Goal: Task Accomplishment & Management: Manage account settings

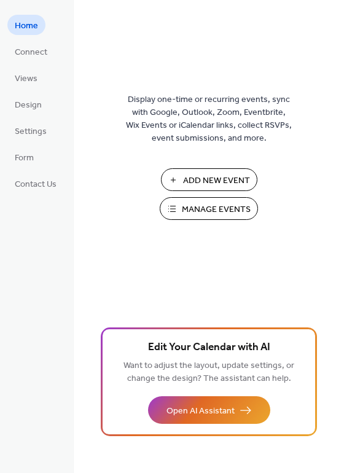
click at [221, 209] on span "Manage Events" at bounding box center [216, 209] width 69 height 13
click at [197, 210] on span "Manage Events" at bounding box center [216, 209] width 69 height 13
click at [190, 211] on span "Manage Events" at bounding box center [216, 209] width 69 height 13
click at [28, 82] on span "Views" at bounding box center [26, 78] width 23 height 13
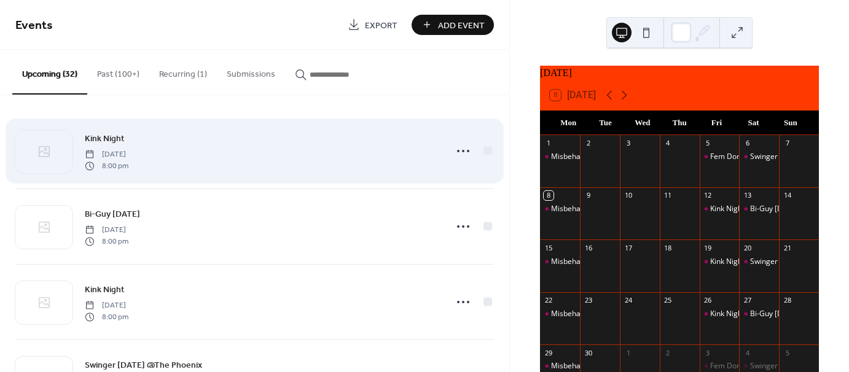
click at [119, 138] on span "Kink Night" at bounding box center [105, 139] width 40 height 13
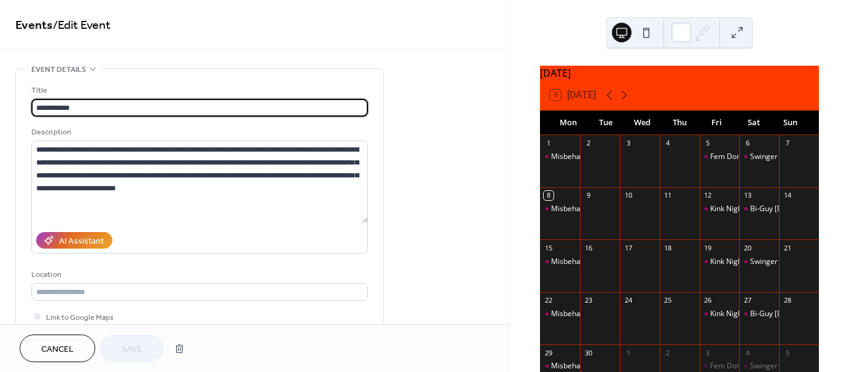
click at [91, 106] on input "**********" at bounding box center [199, 108] width 337 height 18
drag, startPoint x: 64, startPoint y: 105, endPoint x: -31, endPoint y: 99, distance: 94.8
click at [0, 99] on html "**********" at bounding box center [424, 186] width 849 height 372
type input "**********"
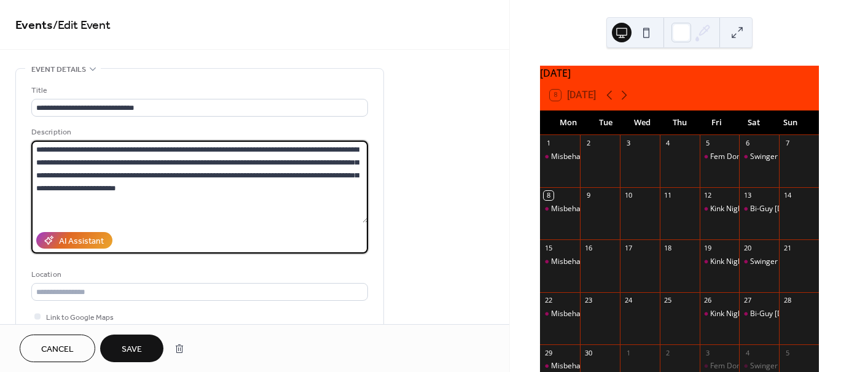
drag, startPoint x: 181, startPoint y: 189, endPoint x: 19, endPoint y: 145, distance: 167.5
click at [19, 145] on div "**********" at bounding box center [199, 224] width 367 height 311
paste textarea "**********"
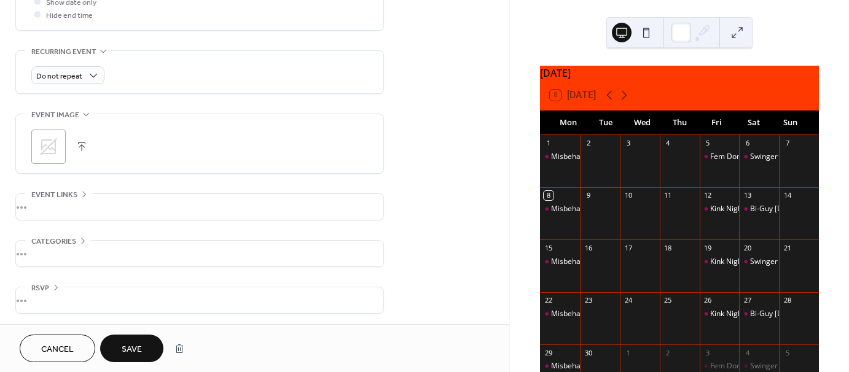
scroll to position [495, 0]
type textarea "**********"
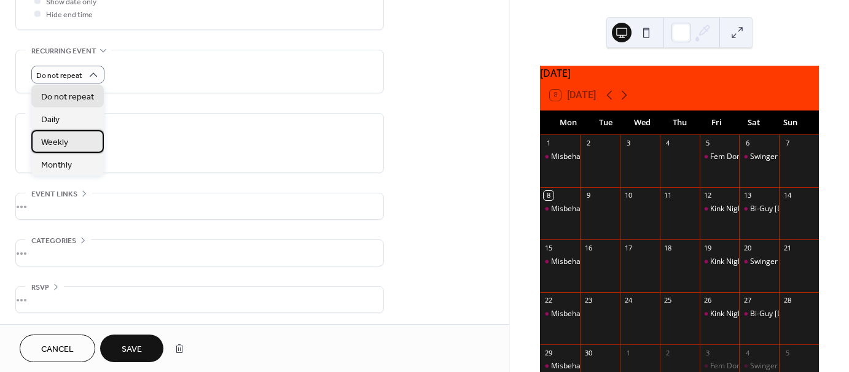
click at [79, 144] on div "Weekly" at bounding box center [67, 141] width 72 height 23
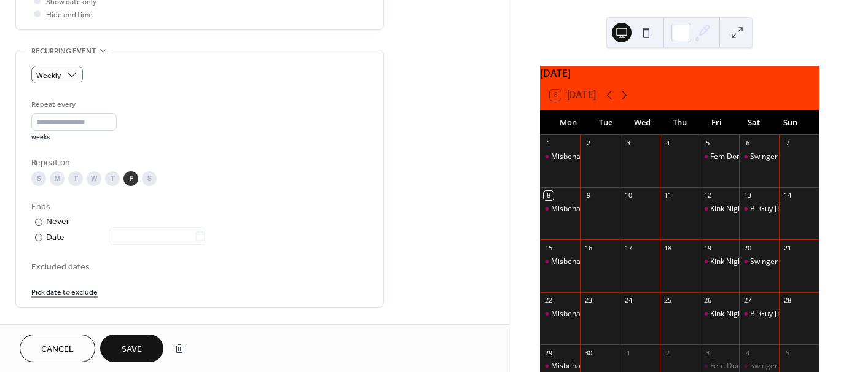
click at [63, 292] on link "Pick date to exclude" at bounding box center [64, 291] width 66 height 13
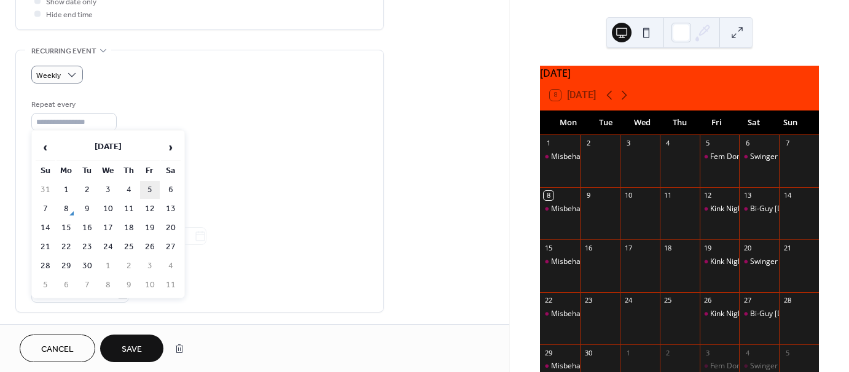
click at [151, 190] on td "5" at bounding box center [150, 190] width 20 height 18
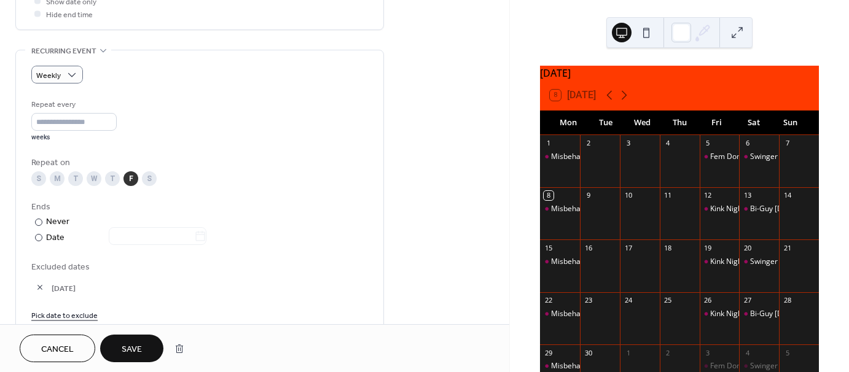
click at [71, 315] on link "Pick date to exclude" at bounding box center [64, 314] width 66 height 13
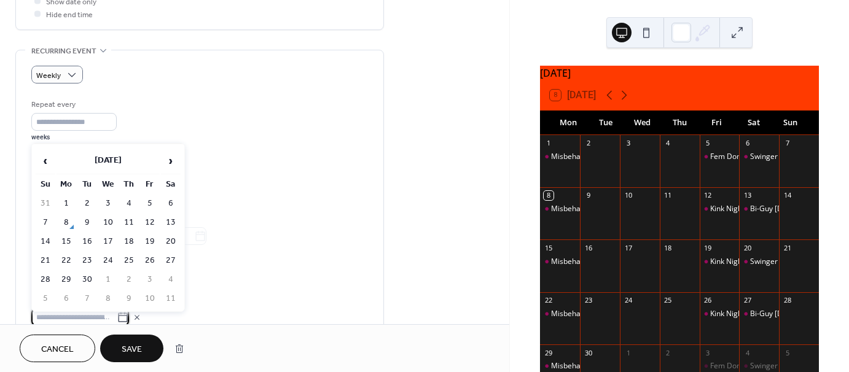
scroll to position [495, 0]
click at [170, 164] on span "›" at bounding box center [171, 161] width 18 height 25
click at [152, 200] on td "3" at bounding box center [150, 204] width 20 height 18
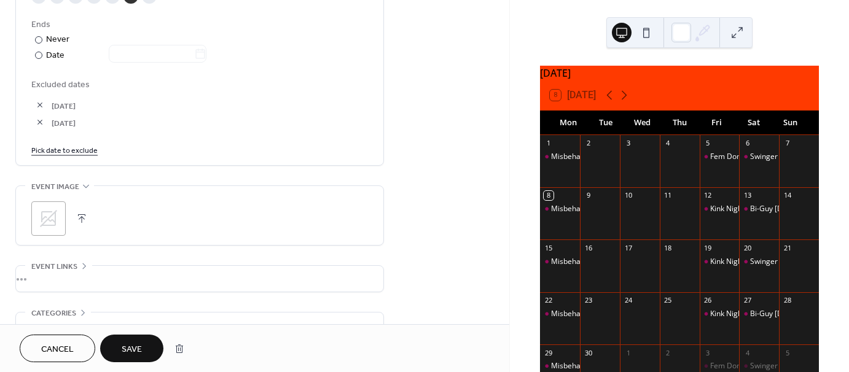
scroll to position [679, 0]
click at [74, 146] on link "Pick date to exclude" at bounding box center [64, 147] width 66 height 13
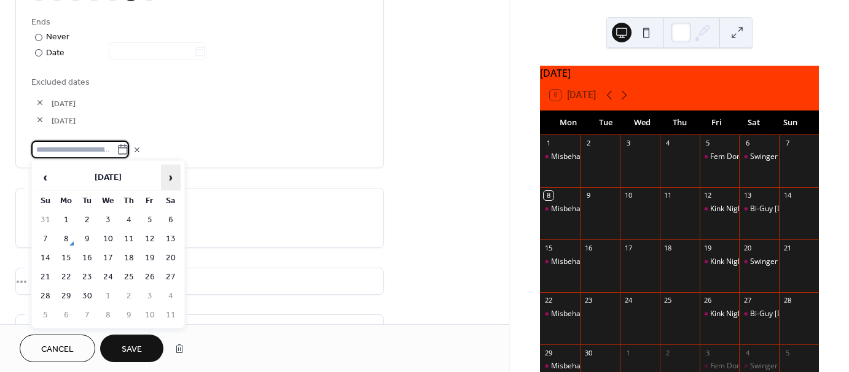
click at [169, 177] on span "›" at bounding box center [171, 177] width 18 height 25
click at [150, 238] on td "7" at bounding box center [150, 239] width 20 height 18
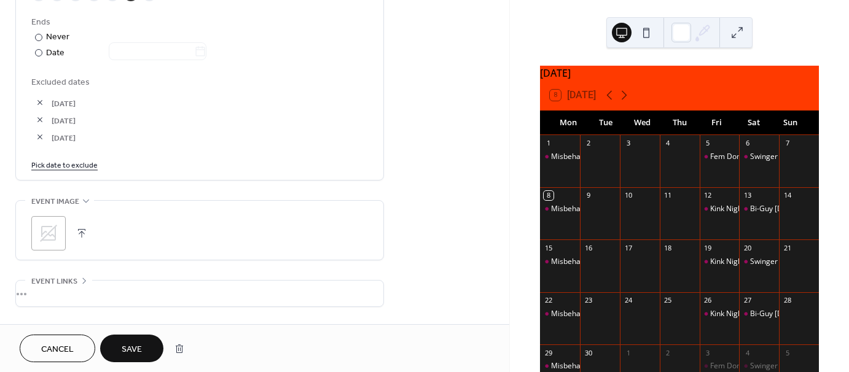
click at [74, 164] on link "Pick date to exclude" at bounding box center [64, 164] width 66 height 13
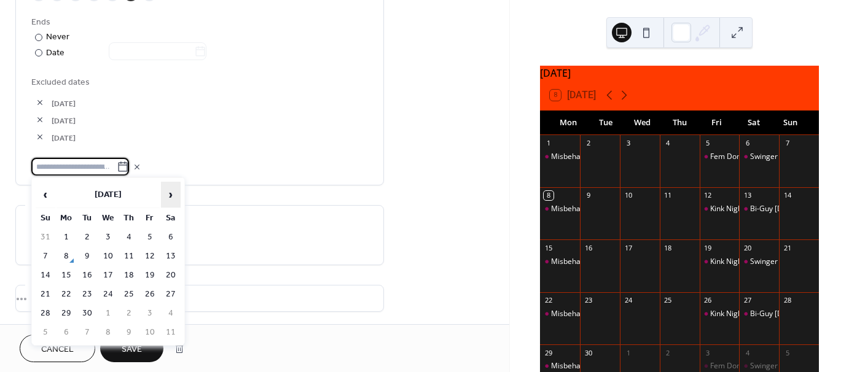
click at [166, 197] on span "›" at bounding box center [171, 194] width 18 height 25
click at [148, 237] on td "5" at bounding box center [150, 238] width 20 height 18
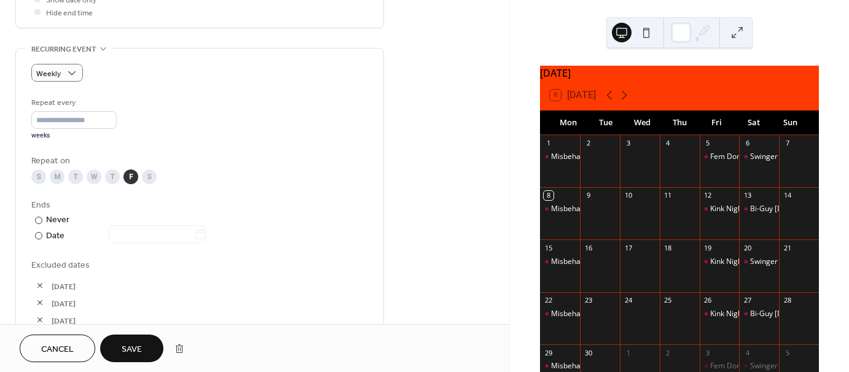
scroll to position [495, 0]
click at [54, 236] on div "Date" at bounding box center [126, 237] width 160 height 14
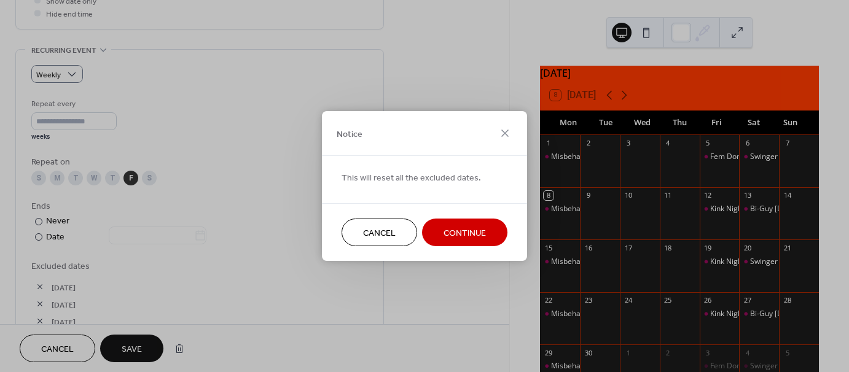
click at [379, 229] on span "Cancel" at bounding box center [379, 233] width 33 height 13
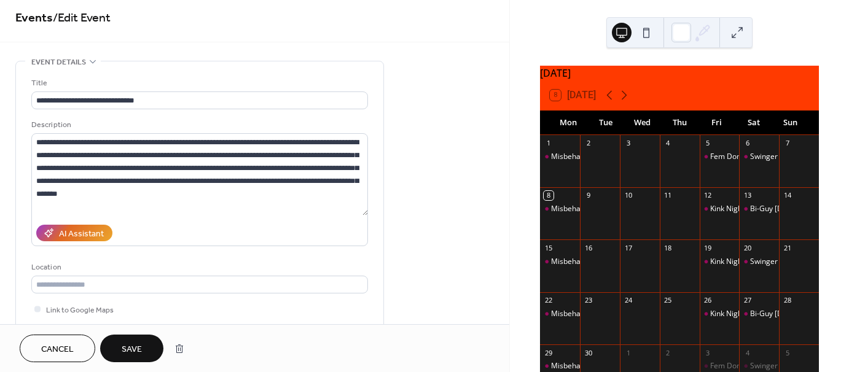
scroll to position [0, 0]
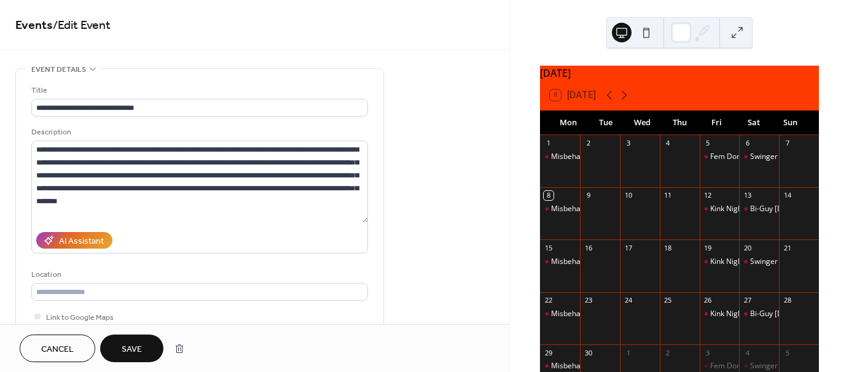
click at [138, 349] on span "Save" at bounding box center [132, 349] width 20 height 13
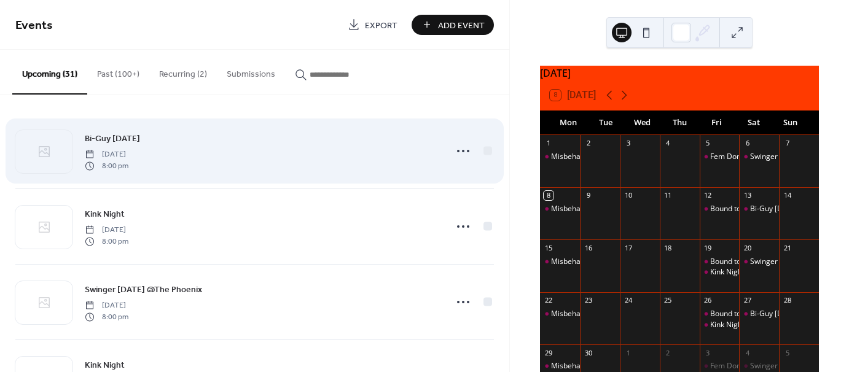
click at [114, 139] on span "Bi-Guy [DATE]" at bounding box center [112, 139] width 55 height 13
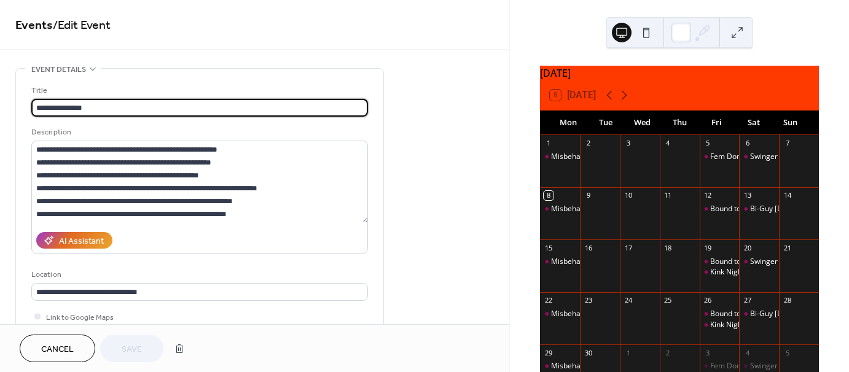
drag, startPoint x: 98, startPoint y: 106, endPoint x: -9, endPoint y: 108, distance: 106.9
click at [0, 108] on html "**********" at bounding box center [424, 186] width 849 height 372
type input "**********"
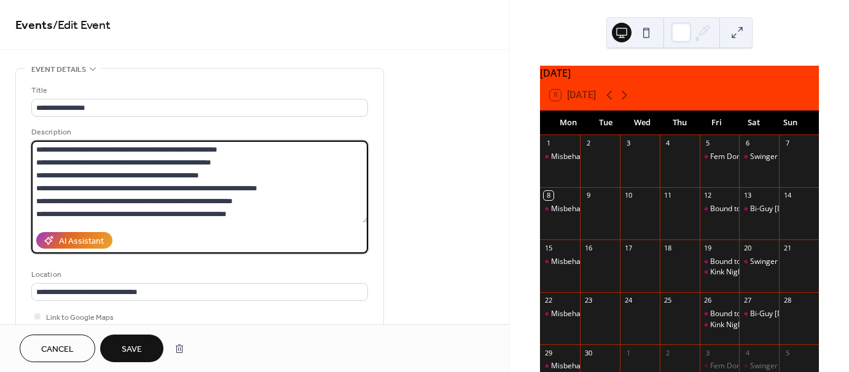
drag, startPoint x: 264, startPoint y: 214, endPoint x: -7, endPoint y: 115, distance: 288.6
click at [0, 115] on html "**********" at bounding box center [424, 186] width 849 height 372
paste textarea "**********"
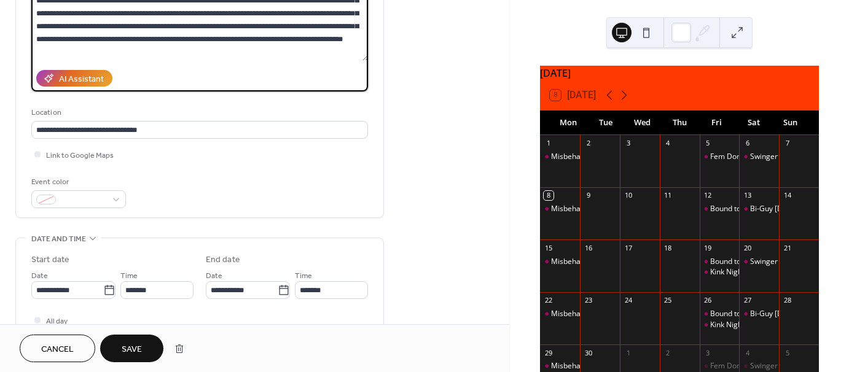
scroll to position [184, 0]
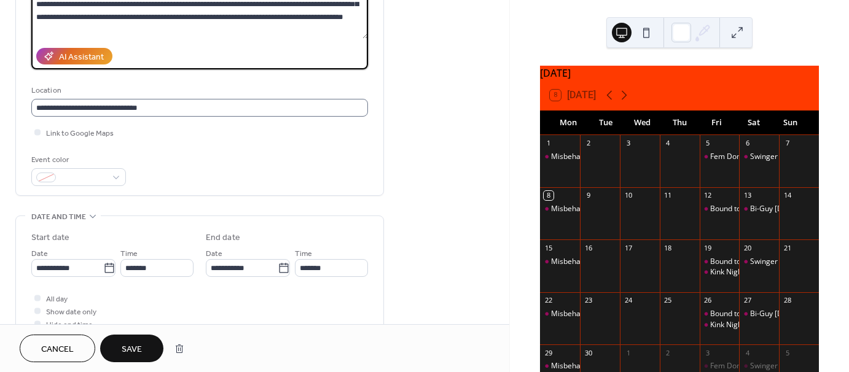
type textarea "**********"
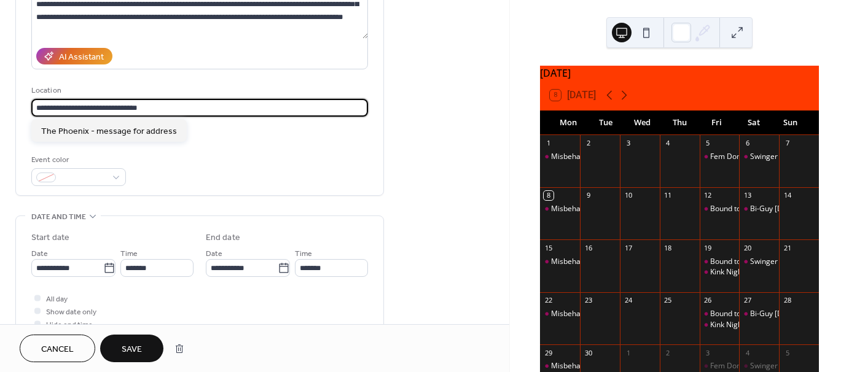
scroll to position [1, 0]
drag, startPoint x: 168, startPoint y: 106, endPoint x: 82, endPoint y: 116, distance: 85.9
click at [82, 116] on input "**********" at bounding box center [199, 108] width 337 height 18
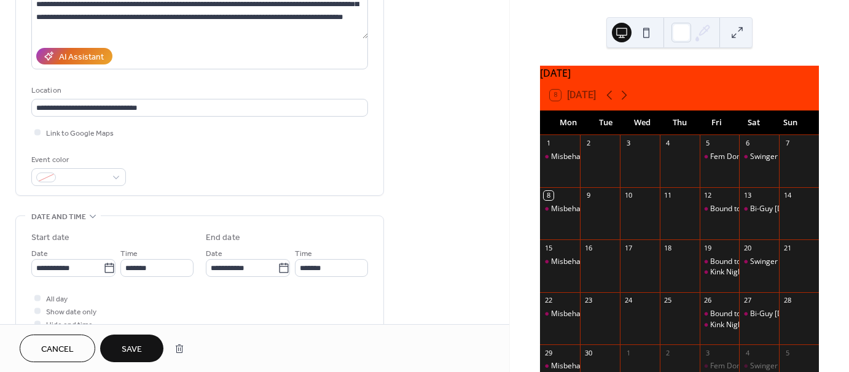
click at [224, 131] on div "Link to Google Maps" at bounding box center [199, 132] width 337 height 13
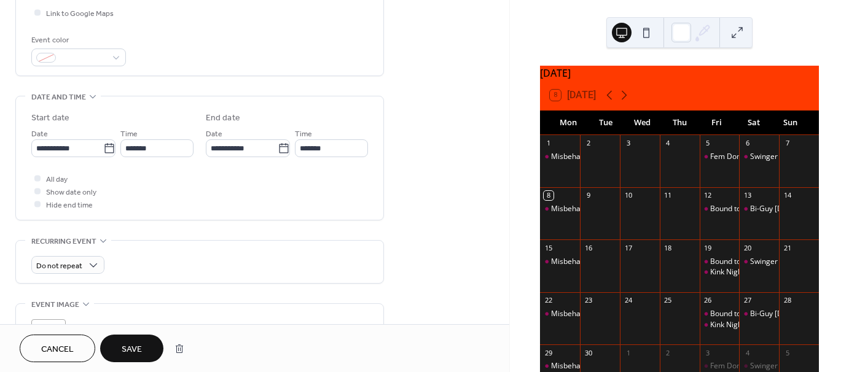
scroll to position [307, 0]
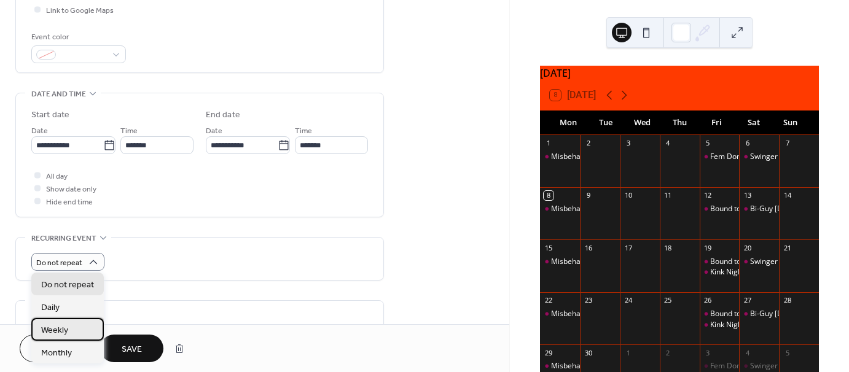
click at [69, 327] on div "Weekly" at bounding box center [67, 329] width 72 height 23
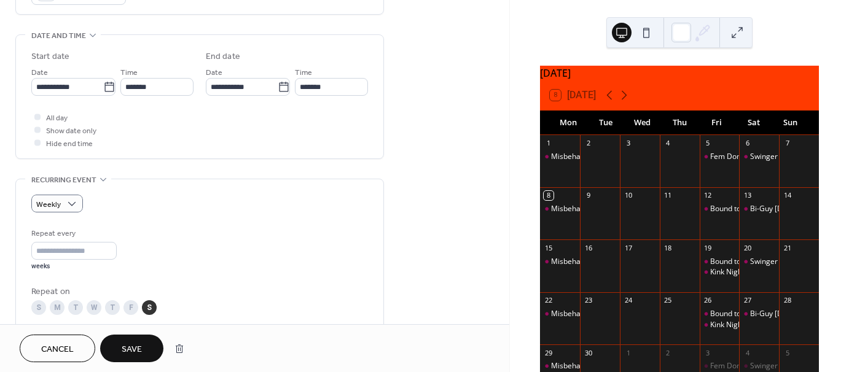
scroll to position [369, 0]
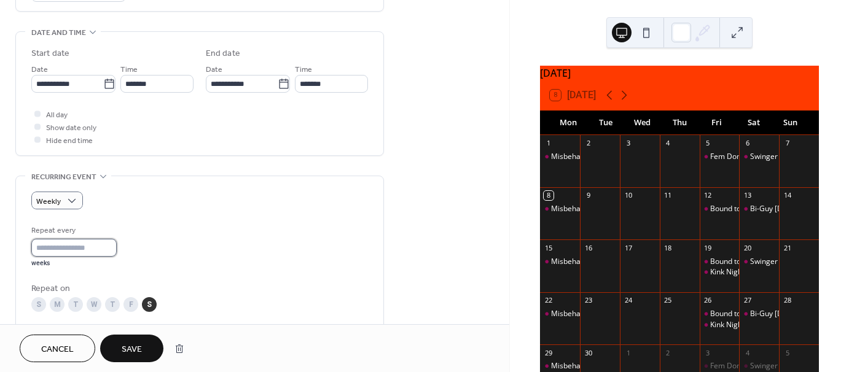
click at [88, 252] on input "*" at bounding box center [73, 248] width 85 height 18
type input "*"
click at [112, 243] on input "*" at bounding box center [73, 248] width 85 height 18
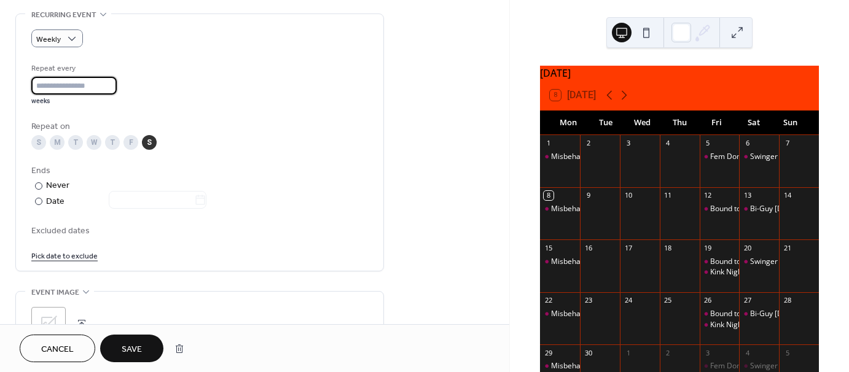
scroll to position [553, 0]
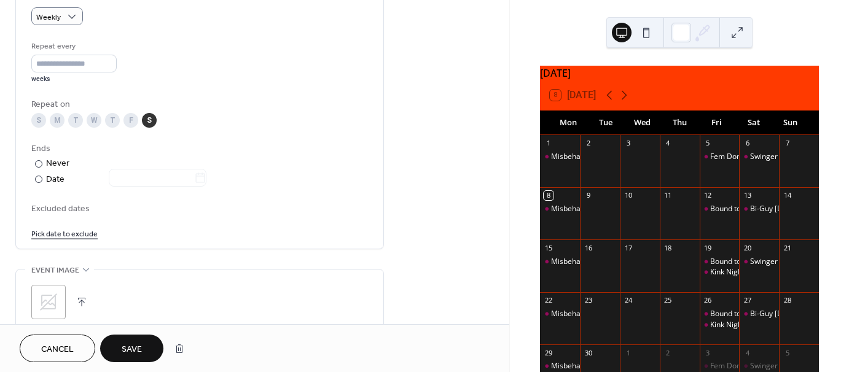
click at [143, 345] on button "Save" at bounding box center [131, 349] width 63 height 28
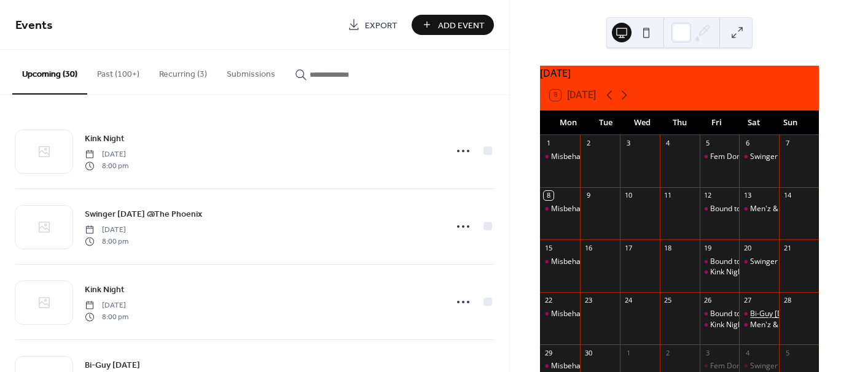
click at [750, 319] on div "Bi-Guy [DATE]" at bounding box center [774, 314] width 49 height 10
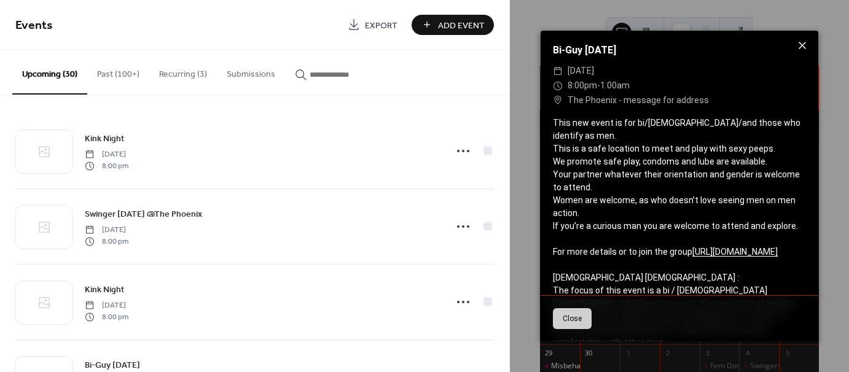
click at [801, 45] on icon at bounding box center [802, 45] width 15 height 15
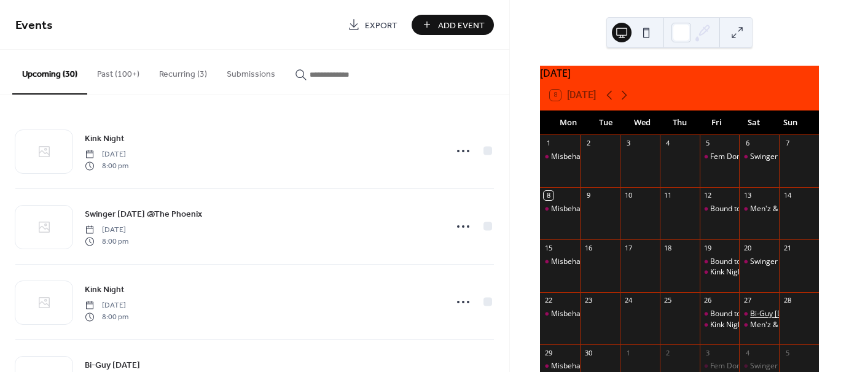
click at [756, 319] on div "Bi-Guy [DATE]" at bounding box center [774, 314] width 49 height 10
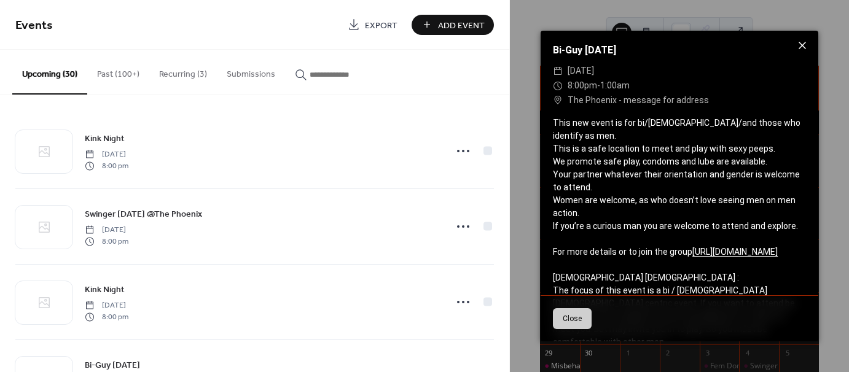
click at [804, 44] on icon at bounding box center [802, 45] width 7 height 7
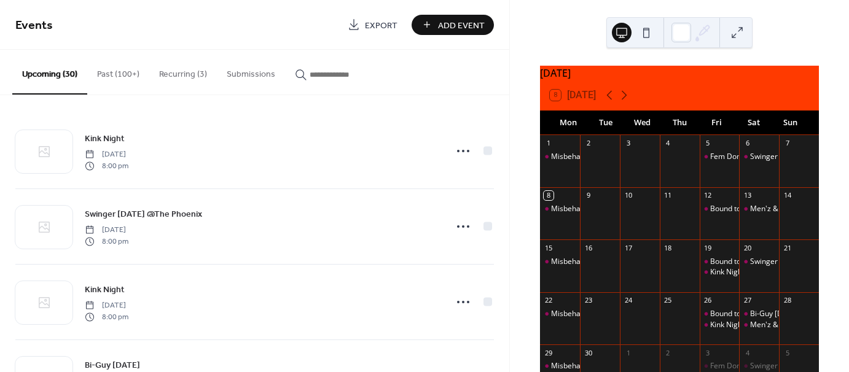
click at [178, 77] on button "Recurring (3)" at bounding box center [183, 72] width 68 height 44
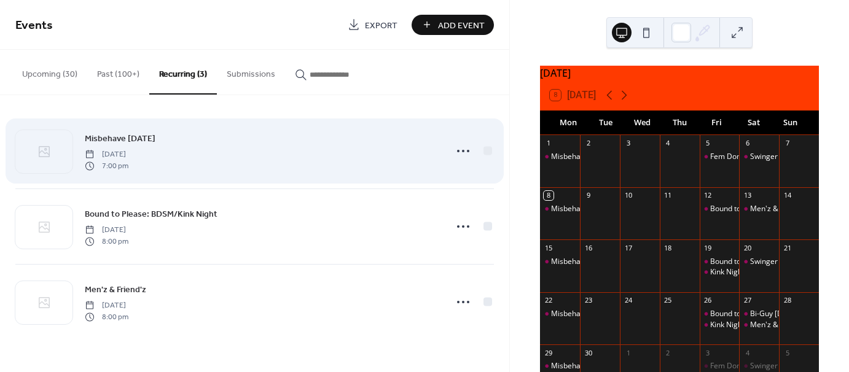
click at [199, 156] on div "Misbehave [DATE] [DATE] 7:00 pm" at bounding box center [262, 150] width 354 height 39
click at [133, 136] on span "Misbehave [DATE]" at bounding box center [120, 139] width 71 height 13
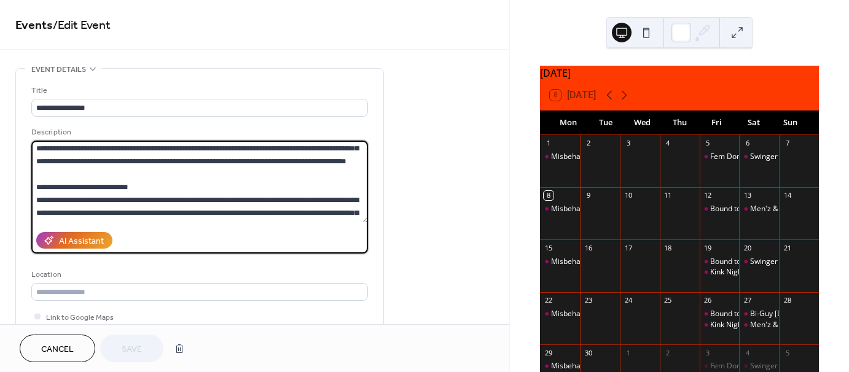
scroll to position [81, 0]
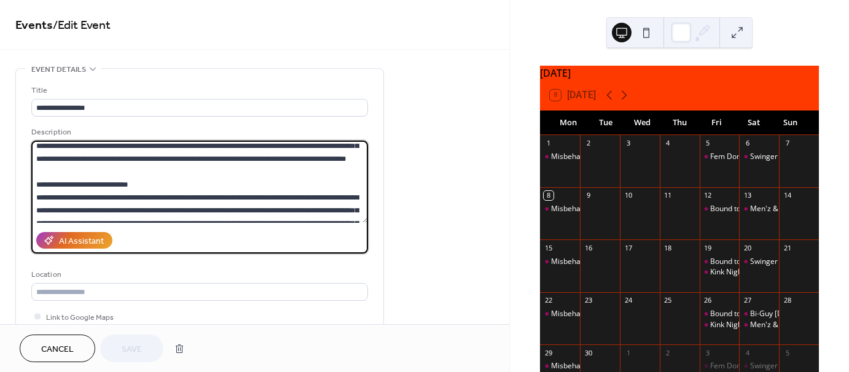
drag, startPoint x: 36, startPoint y: 149, endPoint x: 184, endPoint y: 171, distance: 149.7
click at [184, 171] on textarea at bounding box center [199, 182] width 337 height 82
paste textarea
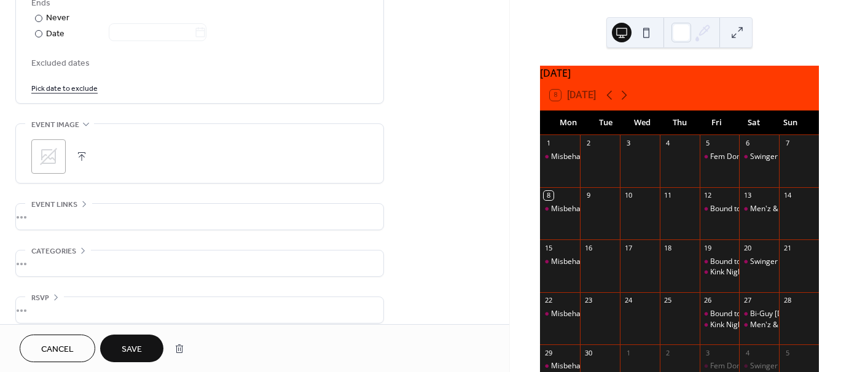
scroll to position [709, 0]
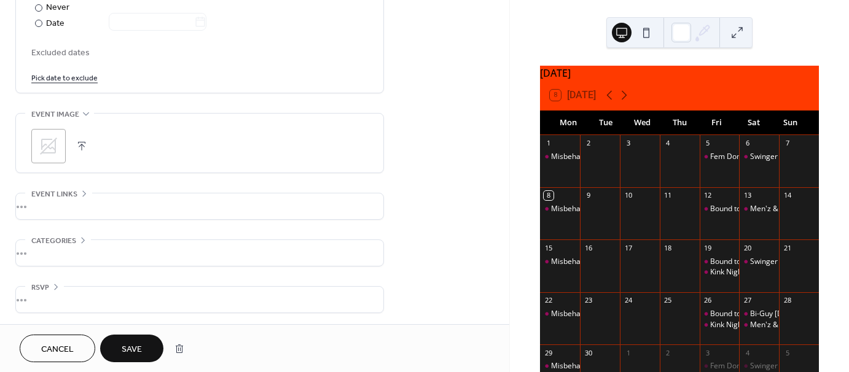
type textarea "**********"
click at [141, 347] on span "Save" at bounding box center [132, 349] width 20 height 13
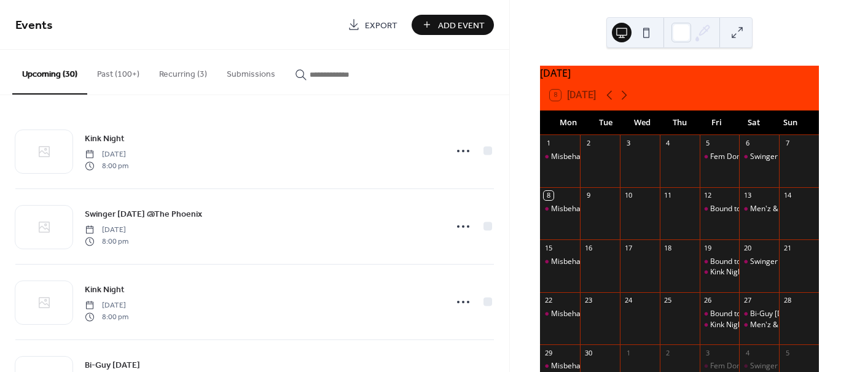
click at [179, 76] on button "Recurring (3)" at bounding box center [183, 72] width 68 height 44
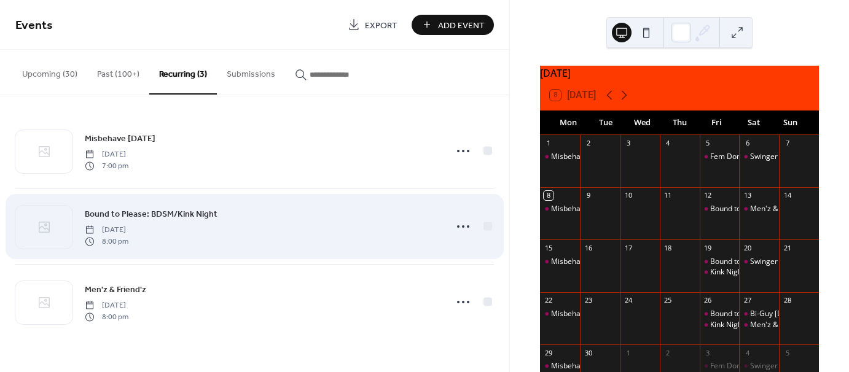
click at [184, 214] on span "Bound to Please: BDSM/Kink Night" at bounding box center [151, 214] width 133 height 13
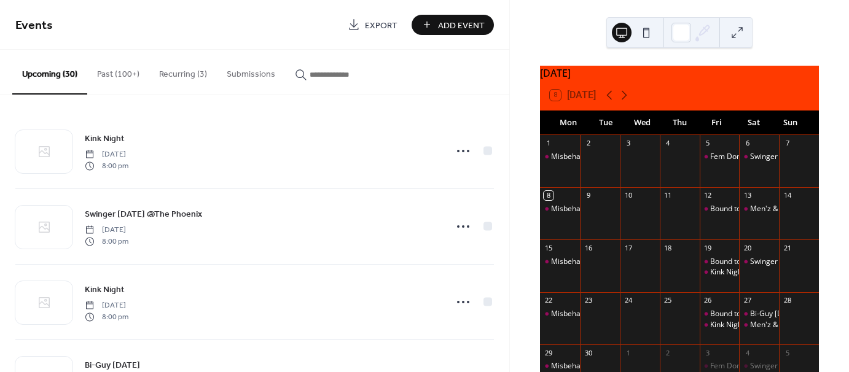
click at [182, 73] on button "Recurring (3)" at bounding box center [183, 72] width 68 height 44
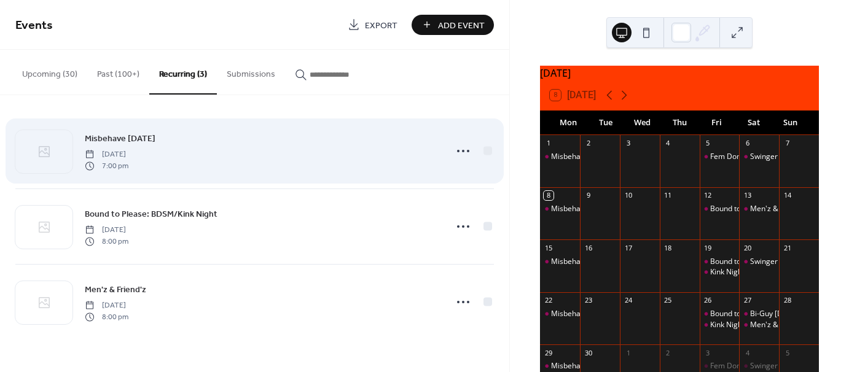
click at [128, 166] on span "7:00 pm" at bounding box center [107, 165] width 44 height 11
click at [176, 140] on div "Misbehave [DATE] [DATE] 7:00 pm" at bounding box center [262, 150] width 354 height 39
click at [129, 141] on span "Misbehave [DATE]" at bounding box center [120, 139] width 71 height 13
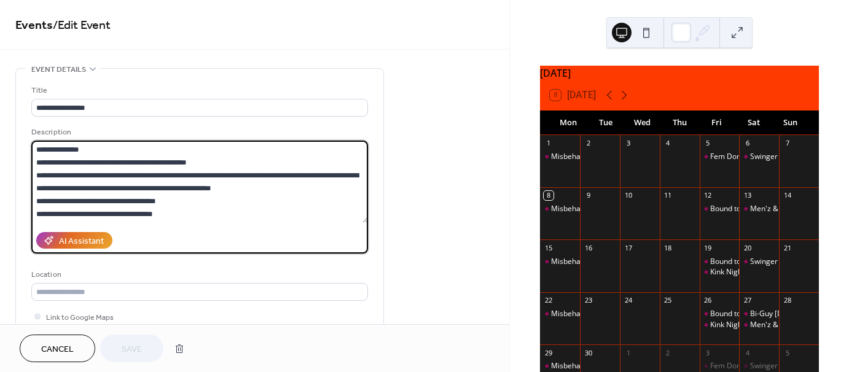
scroll to position [335, 0]
drag, startPoint x: 37, startPoint y: 164, endPoint x: 228, endPoint y: 265, distance: 216.0
click at [228, 265] on div "**********" at bounding box center [199, 227] width 337 height 286
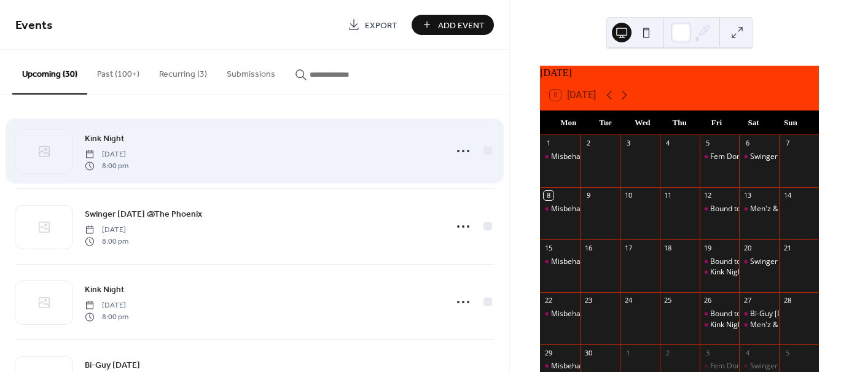
click at [152, 141] on div "Kink Night [DATE] 8:00 pm" at bounding box center [262, 150] width 354 height 39
click at [111, 139] on span "Kink Night" at bounding box center [105, 139] width 40 height 13
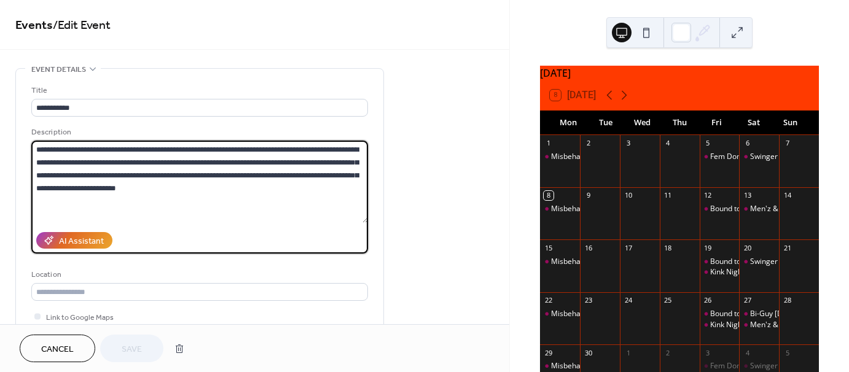
click at [203, 189] on textarea "**********" at bounding box center [199, 182] width 337 height 82
paste textarea "**********"
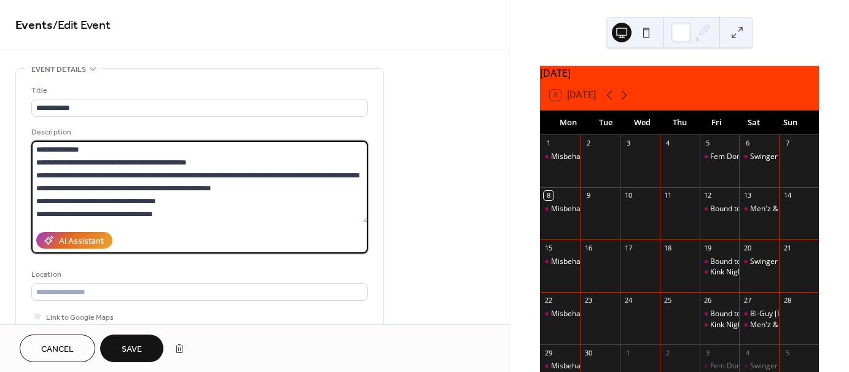
type textarea "**********"
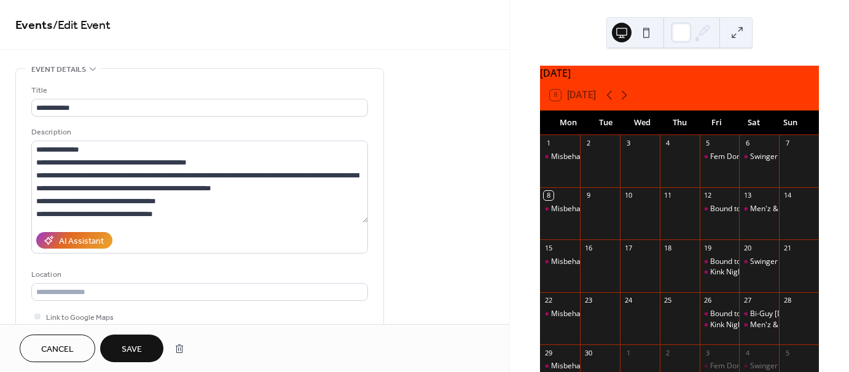
click at [122, 348] on span "Save" at bounding box center [132, 349] width 20 height 13
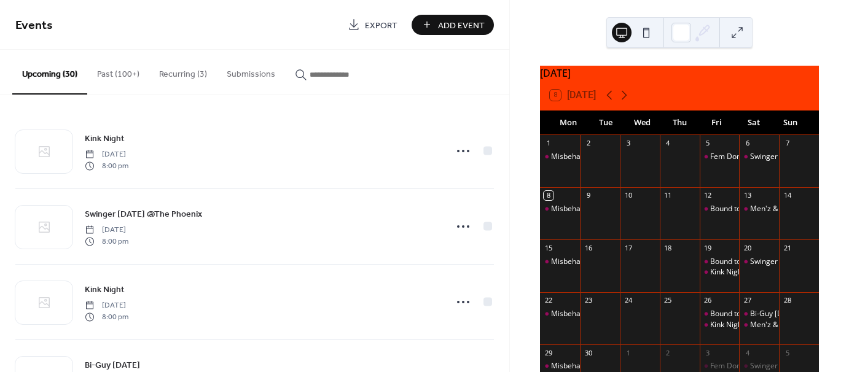
click at [190, 75] on button "Recurring (3)" at bounding box center [183, 72] width 68 height 44
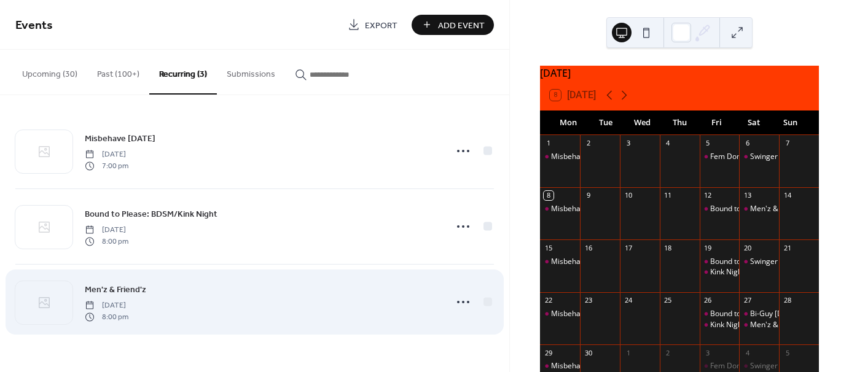
click at [108, 288] on span "Men'z & Friend'z" at bounding box center [115, 290] width 61 height 13
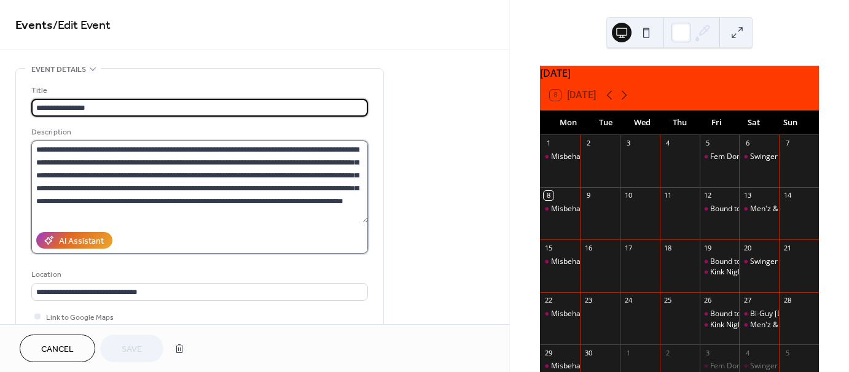
click at [167, 209] on textarea at bounding box center [199, 182] width 337 height 82
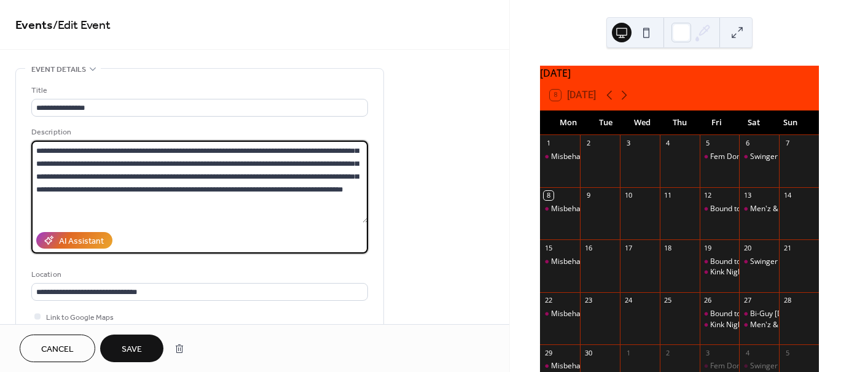
scroll to position [25, 0]
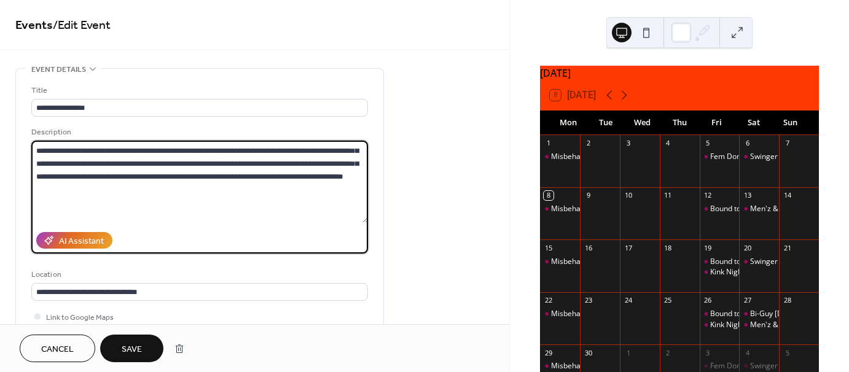
paste textarea "**********"
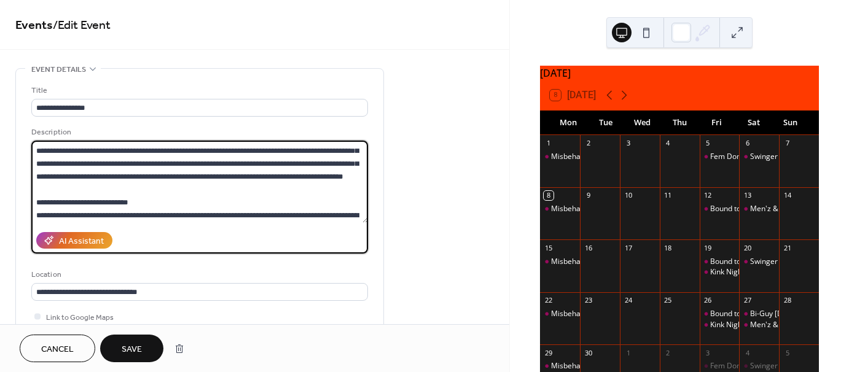
scroll to position [347, 0]
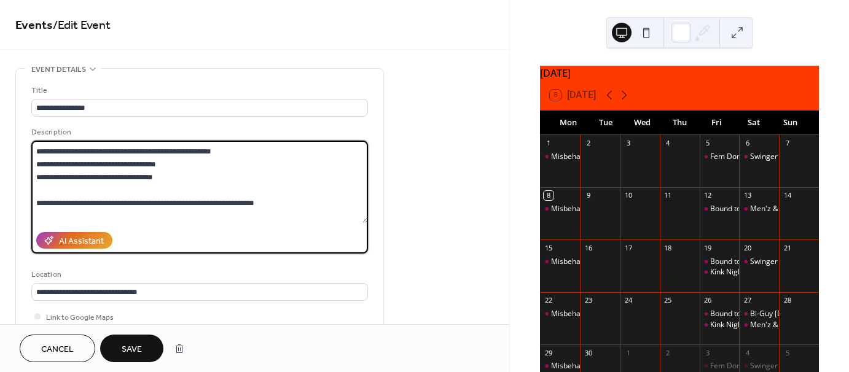
type textarea "**********"
click at [123, 343] on span "Save" at bounding box center [132, 349] width 20 height 13
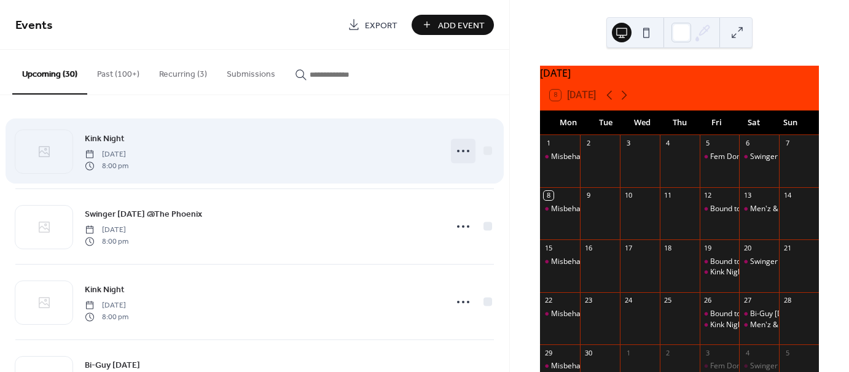
click at [467, 151] on circle at bounding box center [468, 151] width 2 height 2
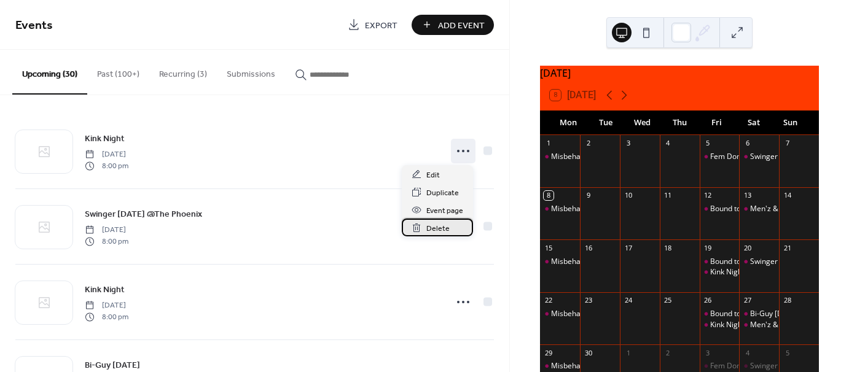
click at [437, 229] on span "Delete" at bounding box center [437, 228] width 23 height 13
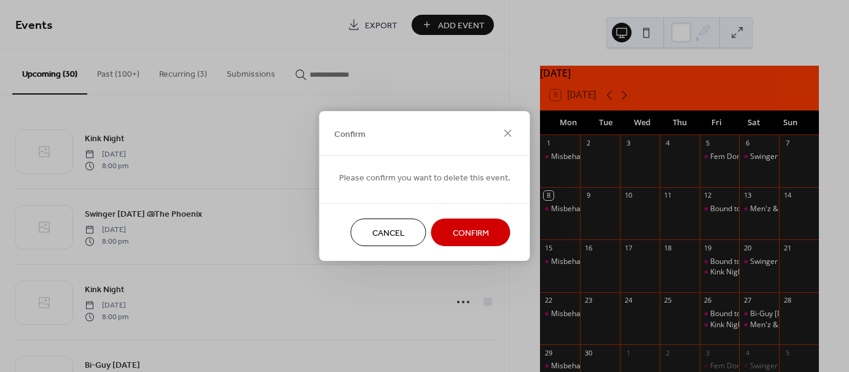
click at [469, 232] on span "Confirm" at bounding box center [471, 233] width 36 height 13
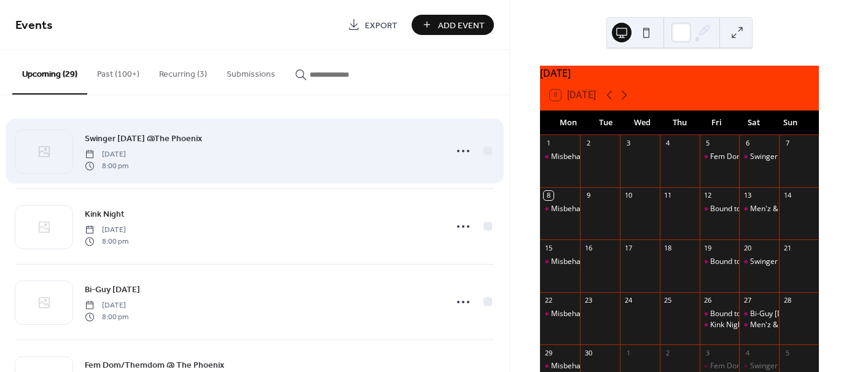
click at [181, 139] on span "Swinger [DATE] @The Phoenix" at bounding box center [143, 139] width 117 height 13
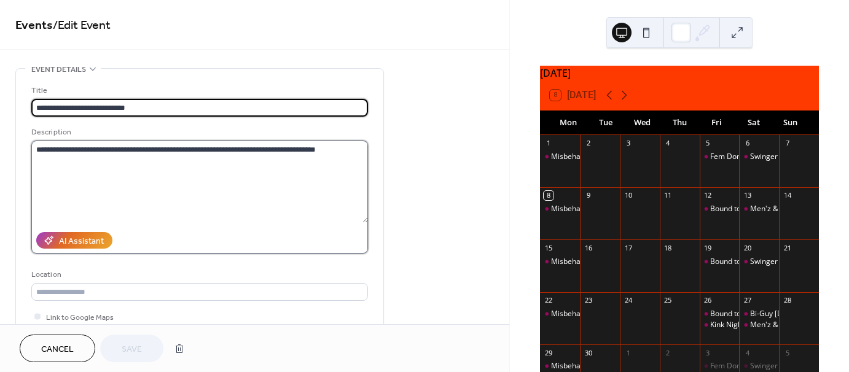
click at [337, 150] on textarea "**********" at bounding box center [199, 182] width 337 height 82
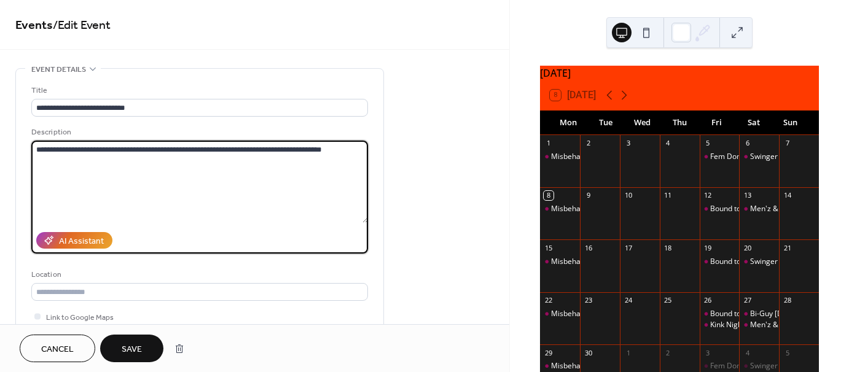
paste textarea "**********"
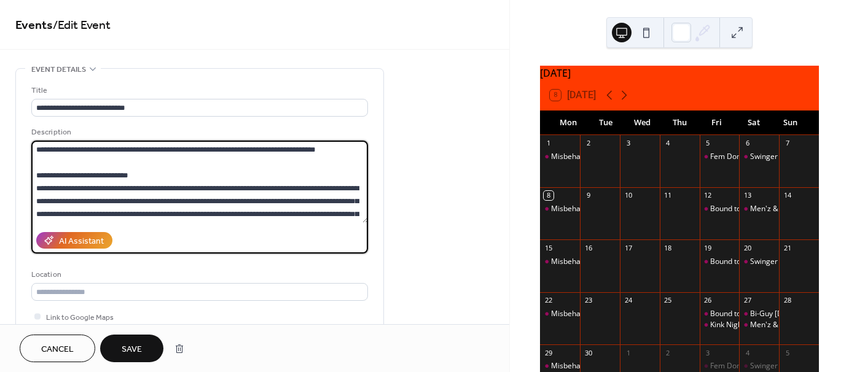
drag, startPoint x: 328, startPoint y: 150, endPoint x: 30, endPoint y: 144, distance: 298.0
click at [30, 144] on div "**********" at bounding box center [199, 224] width 367 height 311
paste textarea "**********"
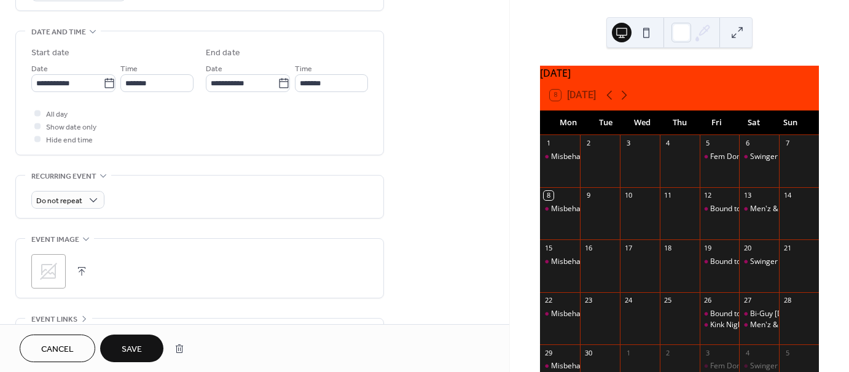
scroll to position [430, 0]
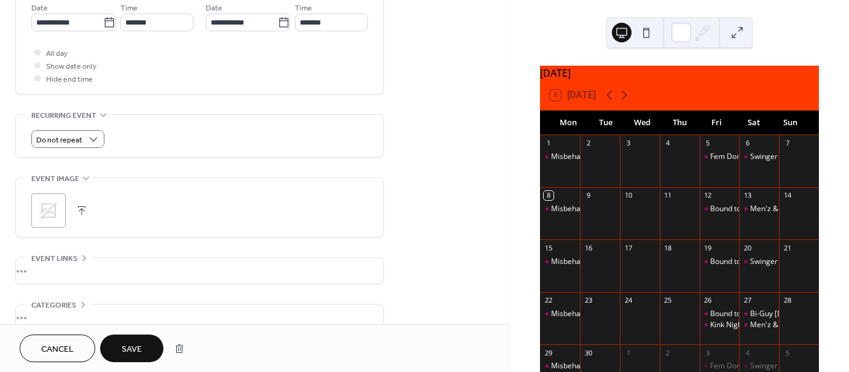
type textarea "**********"
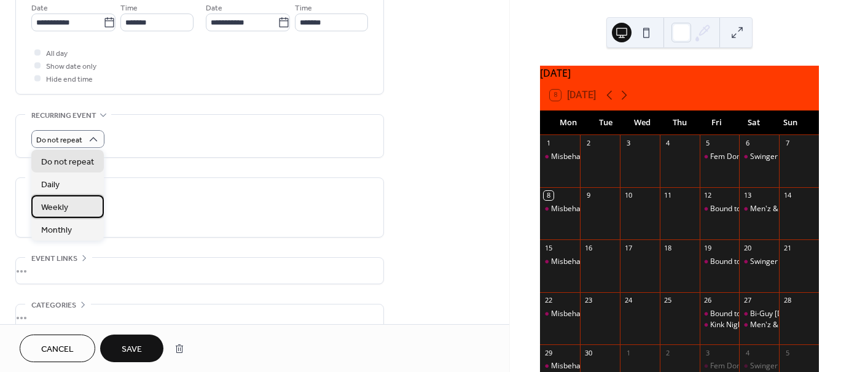
click at [80, 206] on div "Weekly" at bounding box center [67, 206] width 72 height 23
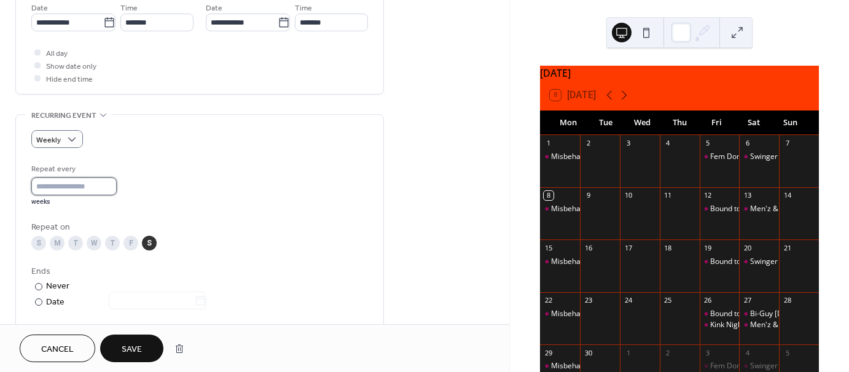
type input "*"
click at [112, 182] on input "*" at bounding box center [73, 187] width 85 height 18
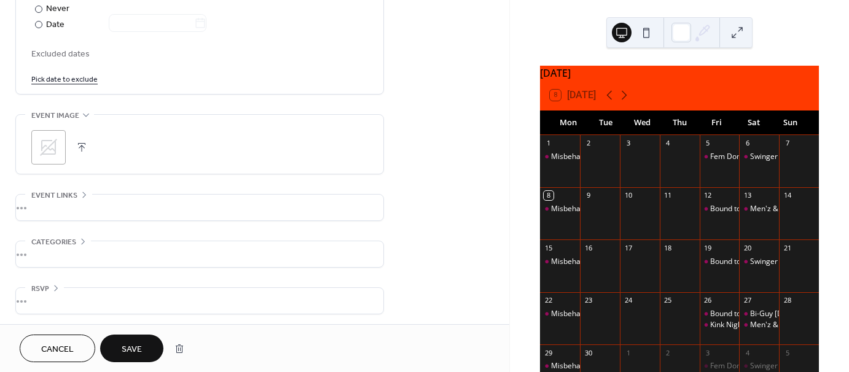
scroll to position [709, 0]
click at [134, 351] on span "Save" at bounding box center [132, 349] width 20 height 13
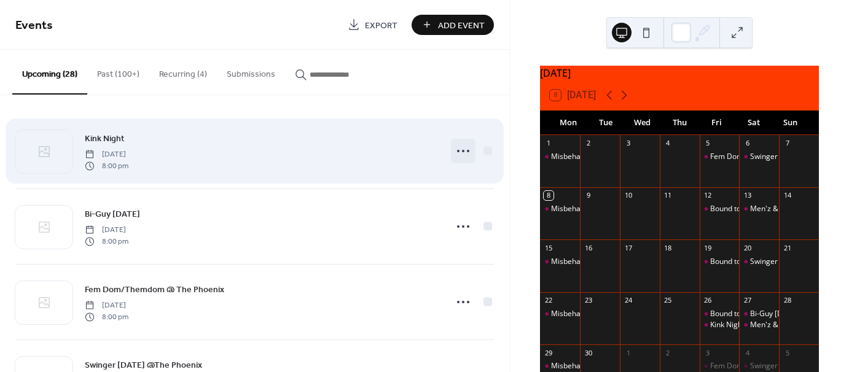
click at [462, 151] on icon at bounding box center [463, 151] width 20 height 20
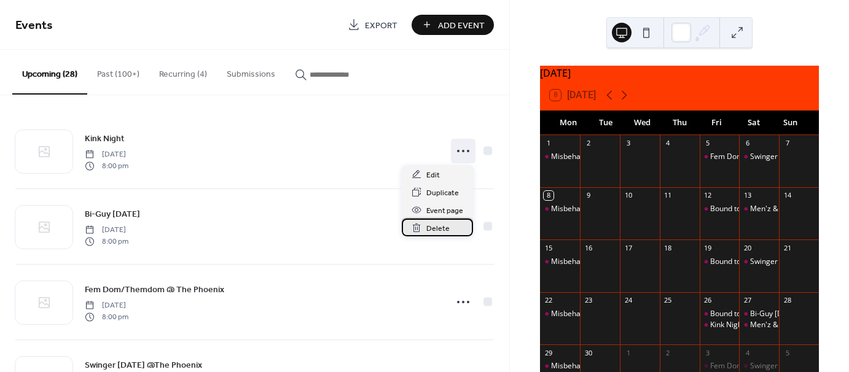
click at [425, 228] on div "Delete" at bounding box center [437, 228] width 71 height 18
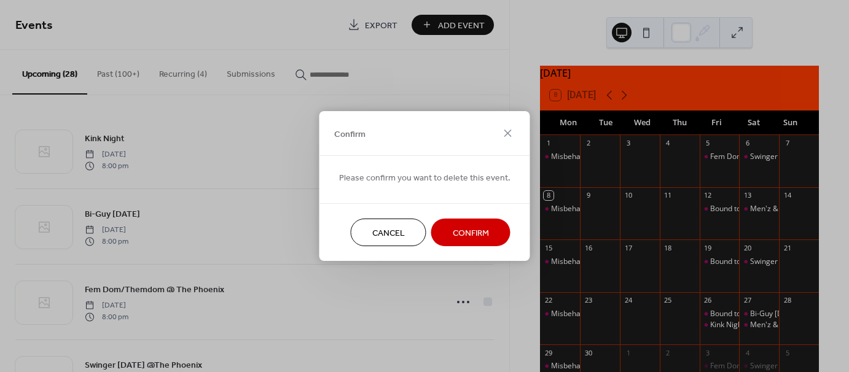
click at [476, 238] on span "Confirm" at bounding box center [471, 233] width 36 height 13
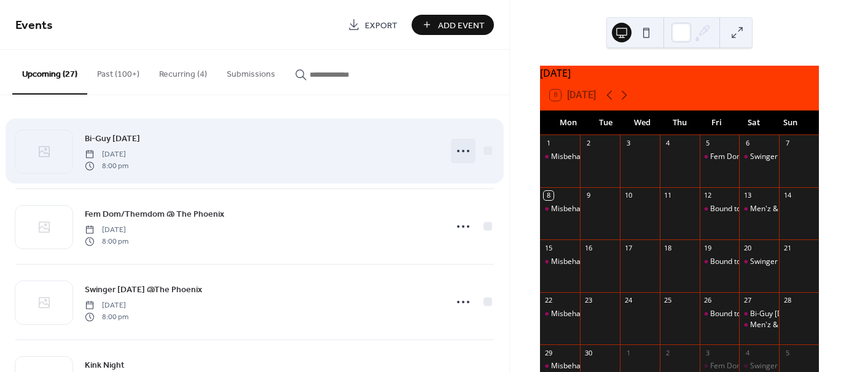
click at [461, 152] on icon at bounding box center [463, 151] width 20 height 20
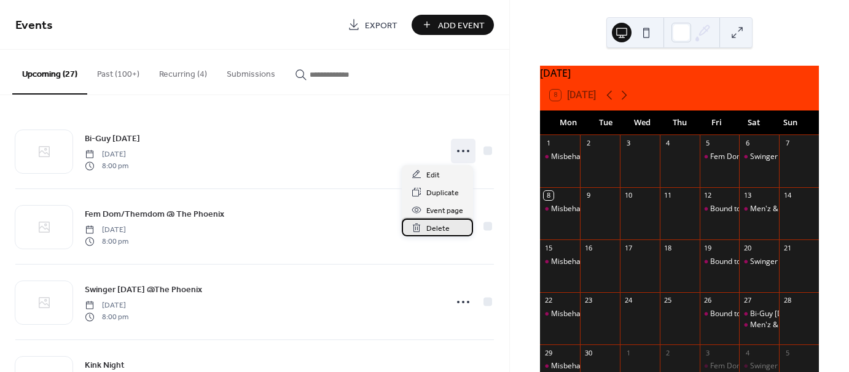
click at [444, 225] on span "Delete" at bounding box center [437, 228] width 23 height 13
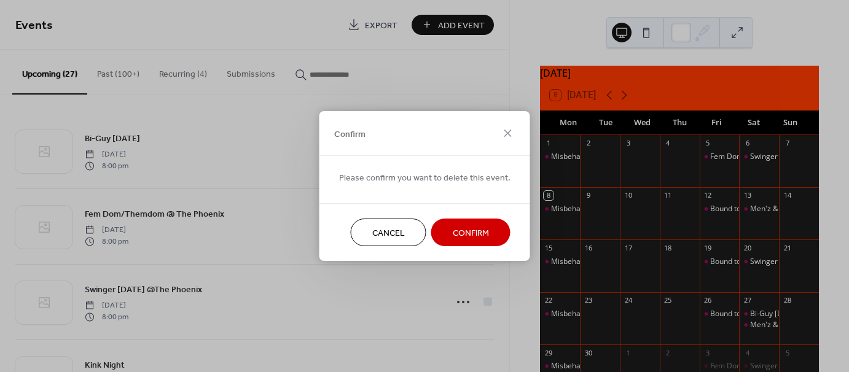
click at [472, 235] on span "Confirm" at bounding box center [471, 233] width 36 height 13
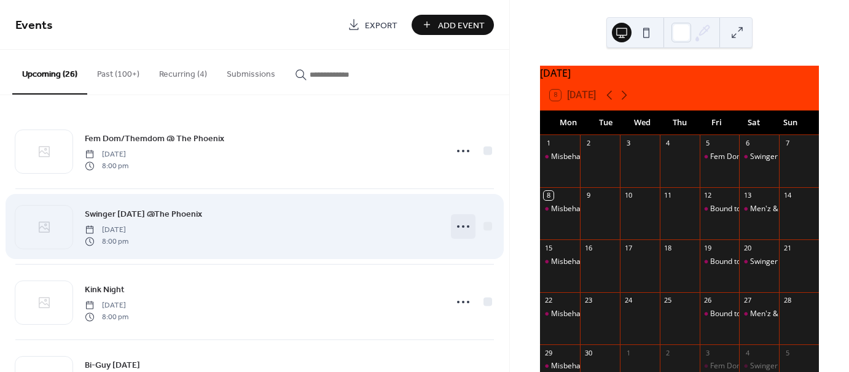
click at [461, 221] on icon at bounding box center [463, 227] width 20 height 20
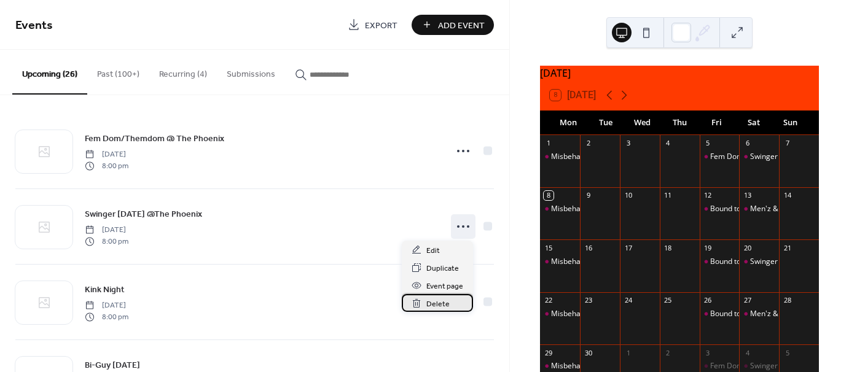
click at [447, 302] on span "Delete" at bounding box center [437, 304] width 23 height 13
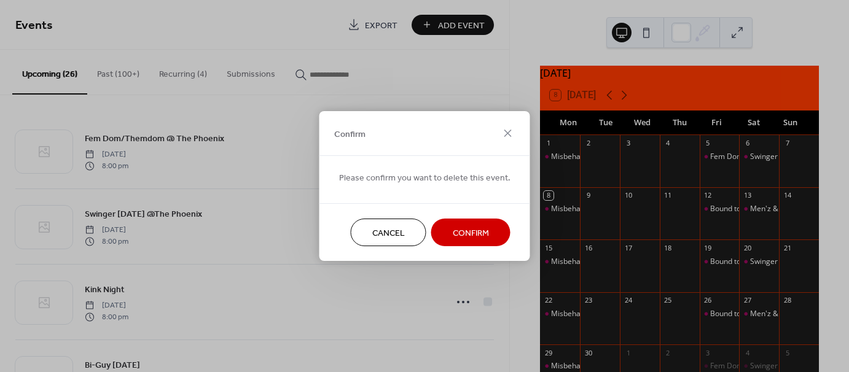
click at [466, 222] on button "Confirm" at bounding box center [470, 233] width 79 height 28
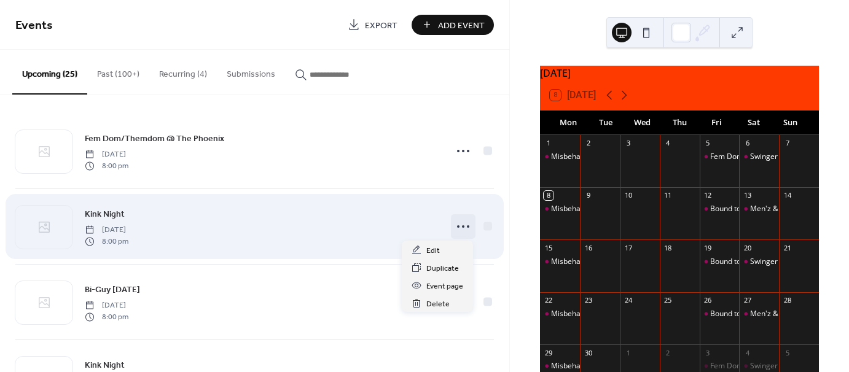
click at [462, 227] on icon at bounding box center [463, 227] width 20 height 20
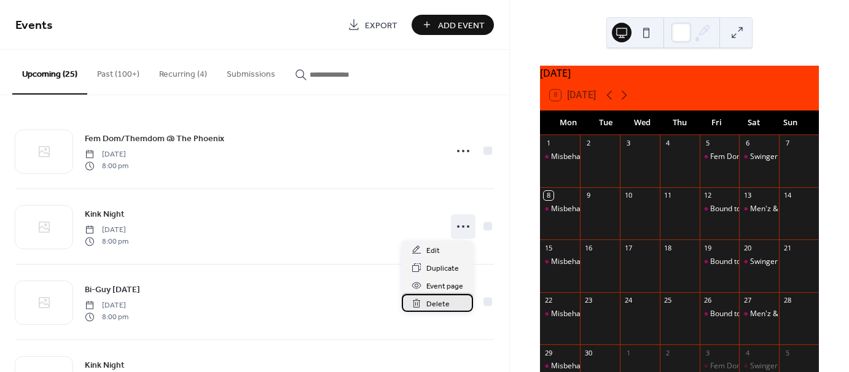
click at [444, 302] on span "Delete" at bounding box center [437, 304] width 23 height 13
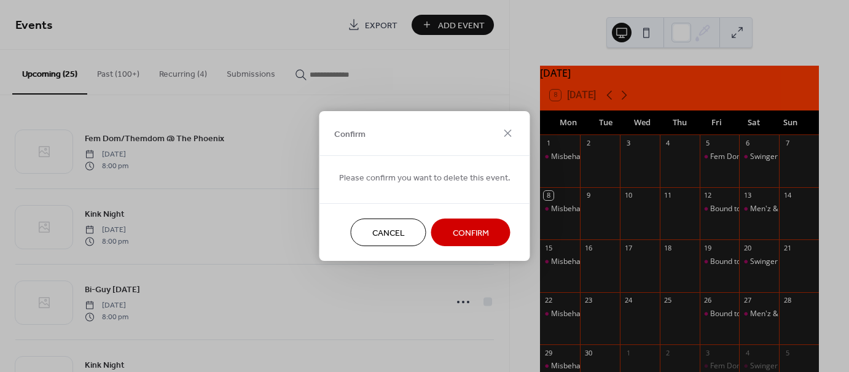
click at [476, 227] on span "Confirm" at bounding box center [471, 233] width 36 height 13
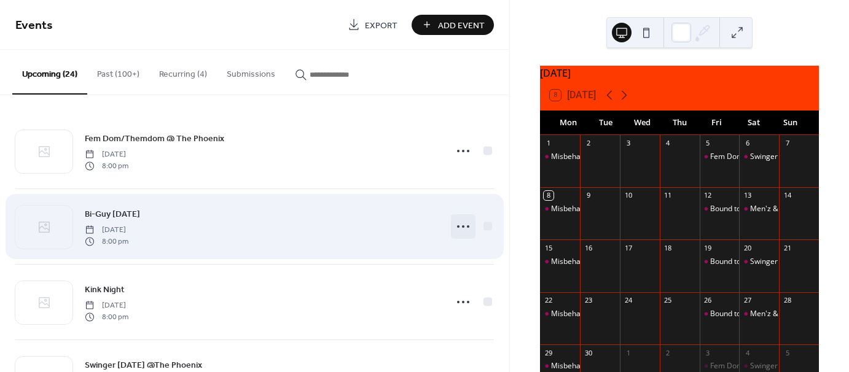
click at [453, 226] on icon at bounding box center [463, 227] width 20 height 20
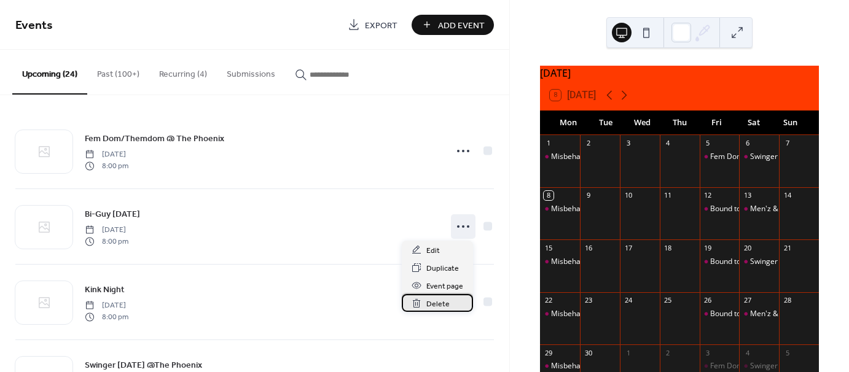
click at [447, 303] on span "Delete" at bounding box center [437, 304] width 23 height 13
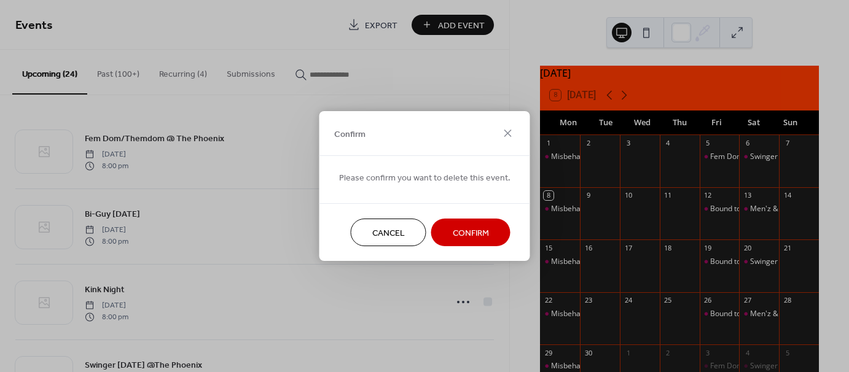
click at [453, 235] on span "Confirm" at bounding box center [471, 233] width 36 height 13
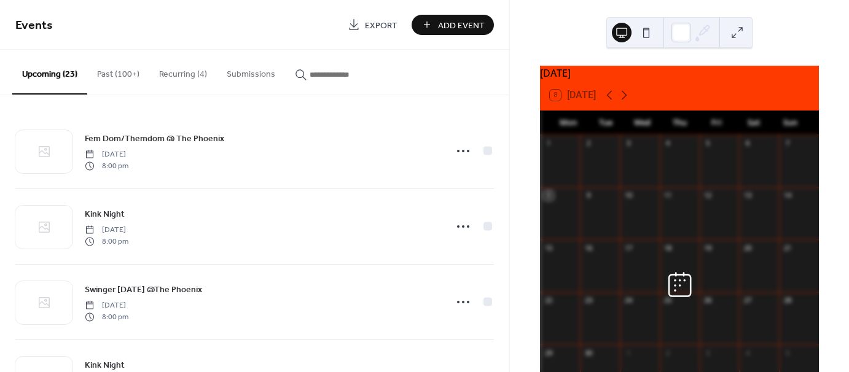
scroll to position [61, 0]
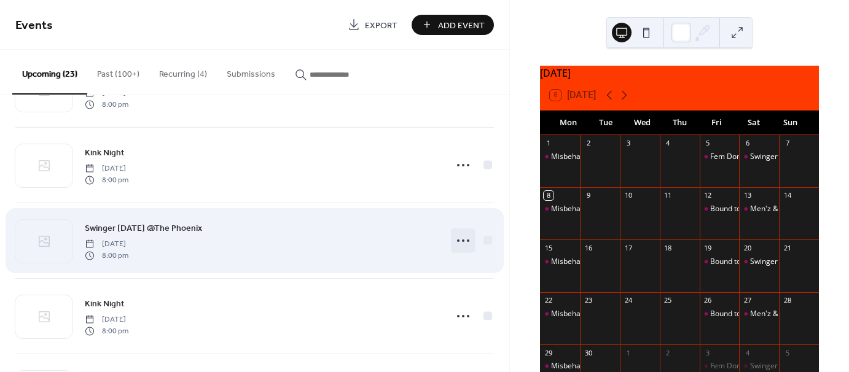
click at [460, 241] on icon at bounding box center [463, 241] width 20 height 20
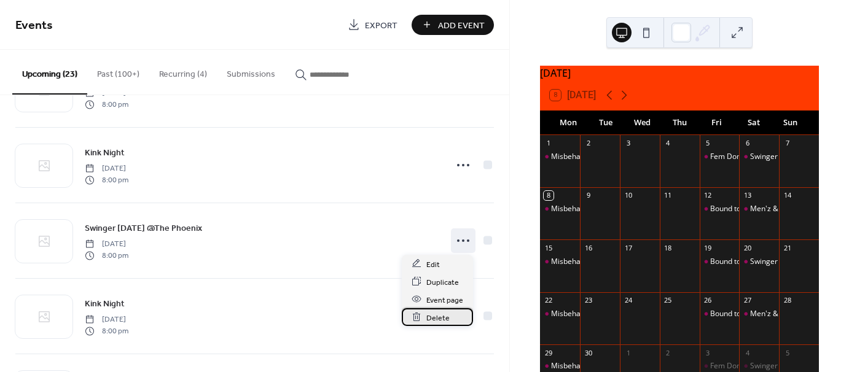
click at [450, 317] on div "Delete" at bounding box center [437, 317] width 71 height 18
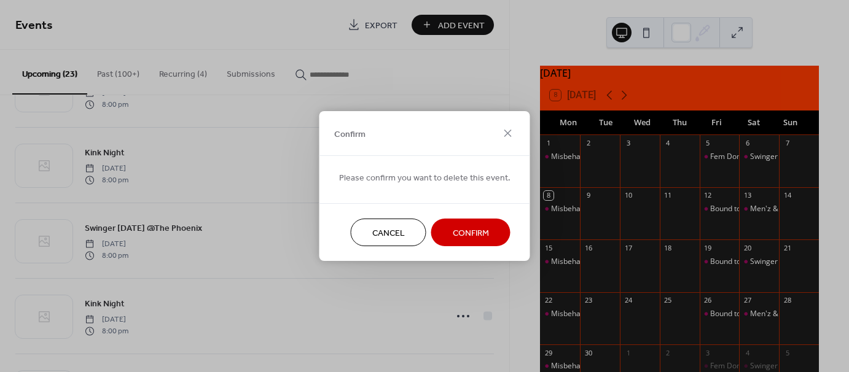
click at [474, 232] on span "Confirm" at bounding box center [471, 233] width 36 height 13
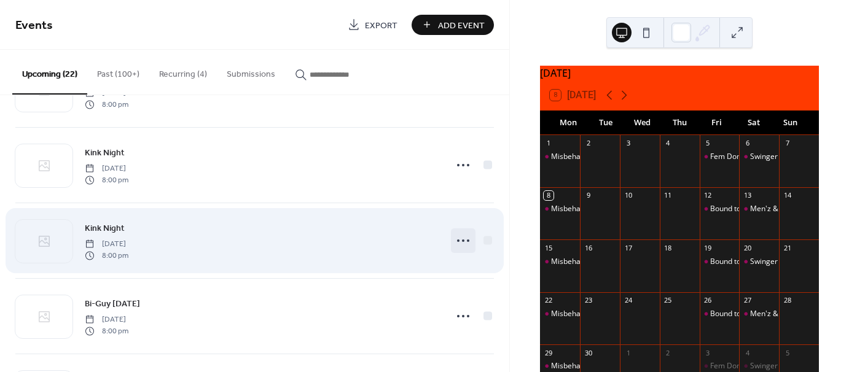
click at [462, 240] on circle at bounding box center [463, 241] width 2 height 2
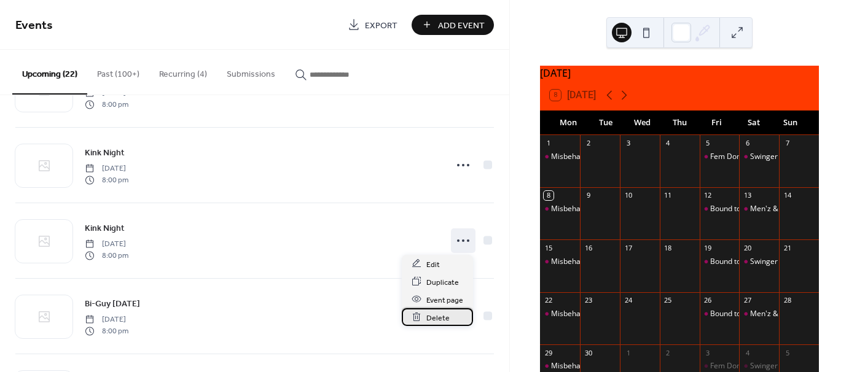
click at [455, 316] on div "Delete" at bounding box center [437, 317] width 71 height 18
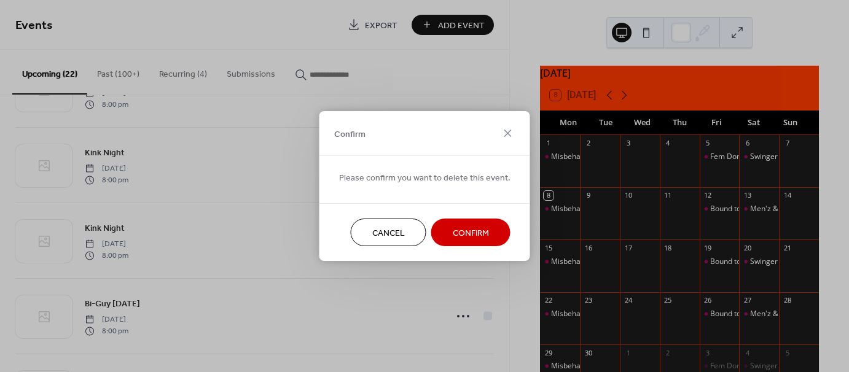
click at [466, 235] on span "Confirm" at bounding box center [471, 233] width 36 height 13
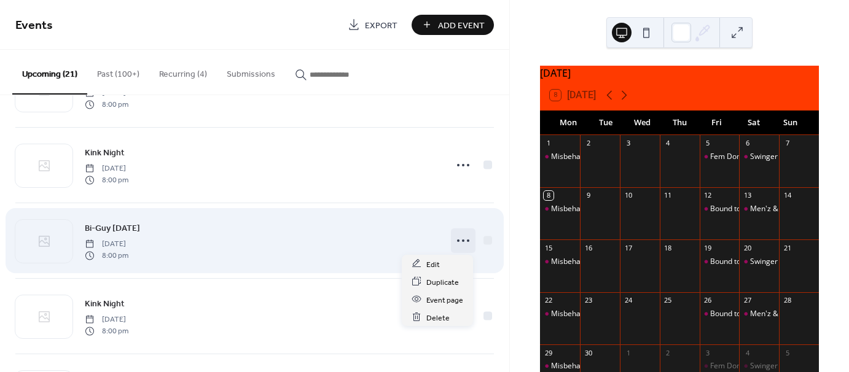
click at [457, 240] on icon at bounding box center [463, 241] width 20 height 20
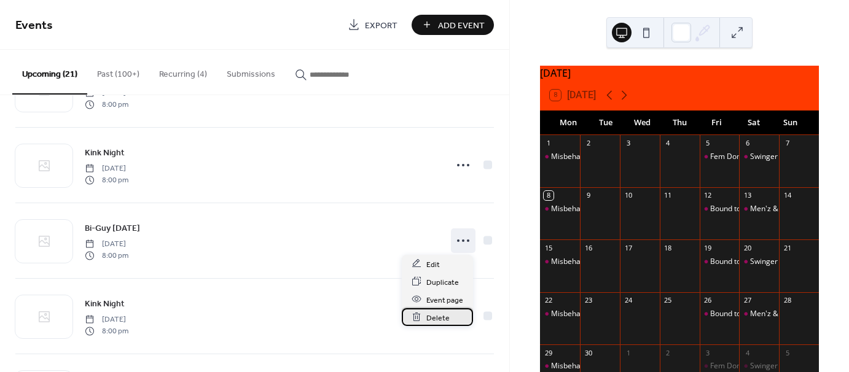
click at [452, 320] on div "Delete" at bounding box center [437, 317] width 71 height 18
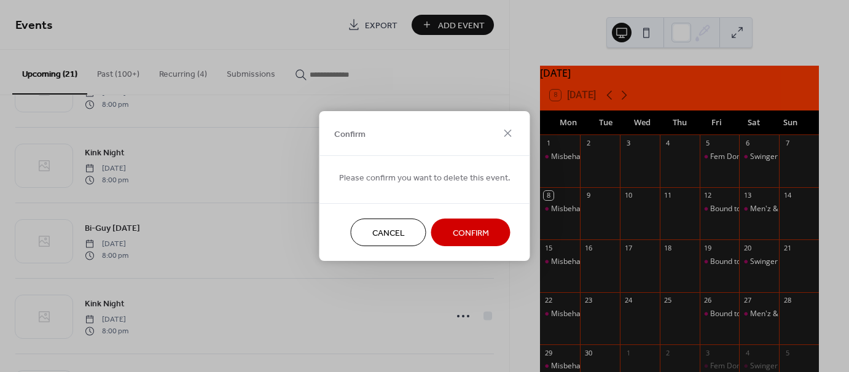
click at [471, 229] on span "Confirm" at bounding box center [471, 233] width 36 height 13
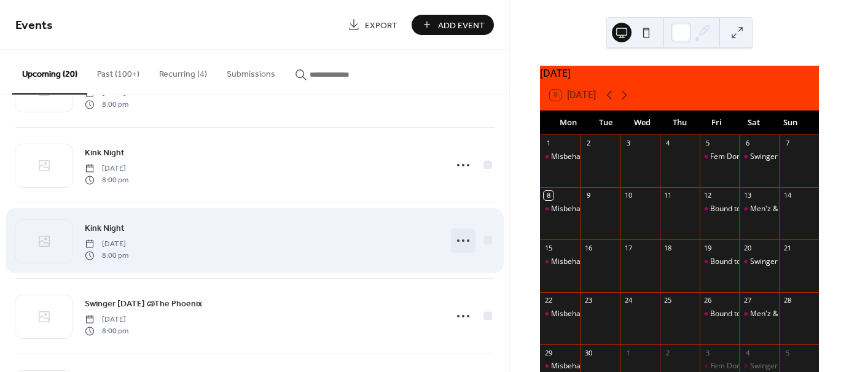
click at [461, 238] on icon at bounding box center [463, 241] width 20 height 20
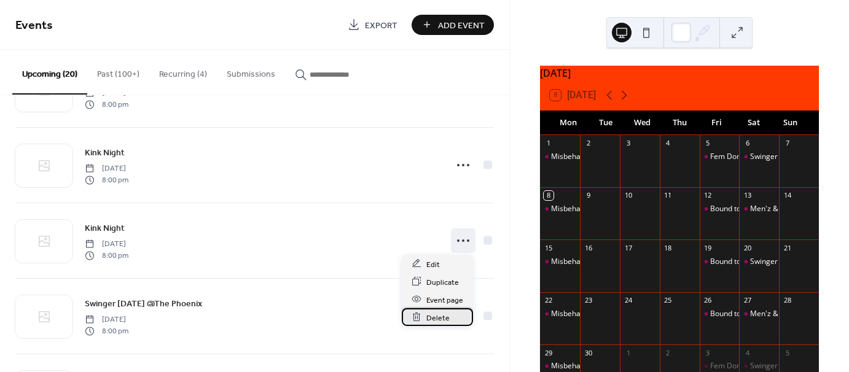
click at [435, 316] on span "Delete" at bounding box center [437, 317] width 23 height 13
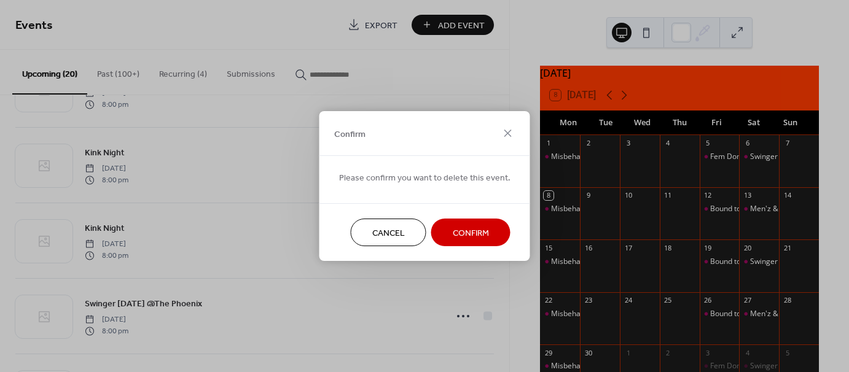
click at [473, 234] on span "Confirm" at bounding box center [471, 233] width 36 height 13
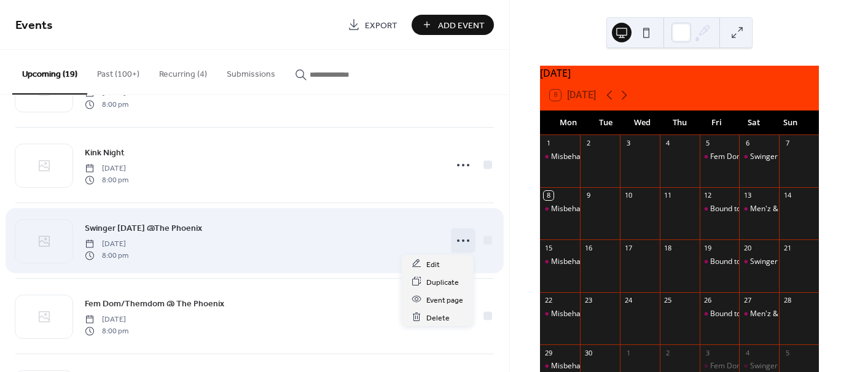
click at [463, 237] on icon at bounding box center [463, 241] width 20 height 20
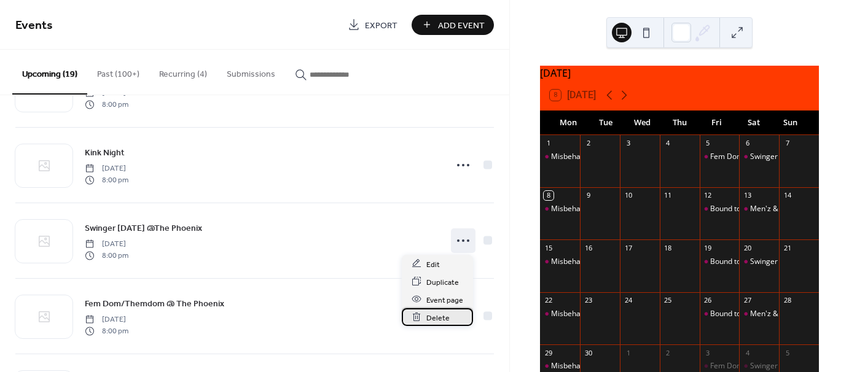
click at [439, 316] on span "Delete" at bounding box center [437, 317] width 23 height 13
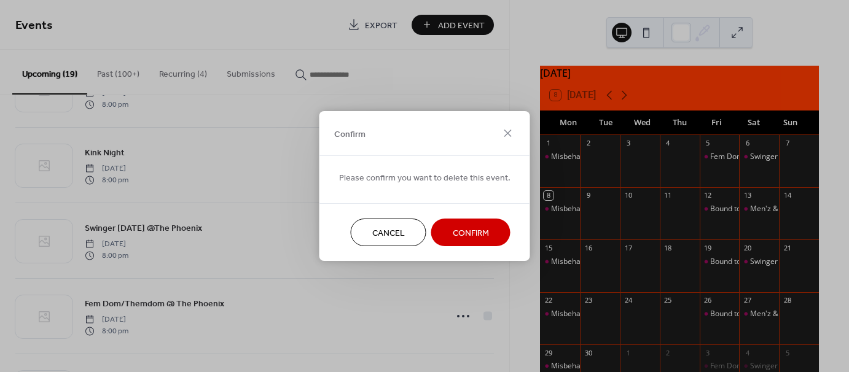
click at [472, 237] on span "Confirm" at bounding box center [471, 233] width 36 height 13
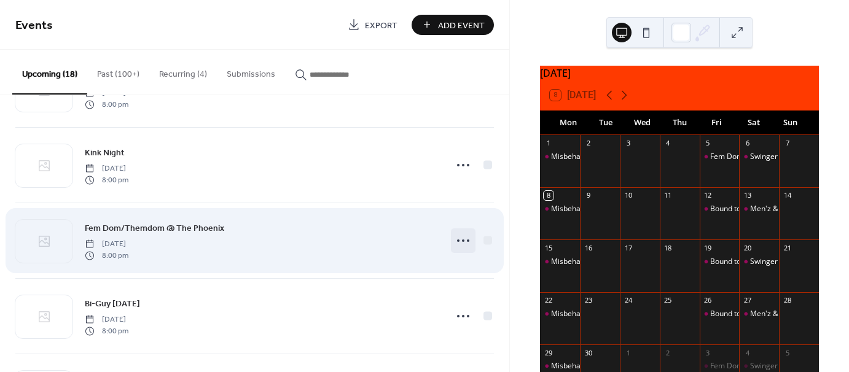
click at [462, 240] on circle at bounding box center [463, 241] width 2 height 2
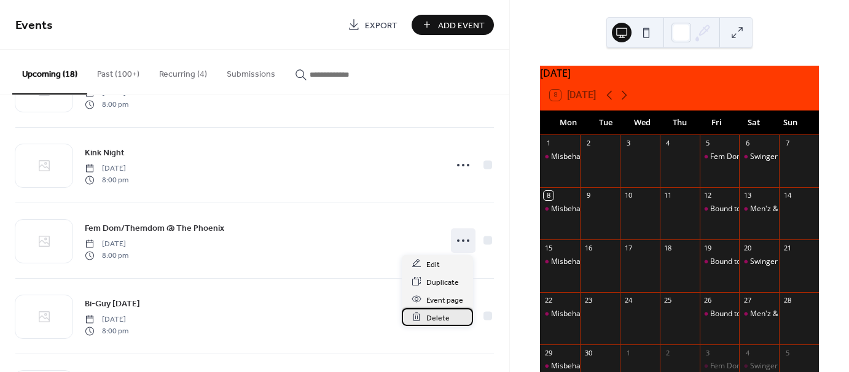
click at [450, 316] on div "Delete" at bounding box center [437, 317] width 71 height 18
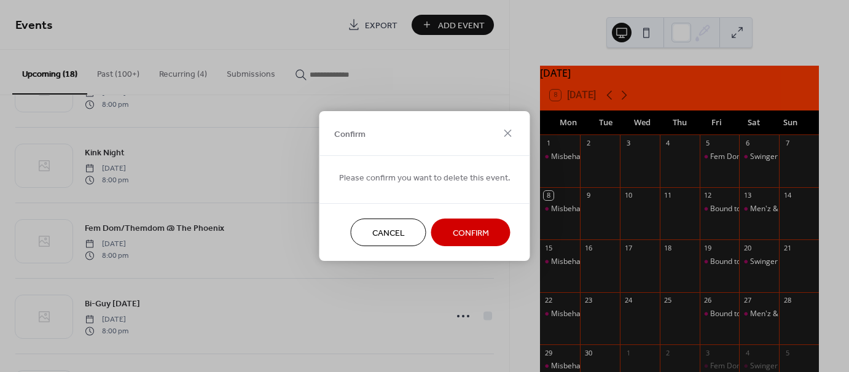
click at [479, 228] on span "Confirm" at bounding box center [471, 233] width 36 height 13
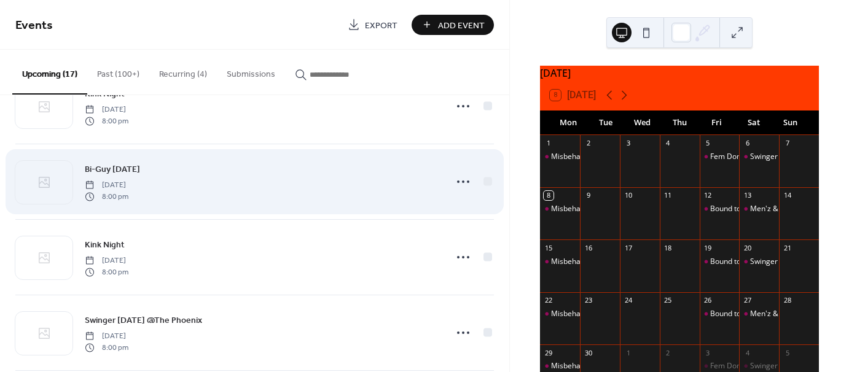
scroll to position [123, 0]
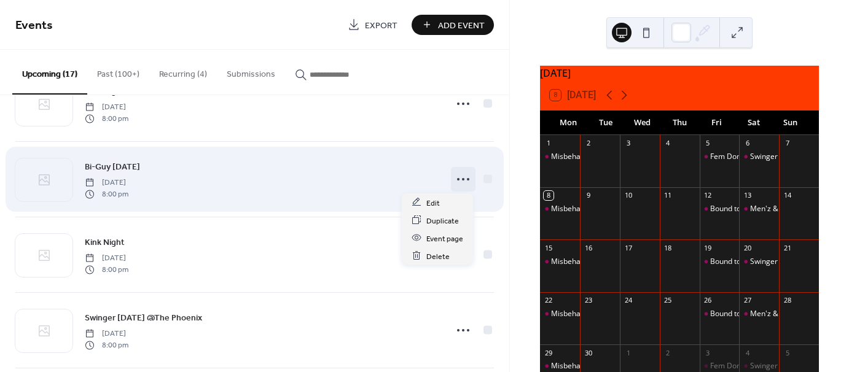
click at [467, 179] on icon at bounding box center [463, 180] width 20 height 20
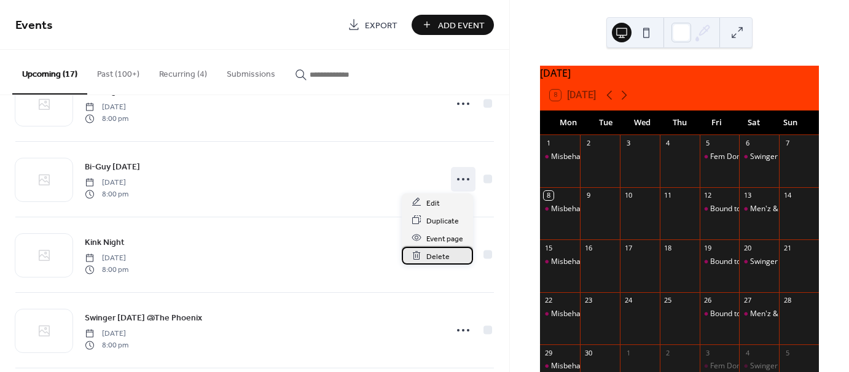
click at [445, 254] on span "Delete" at bounding box center [437, 256] width 23 height 13
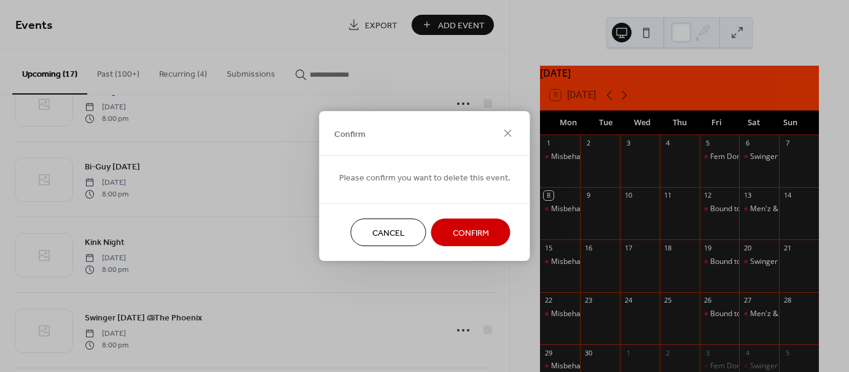
click at [456, 235] on span "Confirm" at bounding box center [471, 233] width 36 height 13
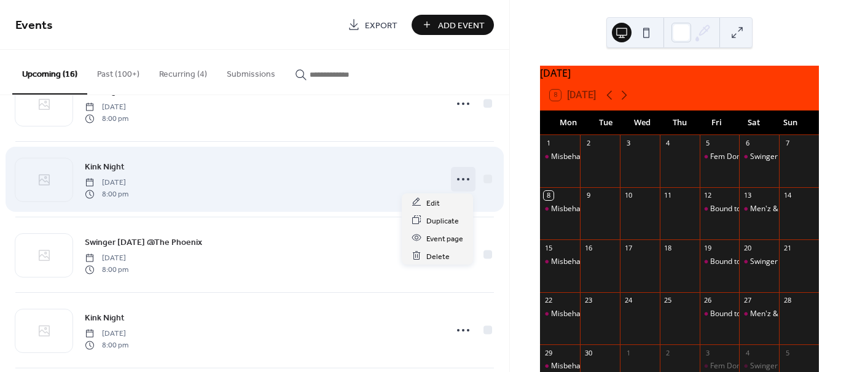
click at [463, 179] on icon at bounding box center [463, 180] width 20 height 20
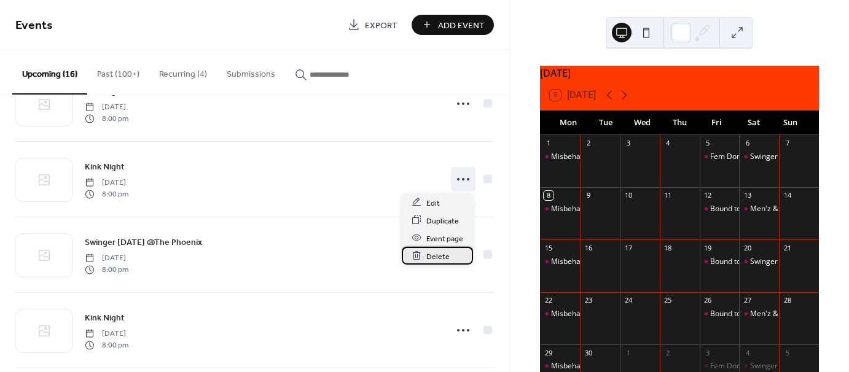
click at [433, 254] on span "Delete" at bounding box center [437, 256] width 23 height 13
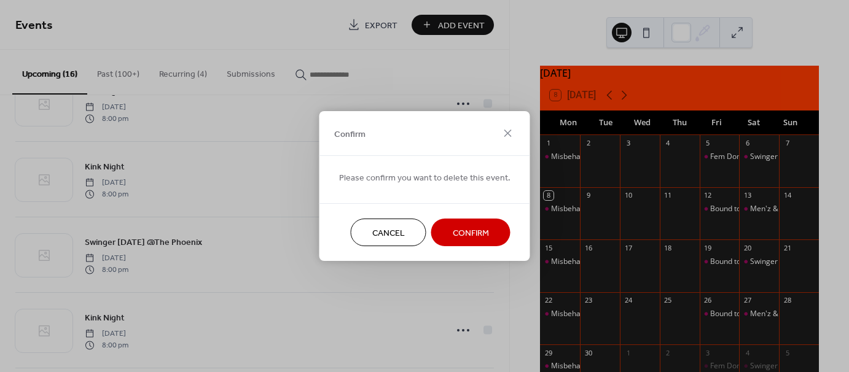
click at [453, 227] on span "Confirm" at bounding box center [471, 233] width 36 height 13
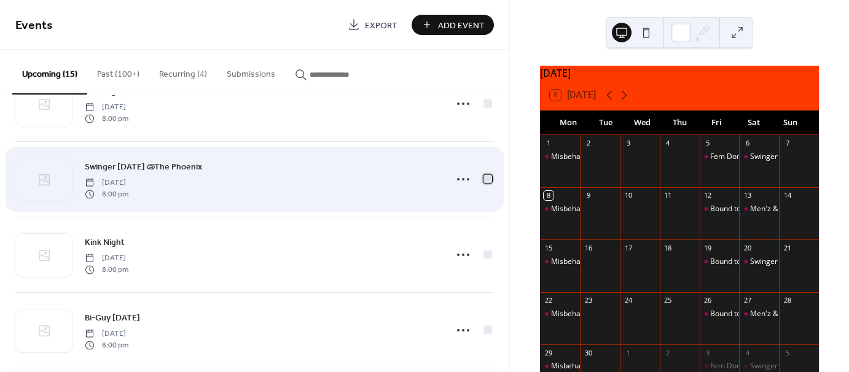
click at [484, 180] on div at bounding box center [488, 178] width 9 height 9
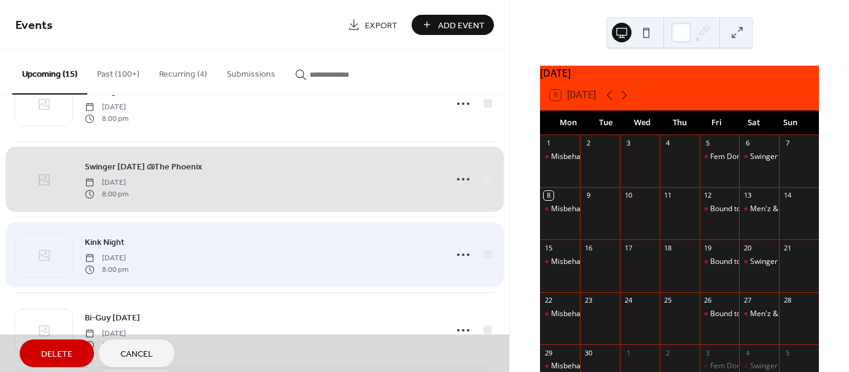
click at [485, 253] on div "Kink Night Friday, November 21, 2025 8:00 pm" at bounding box center [254, 255] width 479 height 76
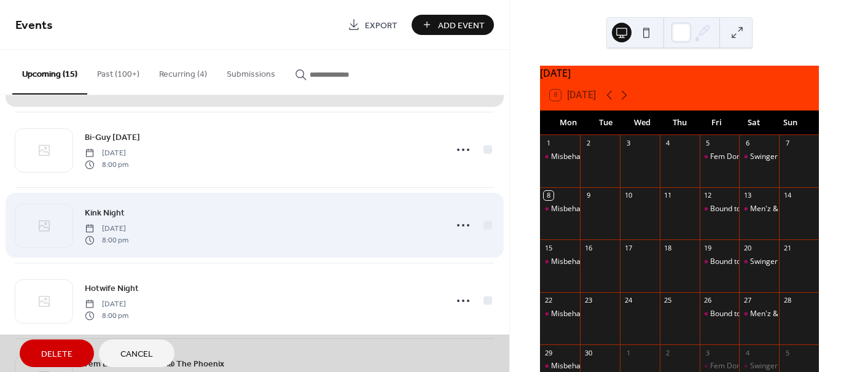
scroll to position [307, 0]
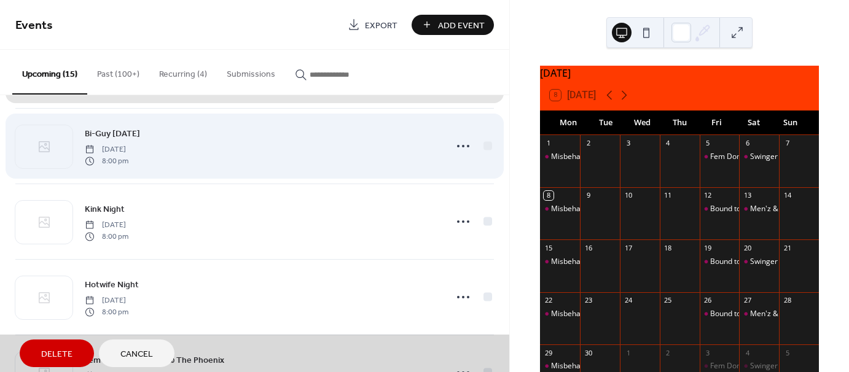
click at [486, 147] on div "Bi-Guy Saturday Saturday, November 22, 2025 8:00 pm" at bounding box center [254, 146] width 479 height 76
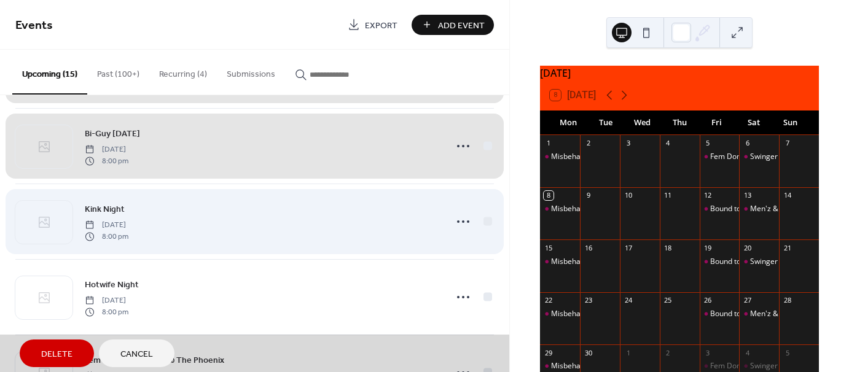
click at [486, 217] on div "Kink Night Friday, November 28, 2025 8:00 pm" at bounding box center [254, 222] width 479 height 76
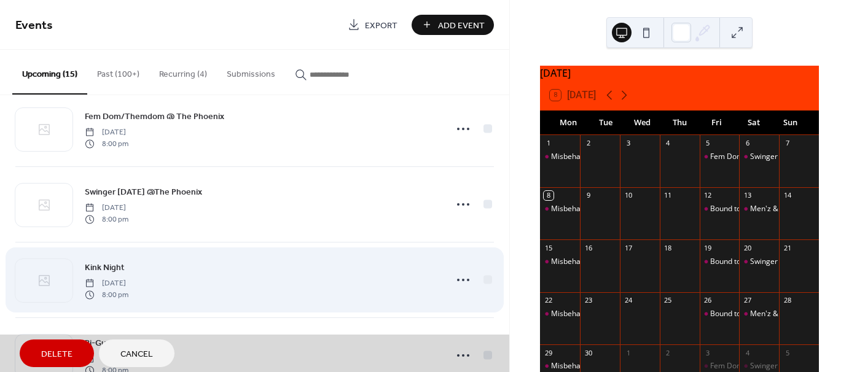
scroll to position [553, 0]
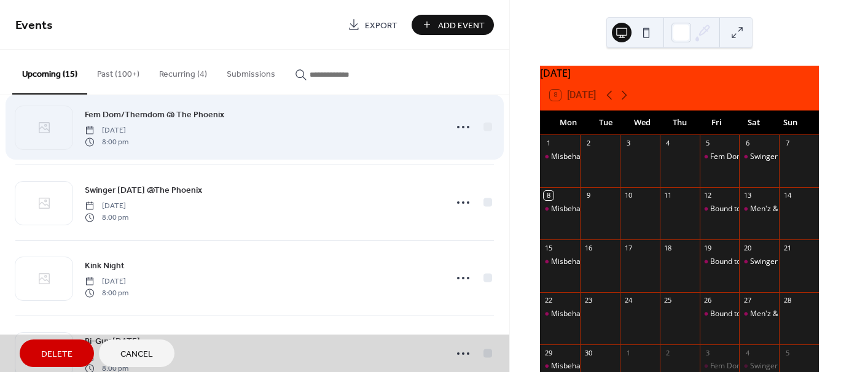
click at [481, 127] on div "Fem Dom/Themdom @ The Phoenix Friday, December 5, 2025 8:00 pm" at bounding box center [254, 127] width 479 height 76
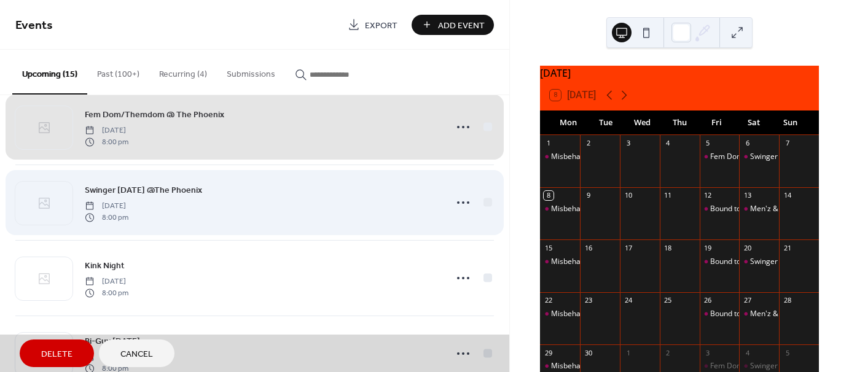
click at [485, 203] on div "Swinger Saturday @The Phoenix Saturday, December 6, 2025 8:00 pm" at bounding box center [254, 203] width 479 height 76
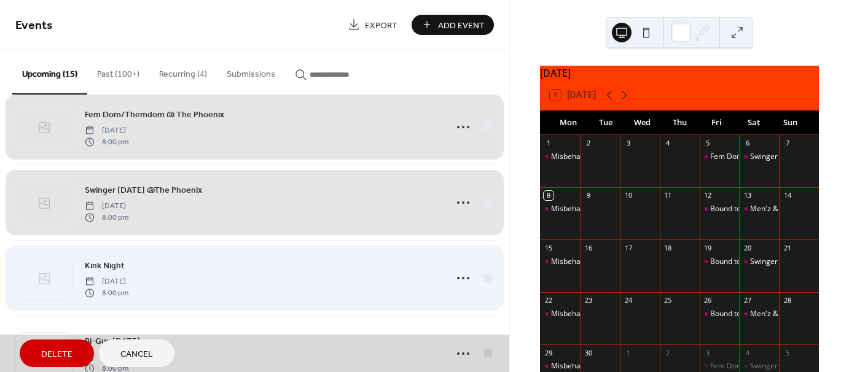
click at [485, 273] on div "Kink Night Friday, December 12, 2025 8:00 pm" at bounding box center [254, 278] width 479 height 76
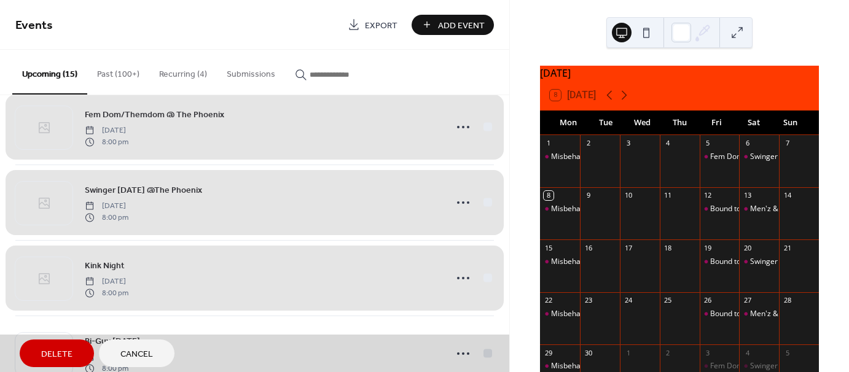
click at [487, 125] on div "Fem Dom/Themdom @ The Phoenix Friday, December 5, 2025 8:00 pm" at bounding box center [254, 127] width 479 height 76
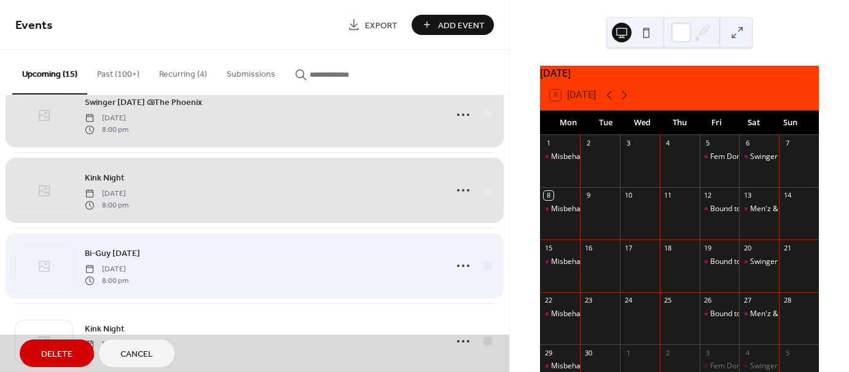
scroll to position [737, 0]
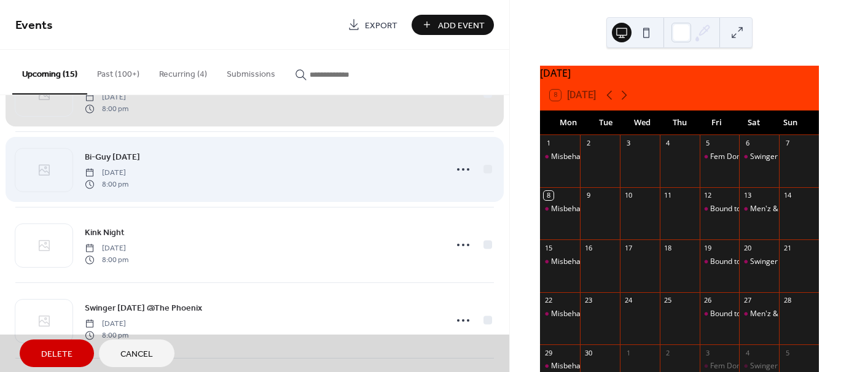
click at [484, 171] on div "Bi-Guy Saturday Saturday, December 13, 2025 8:00 pm" at bounding box center [254, 169] width 479 height 76
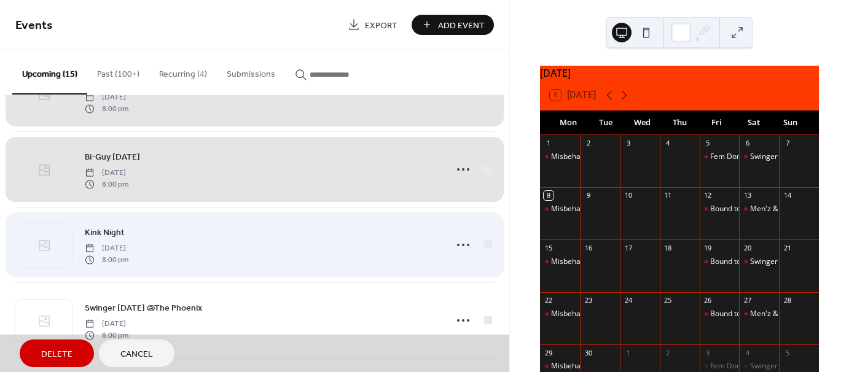
click at [480, 243] on div "Kink Night Friday, December 19, 2025 8:00 pm" at bounding box center [254, 245] width 479 height 76
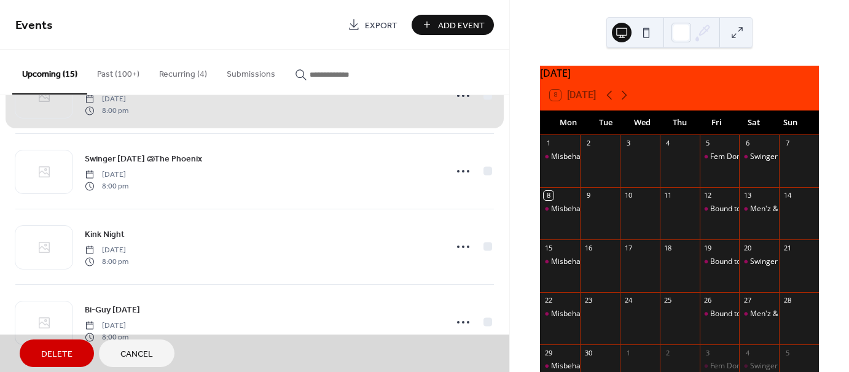
scroll to position [890, 0]
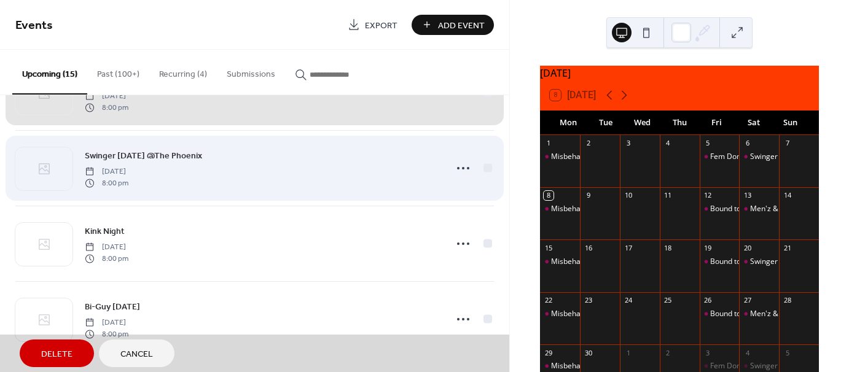
click at [487, 167] on div "Swinger Saturday @The Phoenix Saturday, December 20, 2025 8:00 pm" at bounding box center [254, 168] width 479 height 76
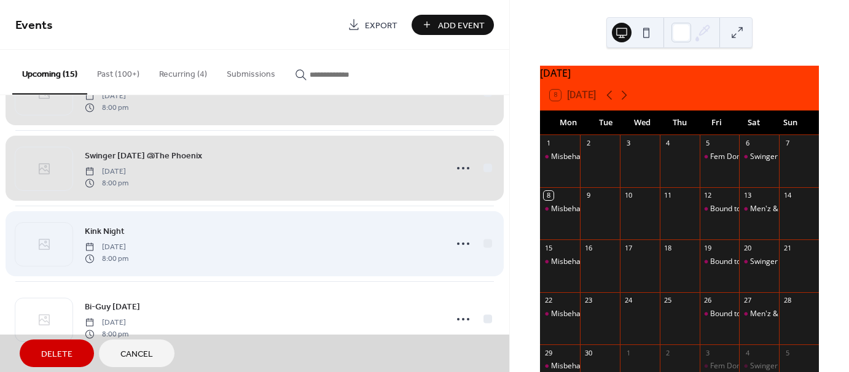
click at [486, 243] on div "Kink Night Friday, December 26, 2025 8:00 pm" at bounding box center [254, 244] width 479 height 76
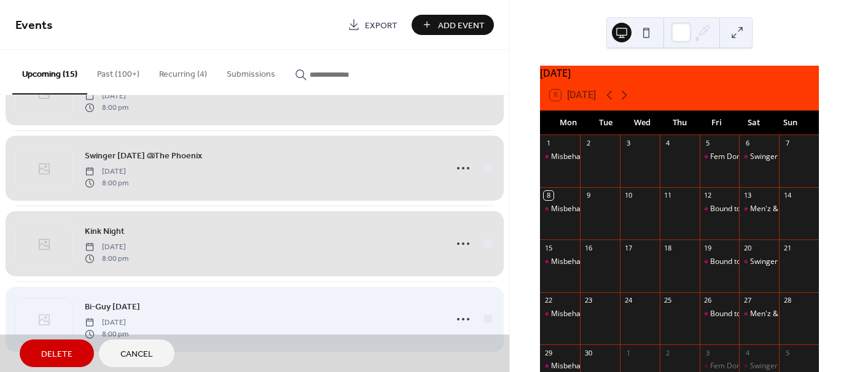
click at [484, 316] on div "Bi-Guy Saturday Saturday, December 27, 2025 8:00 pm" at bounding box center [254, 319] width 479 height 76
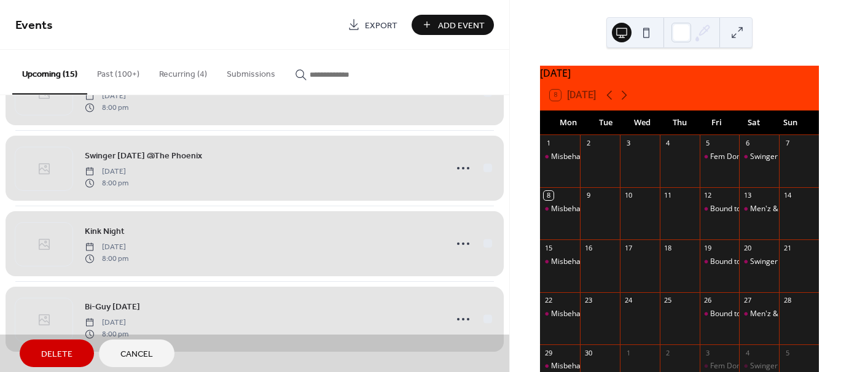
click at [62, 356] on span "Delete" at bounding box center [56, 354] width 31 height 13
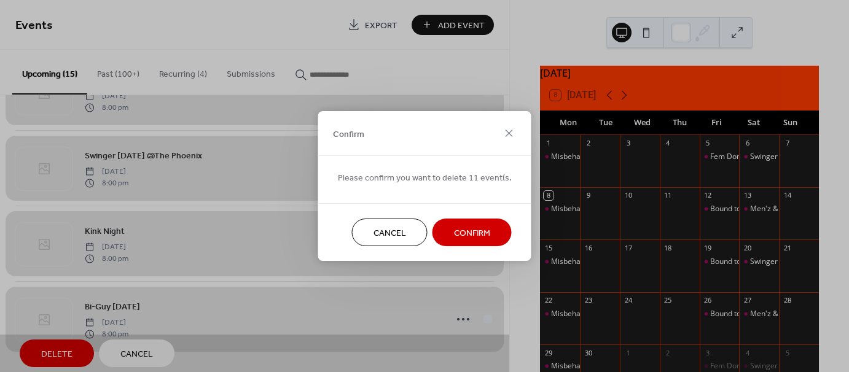
click at [484, 235] on span "Confirm" at bounding box center [472, 233] width 36 height 13
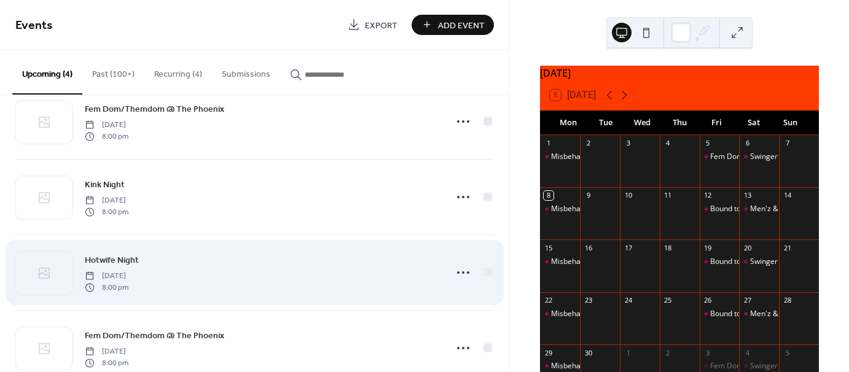
scroll to position [0, 0]
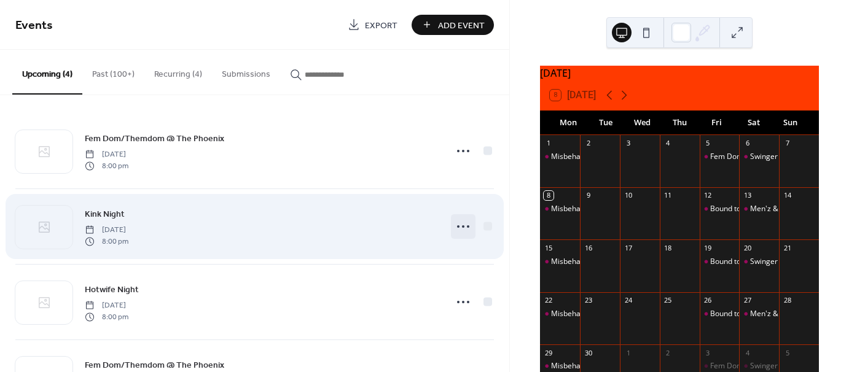
click at [458, 225] on icon at bounding box center [463, 227] width 20 height 20
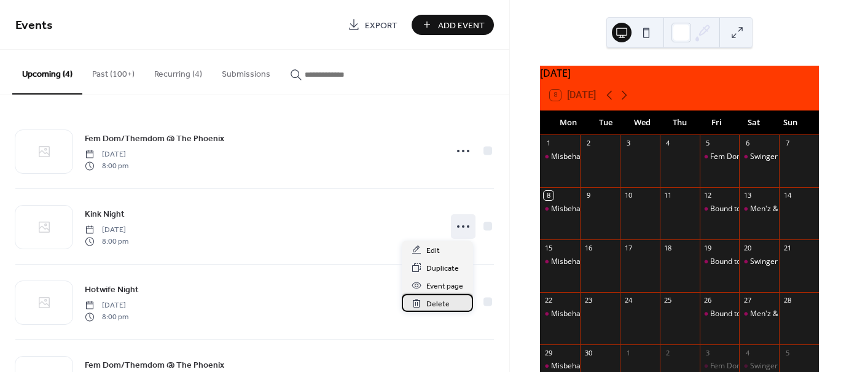
click at [442, 305] on span "Delete" at bounding box center [437, 304] width 23 height 13
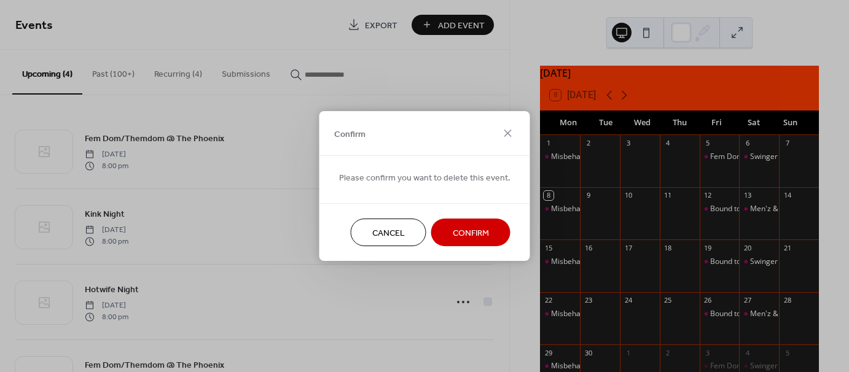
click at [462, 227] on span "Confirm" at bounding box center [471, 233] width 36 height 13
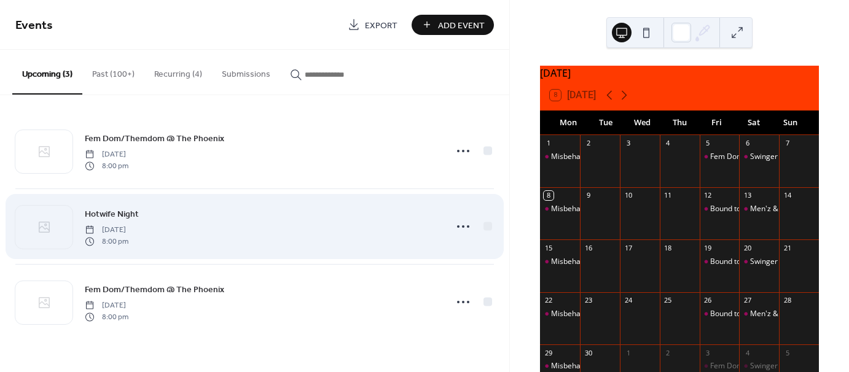
click at [119, 210] on span "Hotwife Night" at bounding box center [112, 214] width 54 height 13
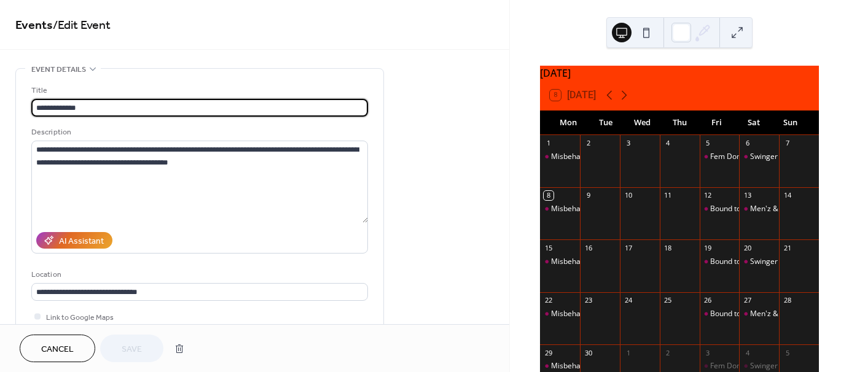
drag, startPoint x: 61, startPoint y: 107, endPoint x: 4, endPoint y: 107, distance: 57.1
type input "**********"
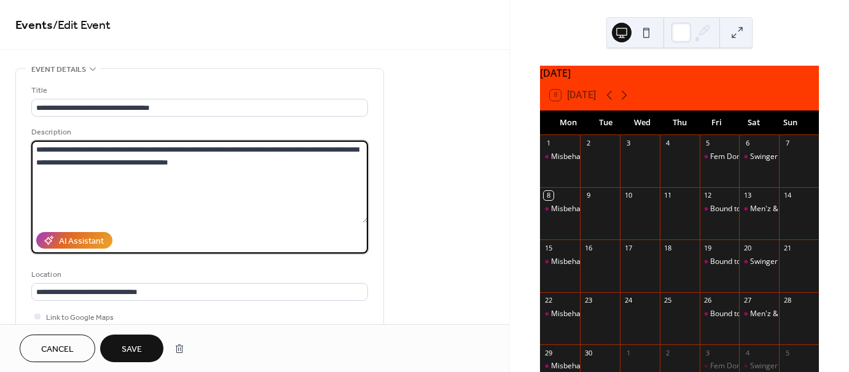
drag, startPoint x: 194, startPoint y: 162, endPoint x: 7, endPoint y: 144, distance: 187.6
paste textarea "**********"
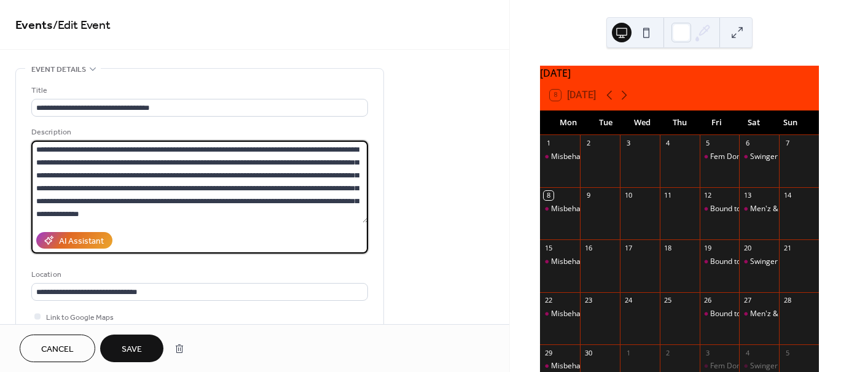
type textarea "**********"
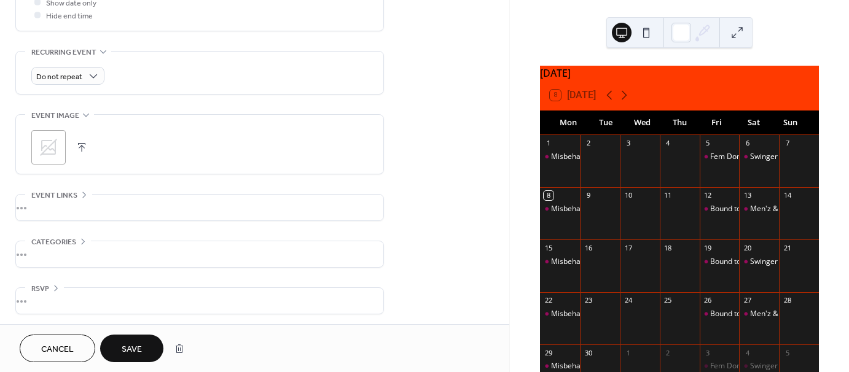
scroll to position [495, 0]
click at [144, 351] on button "Save" at bounding box center [131, 349] width 63 height 28
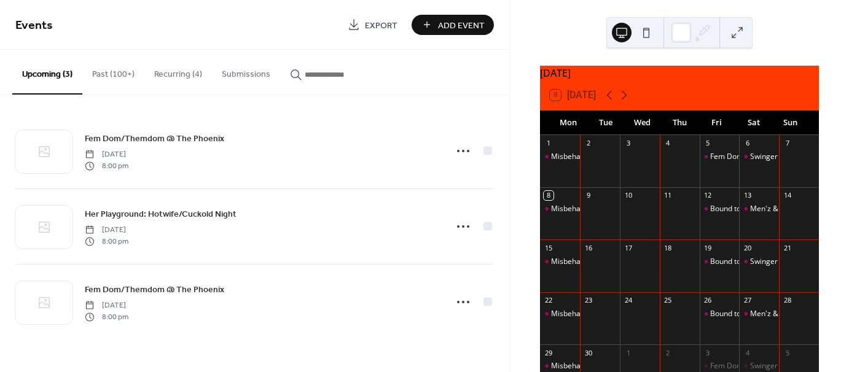
click at [179, 77] on button "Recurring (4)" at bounding box center [178, 72] width 68 height 44
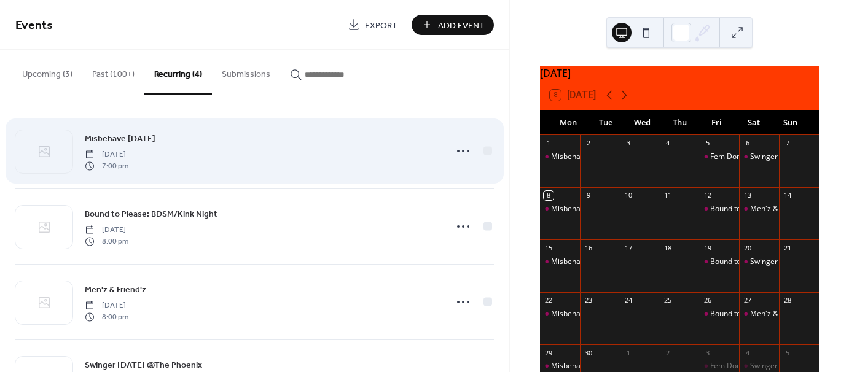
click at [128, 138] on span "Misbehave [DATE]" at bounding box center [120, 139] width 71 height 13
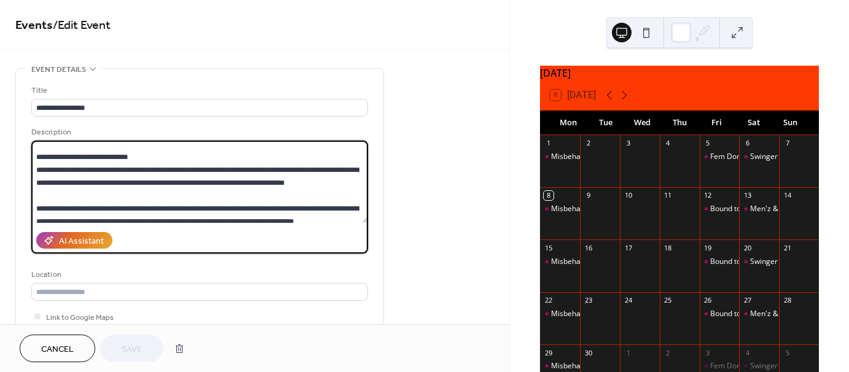
scroll to position [335, 0]
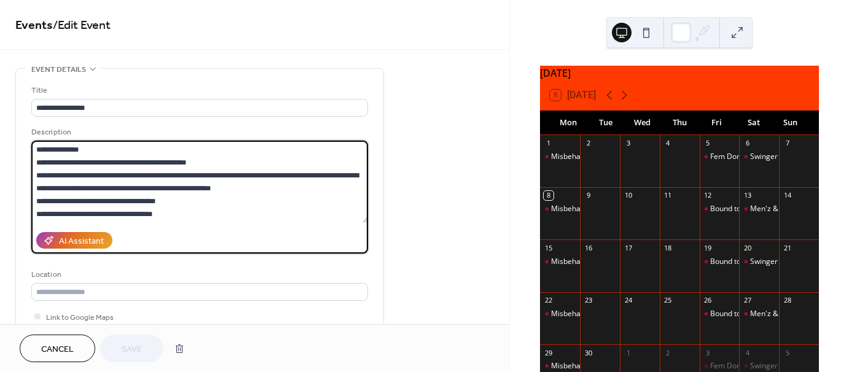
drag, startPoint x: 37, startPoint y: 165, endPoint x: 173, endPoint y: 267, distance: 170.7
click at [173, 267] on div "**********" at bounding box center [199, 227] width 337 height 286
click at [53, 358] on button "Cancel" at bounding box center [58, 349] width 76 height 28
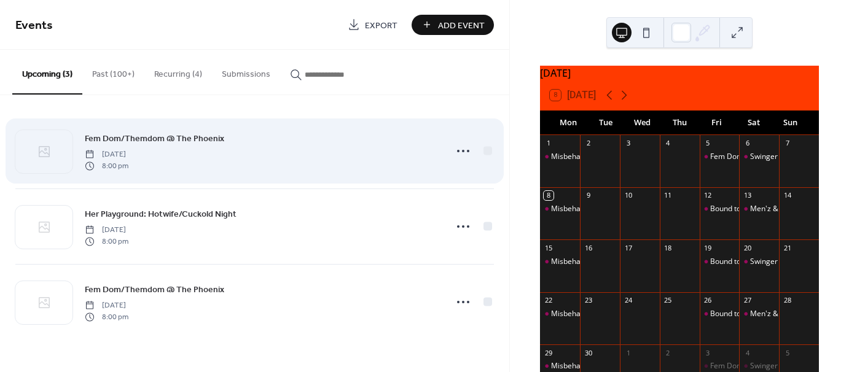
click at [138, 137] on span "Fem Dom/Themdom @ The Phoenix" at bounding box center [154, 139] width 139 height 13
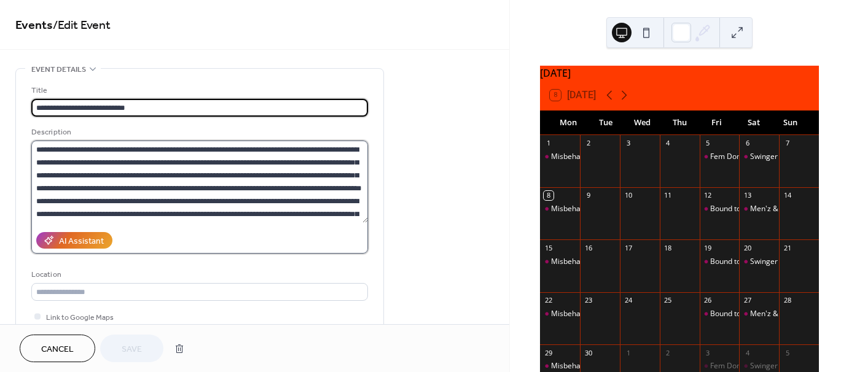
click at [348, 216] on textarea at bounding box center [199, 182] width 337 height 82
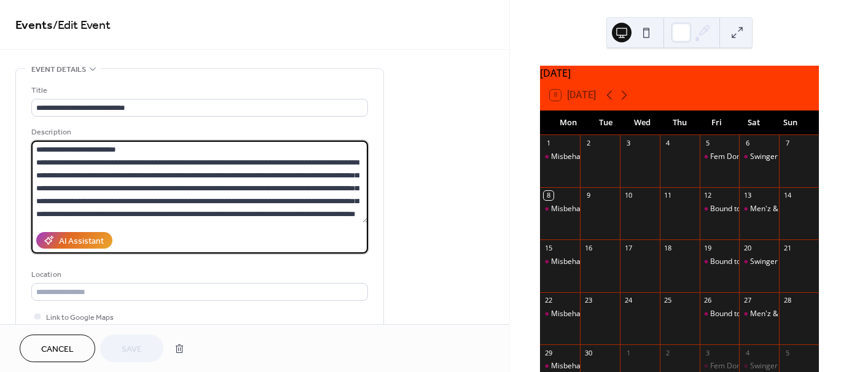
scroll to position [464, 0]
click at [175, 197] on textarea at bounding box center [199, 182] width 337 height 82
drag, startPoint x: 183, startPoint y: 189, endPoint x: 136, endPoint y: 176, distance: 49.0
click at [136, 176] on textarea at bounding box center [199, 182] width 337 height 82
drag, startPoint x: 33, startPoint y: 159, endPoint x: 129, endPoint y: 232, distance: 120.7
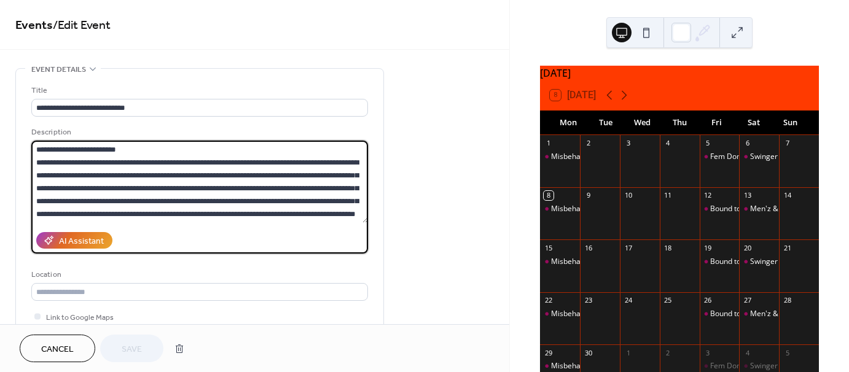
click at [129, 232] on div "Description AI Assistant" at bounding box center [199, 190] width 337 height 128
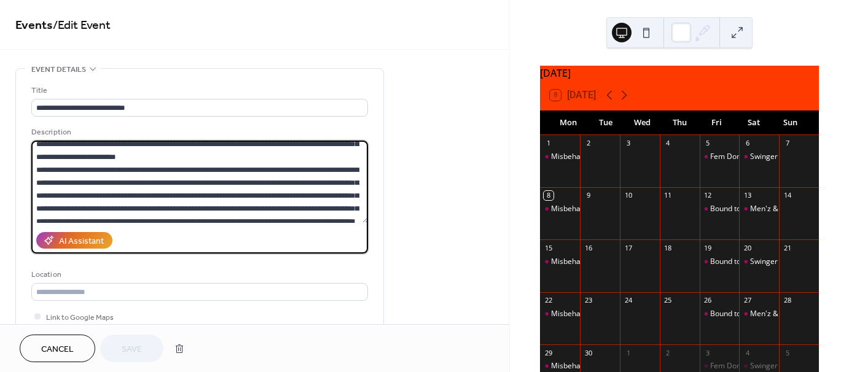
scroll to position [403, 0]
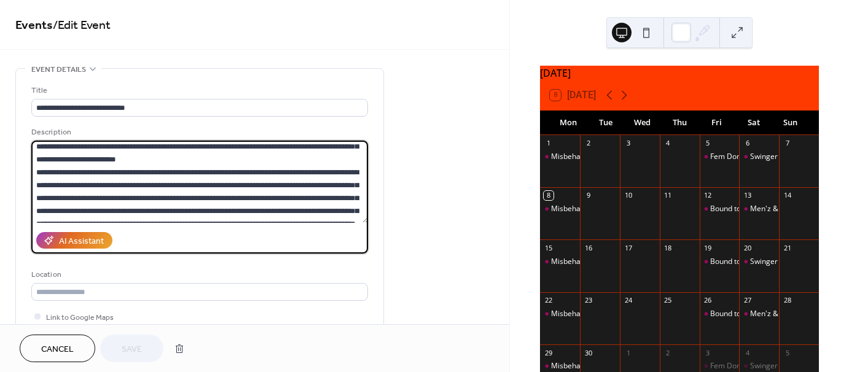
click at [351, 179] on textarea at bounding box center [199, 182] width 337 height 82
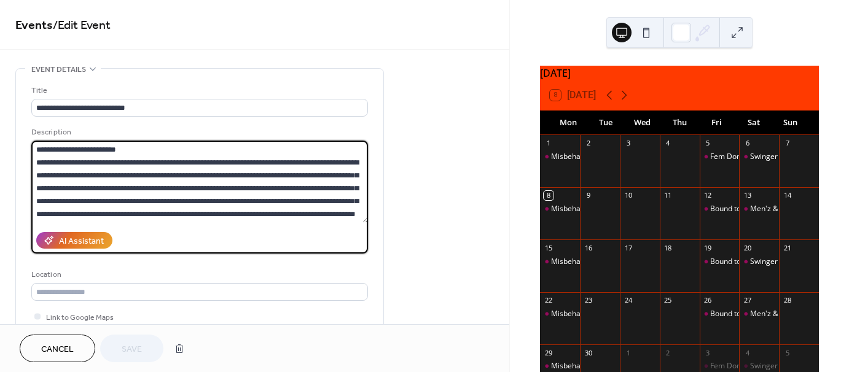
scroll to position [464, 0]
drag, startPoint x: 139, startPoint y: 170, endPoint x: 147, endPoint y: 203, distance: 34.3
click at [147, 203] on textarea at bounding box center [199, 182] width 337 height 82
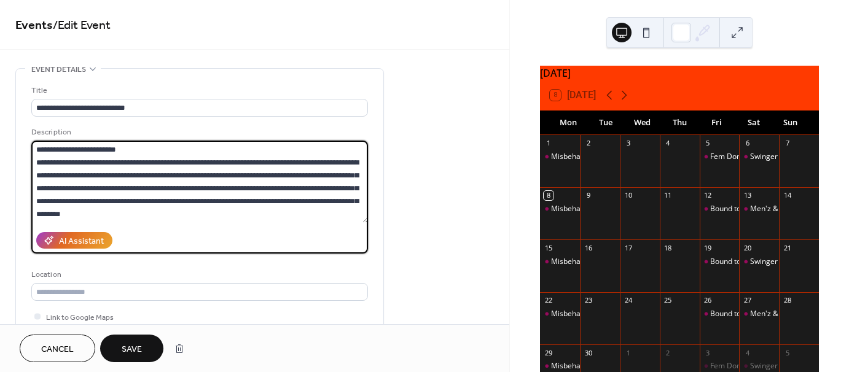
scroll to position [451, 0]
paste textarea "**********"
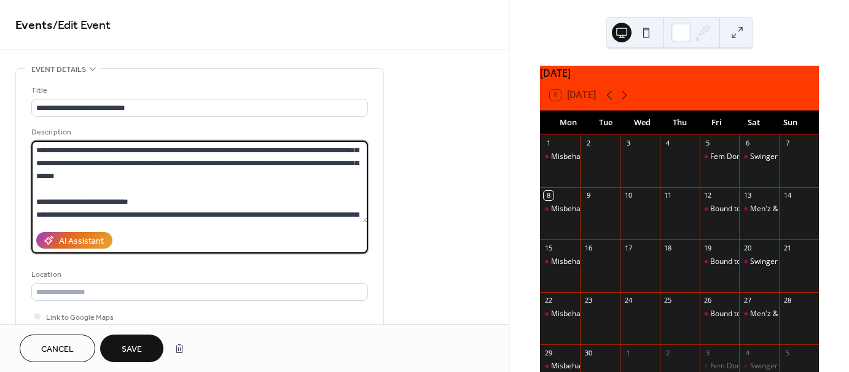
scroll to position [772, 0]
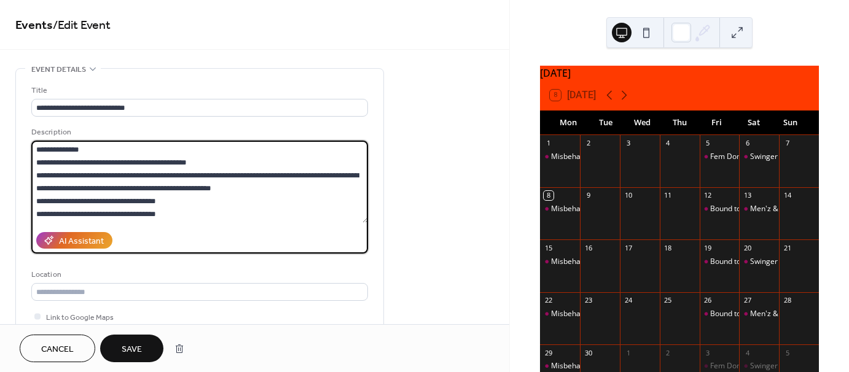
type textarea "**********"
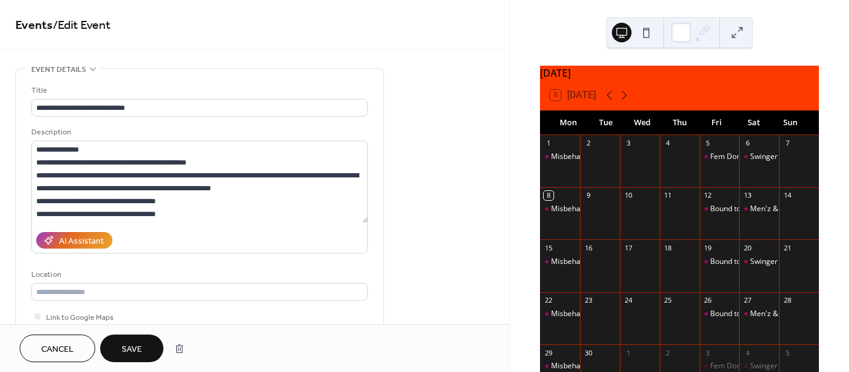
click at [128, 350] on span "Save" at bounding box center [132, 349] width 20 height 13
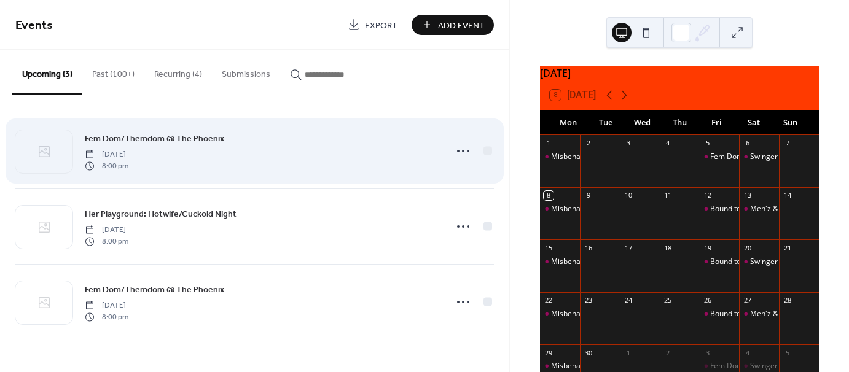
click at [163, 138] on span "Fem Dom/Themdom @ The Phoenix" at bounding box center [154, 139] width 139 height 13
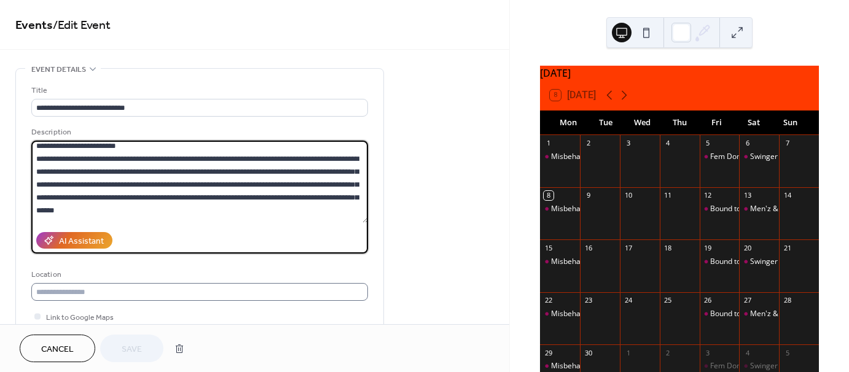
scroll to position [786, 0]
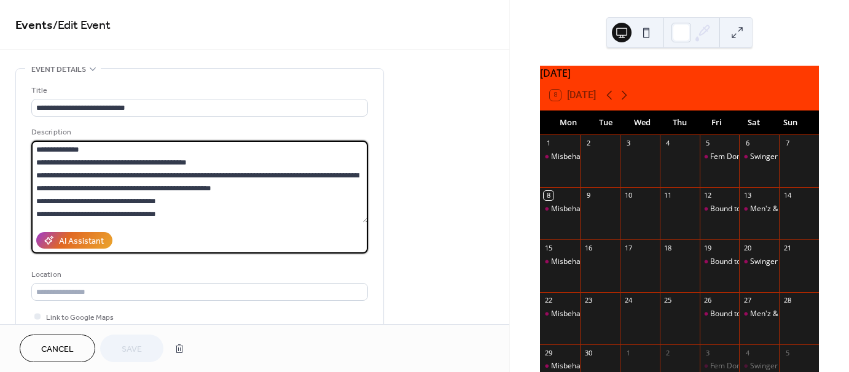
drag, startPoint x: 34, startPoint y: 147, endPoint x: 225, endPoint y: 312, distance: 251.8
click at [225, 312] on div "**********" at bounding box center [199, 227] width 337 height 286
click at [55, 344] on span "Cancel" at bounding box center [57, 349] width 33 height 13
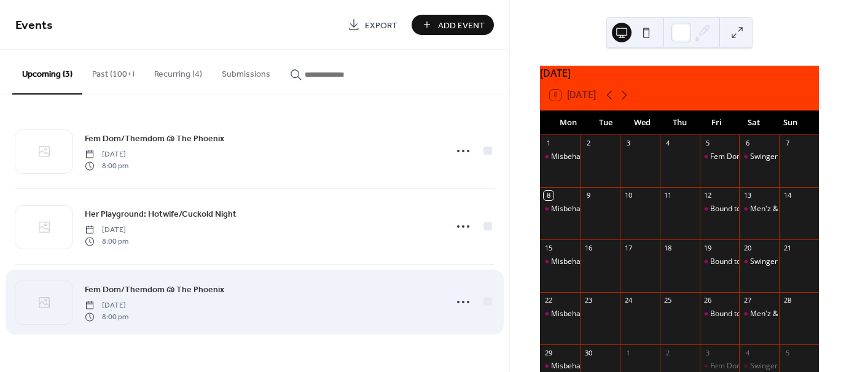
click at [175, 286] on span "Fem Dom/Themdom @ The Phoenix" at bounding box center [154, 290] width 139 height 13
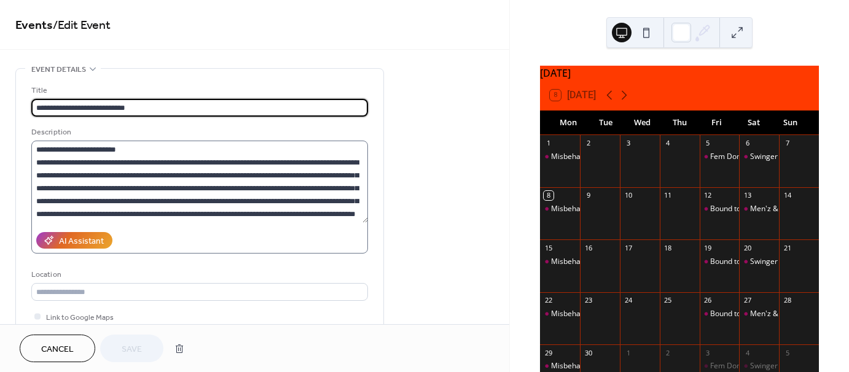
scroll to position [464, 0]
click at [195, 208] on textarea at bounding box center [199, 182] width 337 height 82
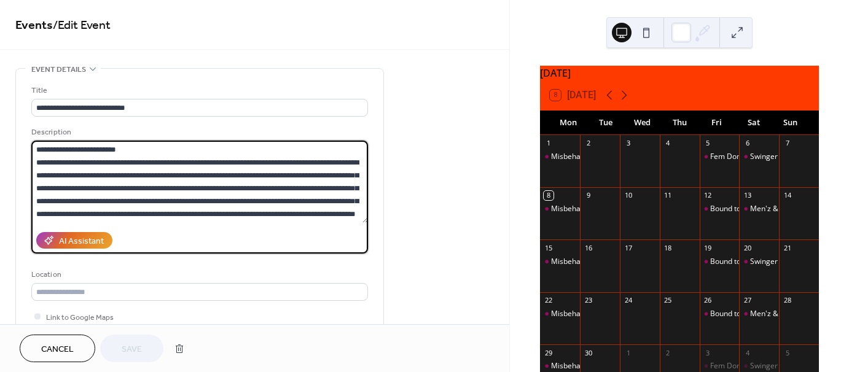
paste textarea "**********"
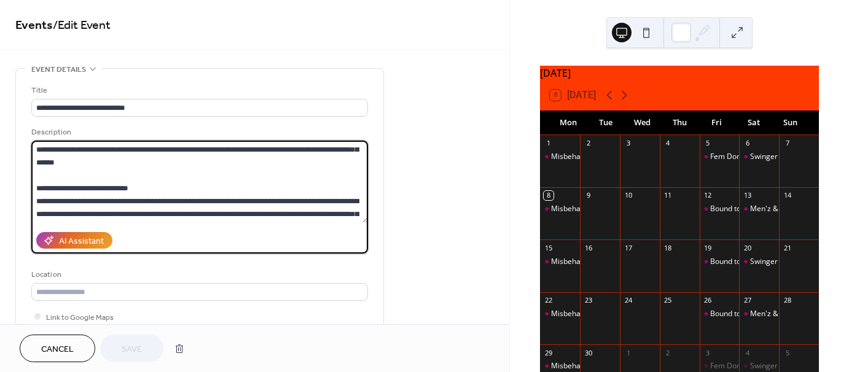
scroll to position [0, 0]
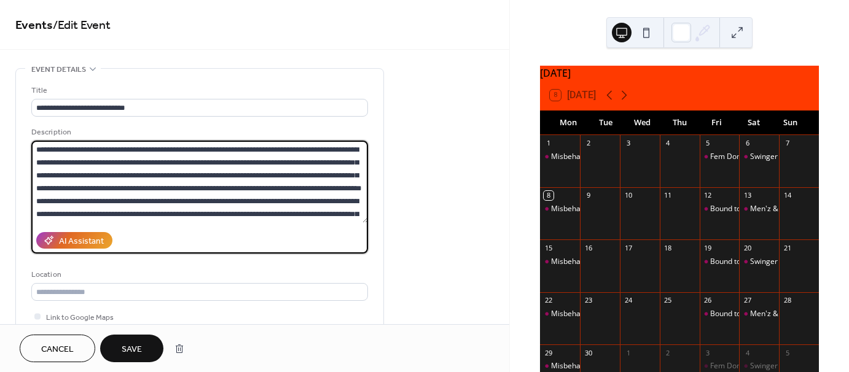
type textarea "**********"
click at [129, 350] on span "Save" at bounding box center [132, 349] width 20 height 13
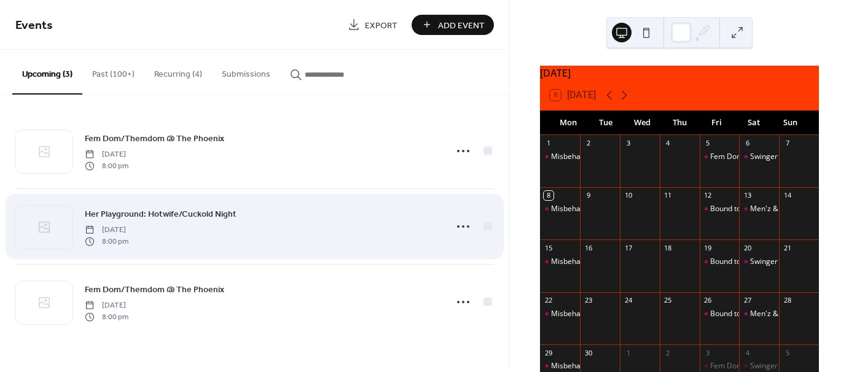
click at [213, 216] on span "Her Playground: Hotwife/Cuckold Night" at bounding box center [161, 214] width 152 height 13
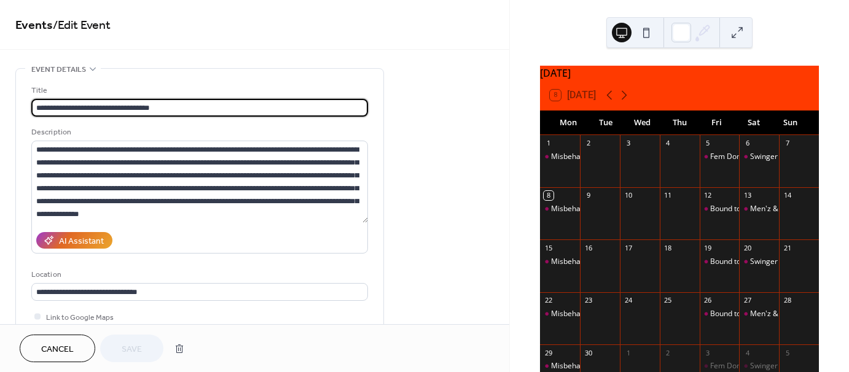
click at [55, 347] on span "Cancel" at bounding box center [57, 349] width 33 height 13
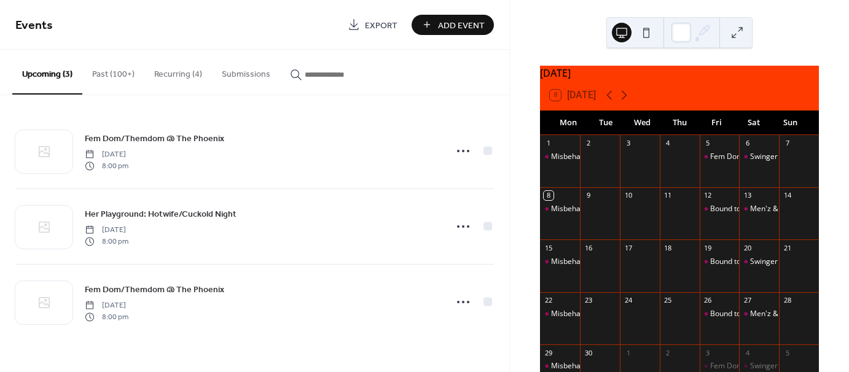
click at [441, 29] on span "Add Event" at bounding box center [461, 25] width 47 height 13
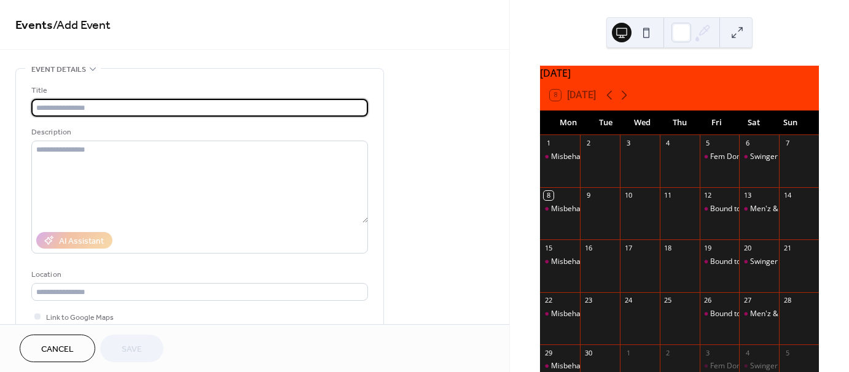
click at [111, 106] on input "text" at bounding box center [199, 108] width 337 height 18
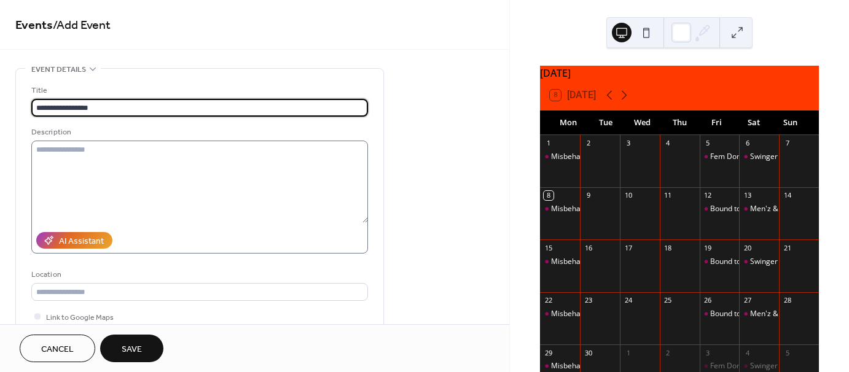
type input "**********"
click at [95, 150] on textarea at bounding box center [199, 182] width 337 height 82
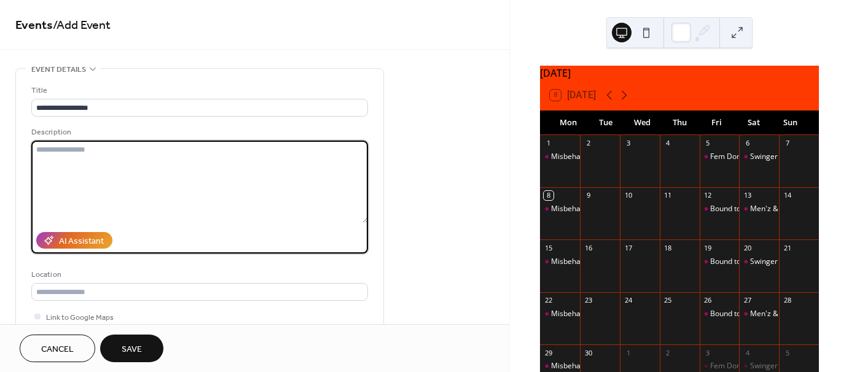
paste textarea "**********"
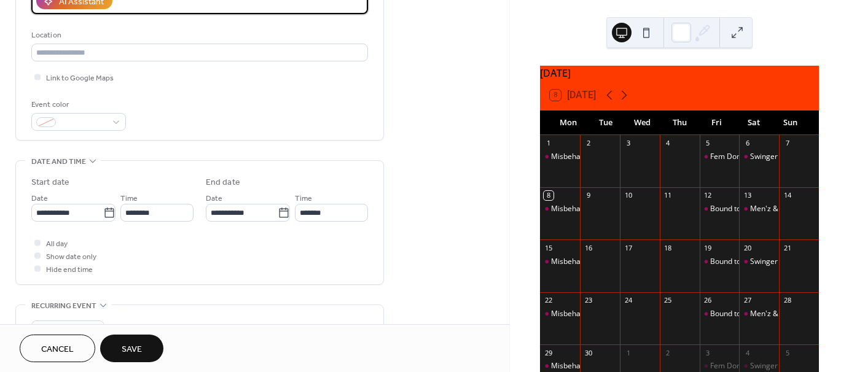
scroll to position [246, 0]
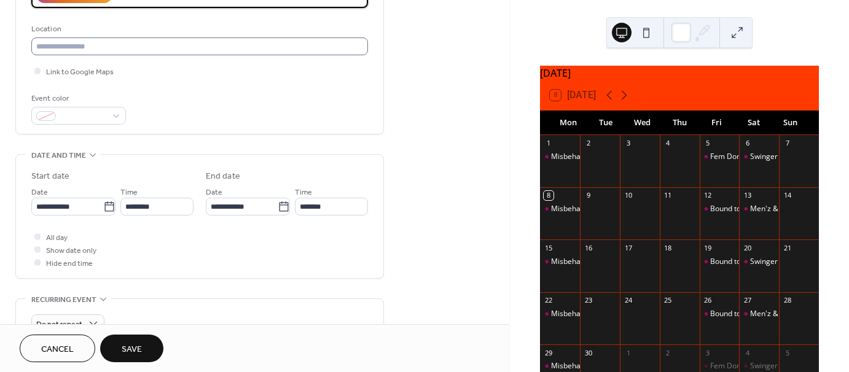
type textarea "**********"
click at [68, 52] on input "text" at bounding box center [199, 46] width 337 height 18
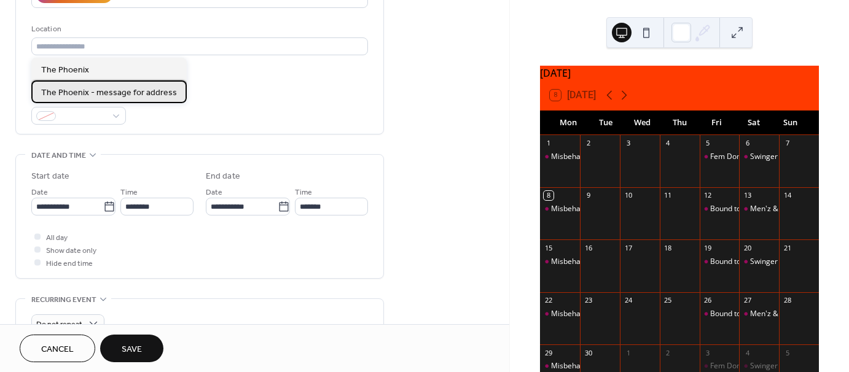
click at [81, 94] on span "The Phoenix - message for address" at bounding box center [109, 92] width 136 height 13
type input "**********"
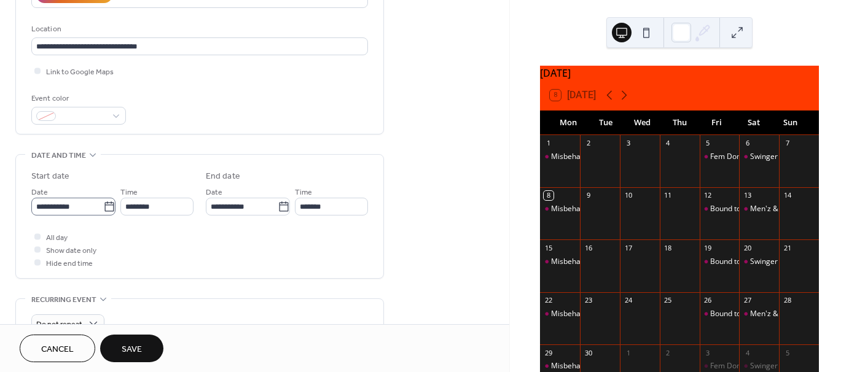
click at [108, 208] on icon at bounding box center [109, 207] width 12 height 12
click at [103, 208] on input "**********" at bounding box center [67, 207] width 72 height 18
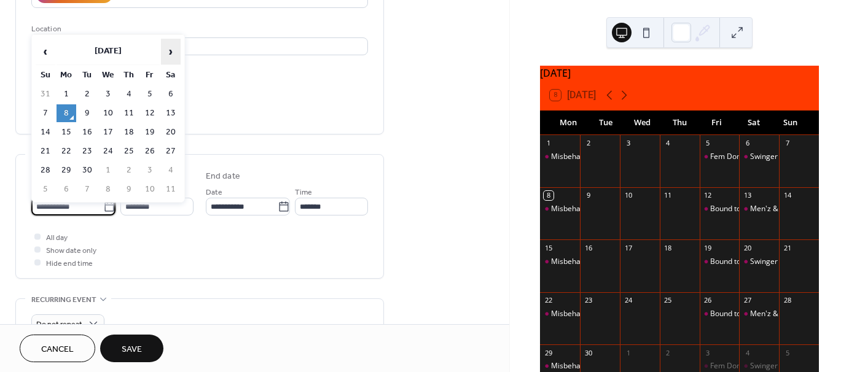
click at [170, 51] on span "›" at bounding box center [171, 51] width 18 height 25
click at [149, 108] on td "7" at bounding box center [150, 113] width 20 height 18
type input "**********"
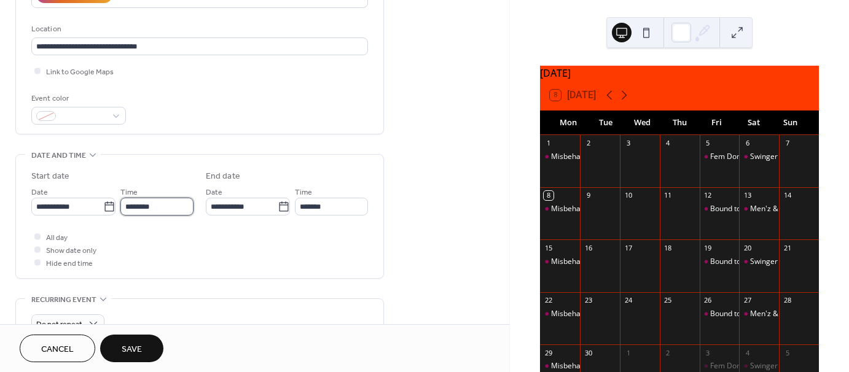
click at [132, 207] on input "********" at bounding box center [156, 207] width 73 height 18
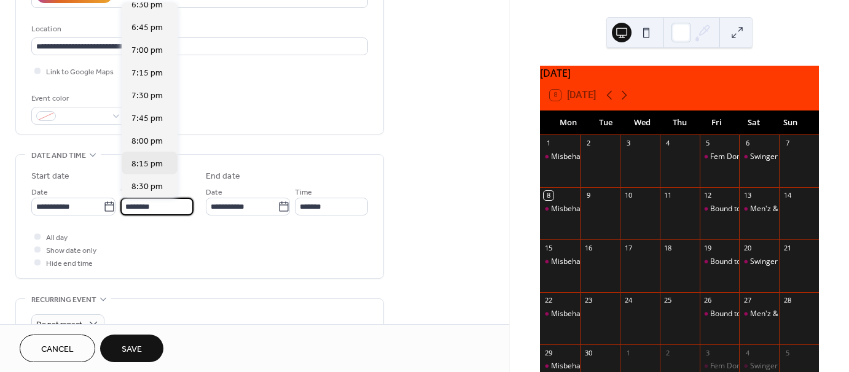
scroll to position [1706, 0]
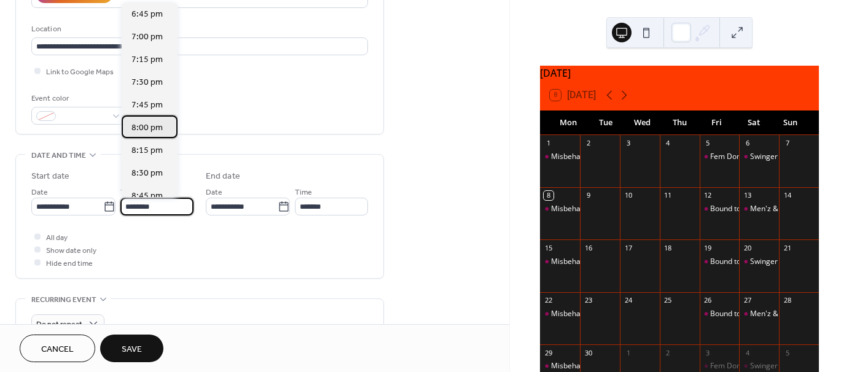
click at [149, 129] on span "8:00 pm" at bounding box center [146, 128] width 31 height 13
type input "*******"
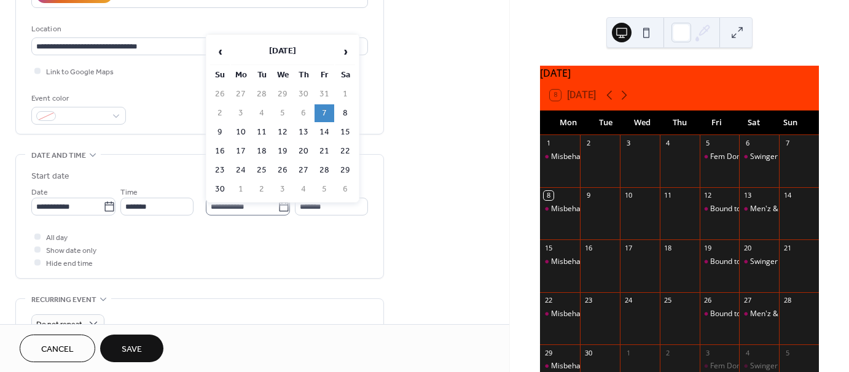
click at [278, 206] on icon at bounding box center [284, 207] width 12 height 12
click at [278, 206] on input "**********" at bounding box center [242, 207] width 72 height 18
click at [339, 110] on td "8" at bounding box center [345, 113] width 20 height 18
type input "**********"
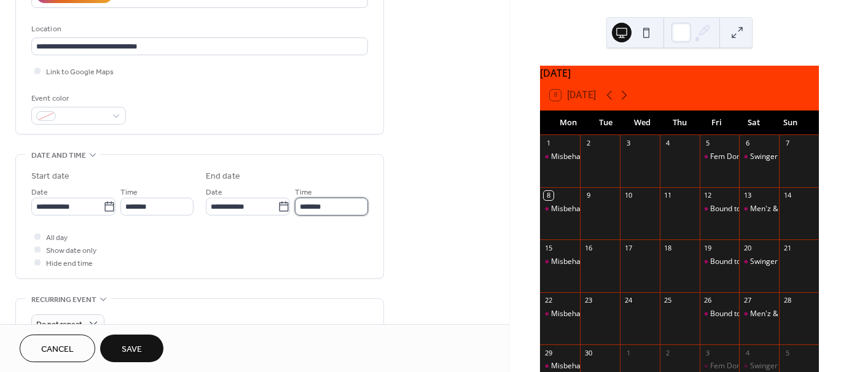
click at [315, 210] on input "*******" at bounding box center [331, 207] width 73 height 18
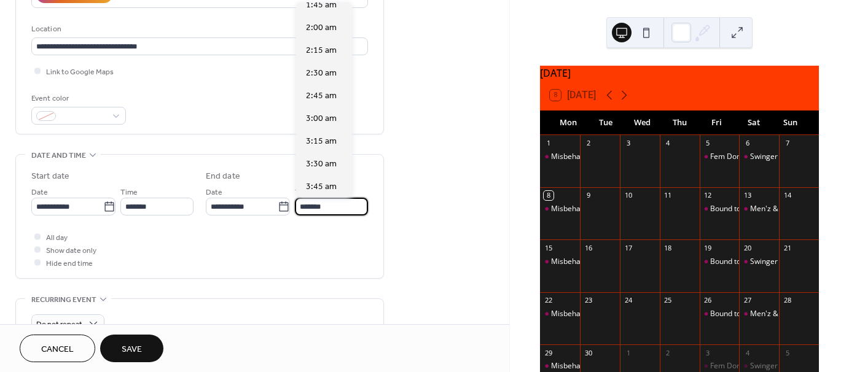
scroll to position [82, 0]
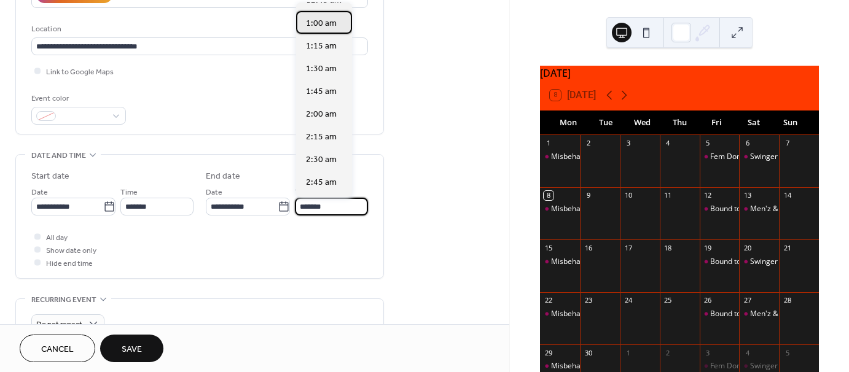
click at [319, 20] on span "1:00 am" at bounding box center [321, 23] width 31 height 13
type input "*******"
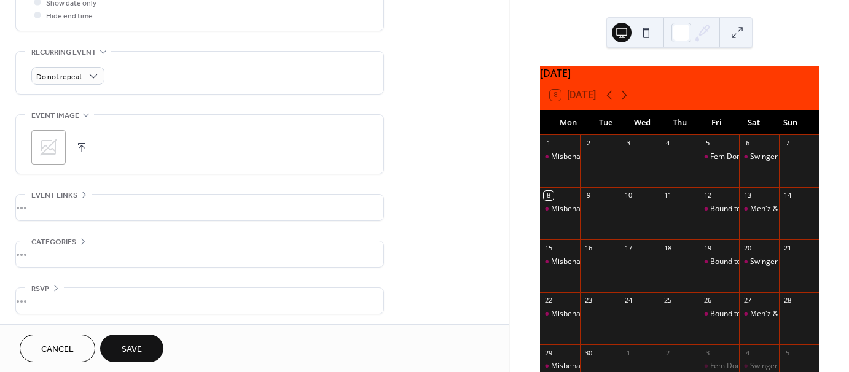
scroll to position [495, 0]
click at [144, 351] on button "Save" at bounding box center [131, 349] width 63 height 28
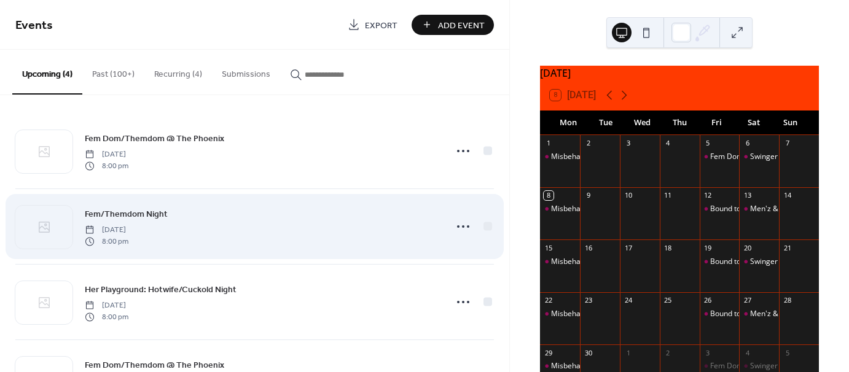
click at [155, 213] on span "Fem/Themdom Night" at bounding box center [126, 214] width 83 height 13
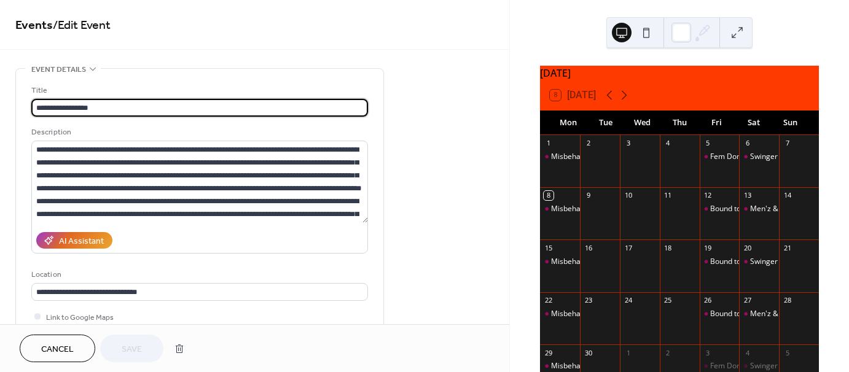
drag, startPoint x: 115, startPoint y: 106, endPoint x: 87, endPoint y: 111, distance: 28.0
click at [87, 110] on input "**********" at bounding box center [199, 108] width 337 height 18
type input "**********"
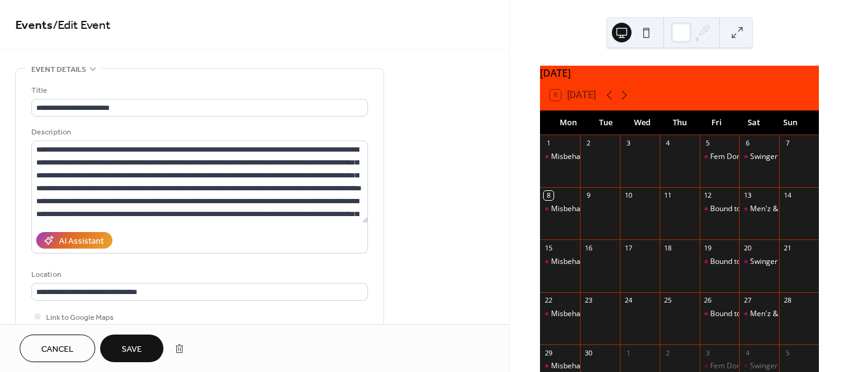
click at [138, 337] on button "Save" at bounding box center [131, 349] width 63 height 28
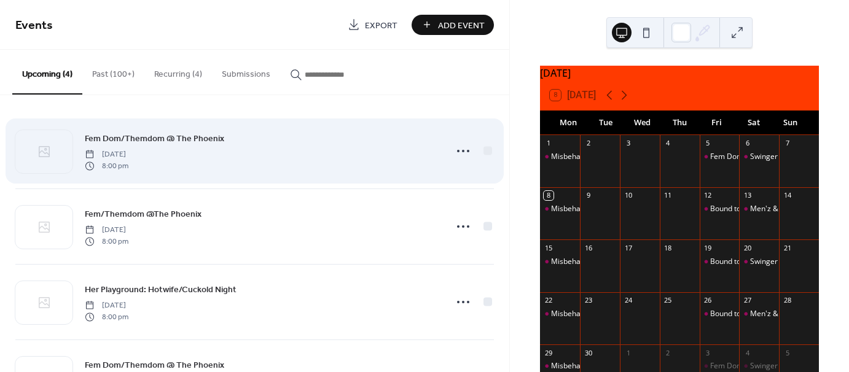
click at [130, 137] on span "Fem Dom/Themdom @ The Phoenix" at bounding box center [154, 139] width 139 height 13
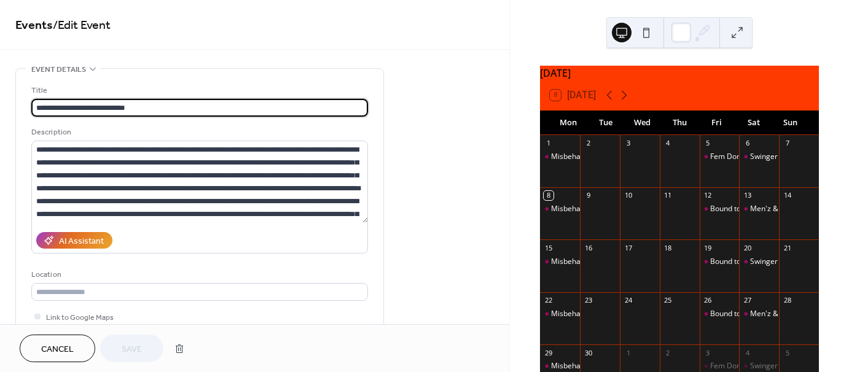
scroll to position [1, 0]
drag, startPoint x: 67, startPoint y: 106, endPoint x: 50, endPoint y: 112, distance: 18.3
click at [50, 112] on input "**********" at bounding box center [199, 108] width 337 height 18
type input "**********"
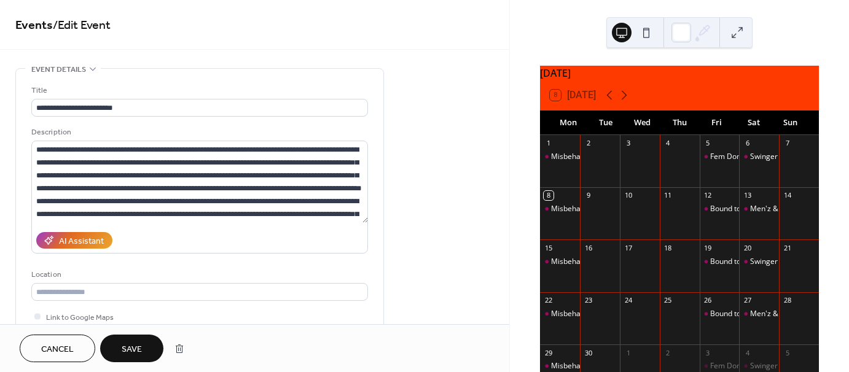
click at [121, 346] on button "Save" at bounding box center [131, 349] width 63 height 28
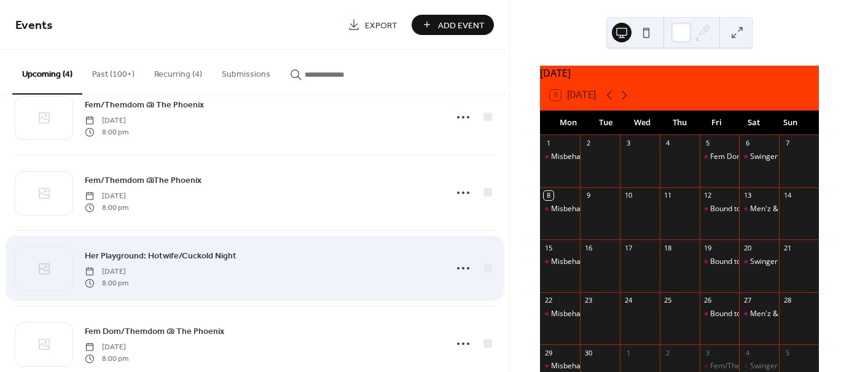
scroll to position [60, 0]
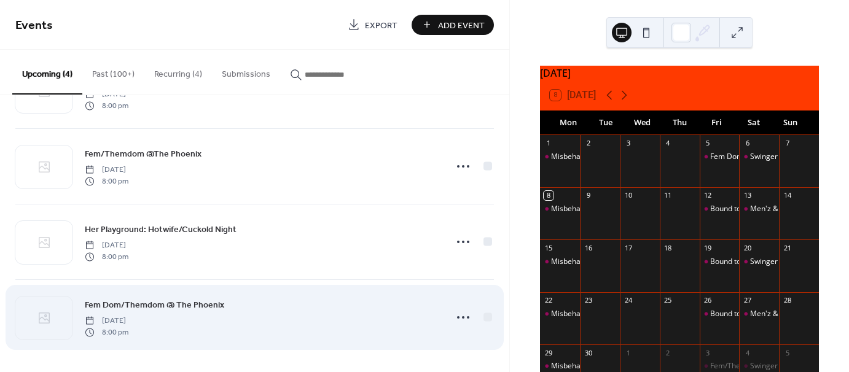
click at [138, 302] on span "Fem Dom/Themdom @ The Phoenix" at bounding box center [154, 305] width 139 height 13
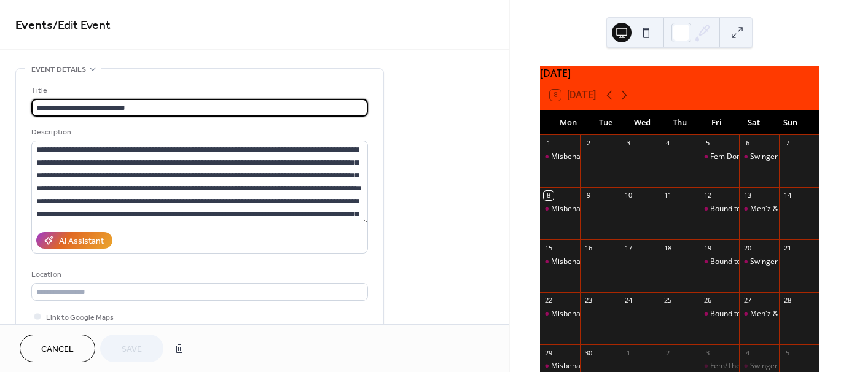
scroll to position [1, 0]
drag, startPoint x: 66, startPoint y: 105, endPoint x: 49, endPoint y: 113, distance: 19.0
click at [50, 112] on input "**********" at bounding box center [199, 108] width 337 height 18
type input "**********"
click at [120, 351] on button "Save" at bounding box center [131, 349] width 63 height 28
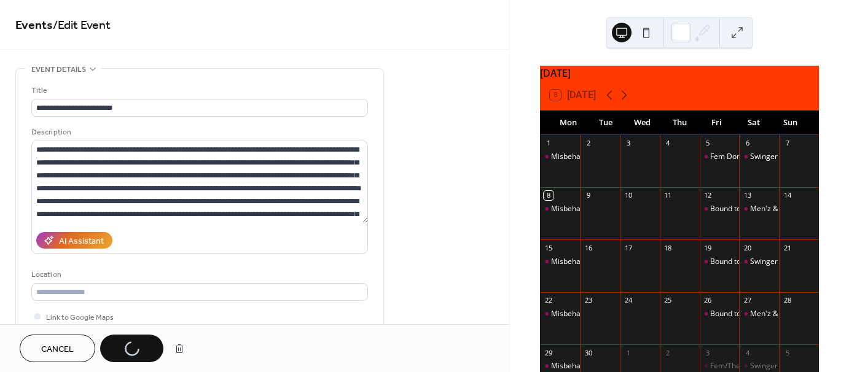
scroll to position [0, 0]
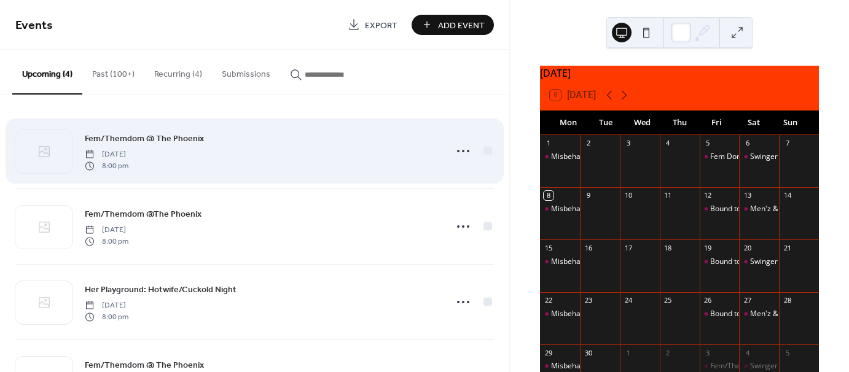
click at [147, 141] on span "Fem/Themdom @ The Phoenix" at bounding box center [144, 139] width 119 height 13
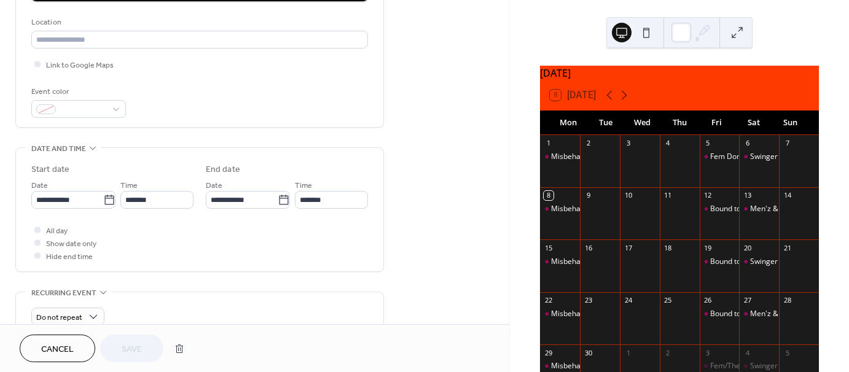
scroll to position [495, 0]
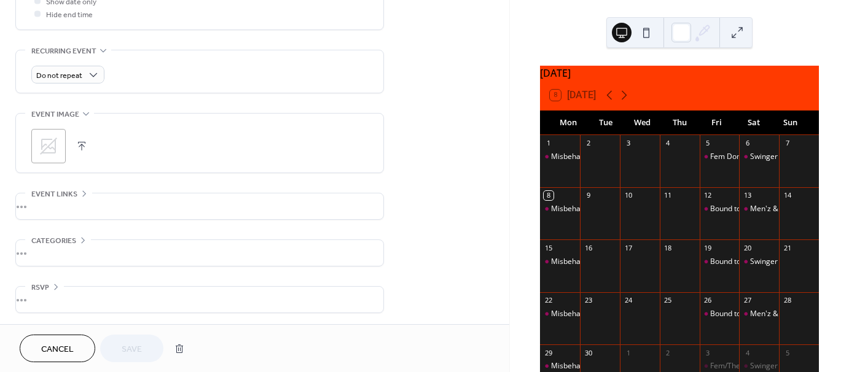
drag, startPoint x: 34, startPoint y: 170, endPoint x: 229, endPoint y: 292, distance: 229.4
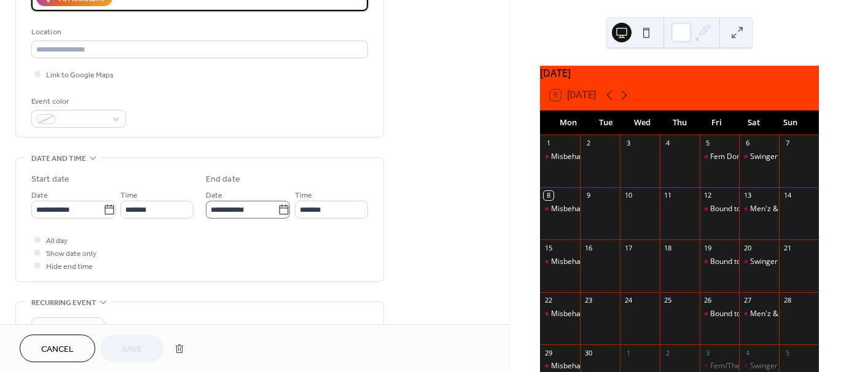
scroll to position [126, 0]
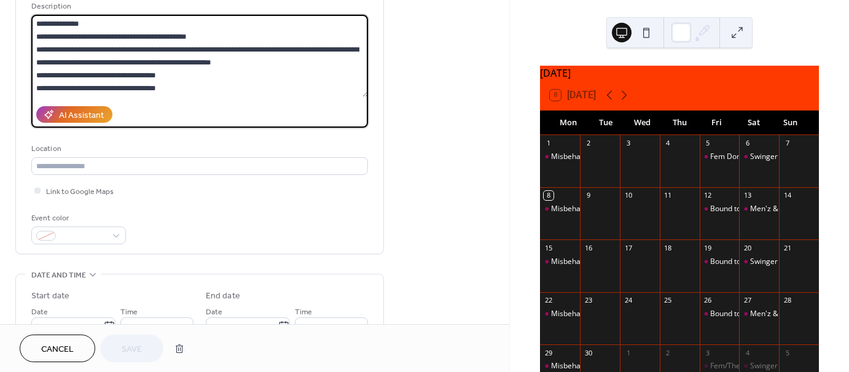
click at [54, 344] on span "Cancel" at bounding box center [57, 349] width 33 height 13
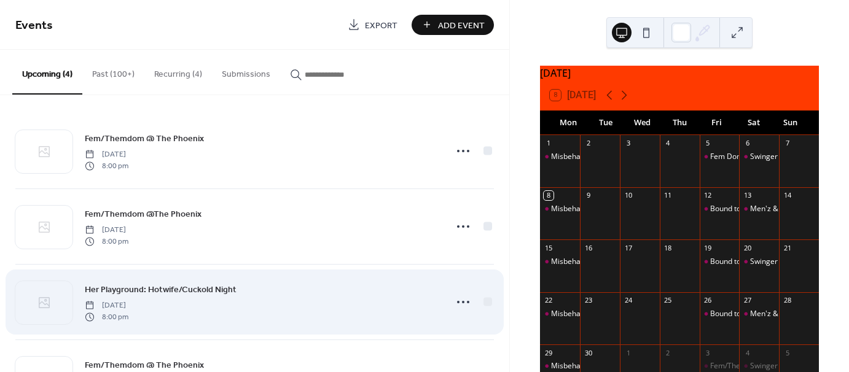
click at [147, 289] on span "Her Playground: Hotwife/Cuckold Night" at bounding box center [161, 290] width 152 height 13
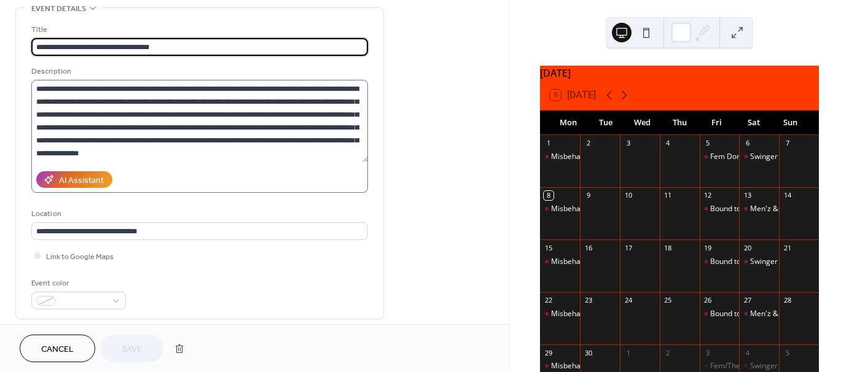
scroll to position [61, 0]
click at [251, 151] on textarea "**********" at bounding box center [199, 120] width 337 height 82
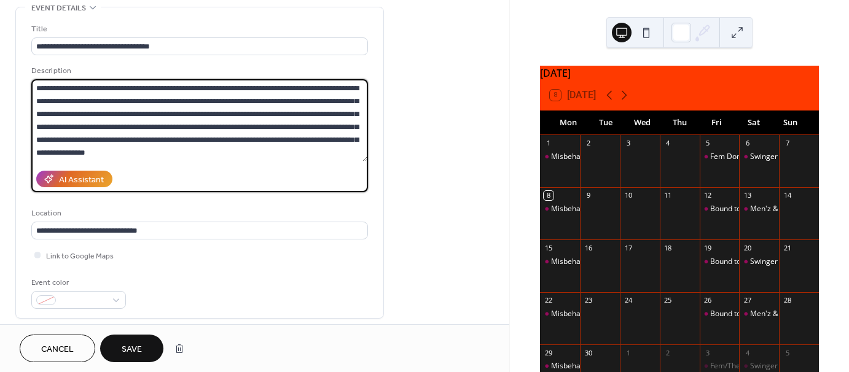
scroll to position [25, 0]
paste textarea "**********"
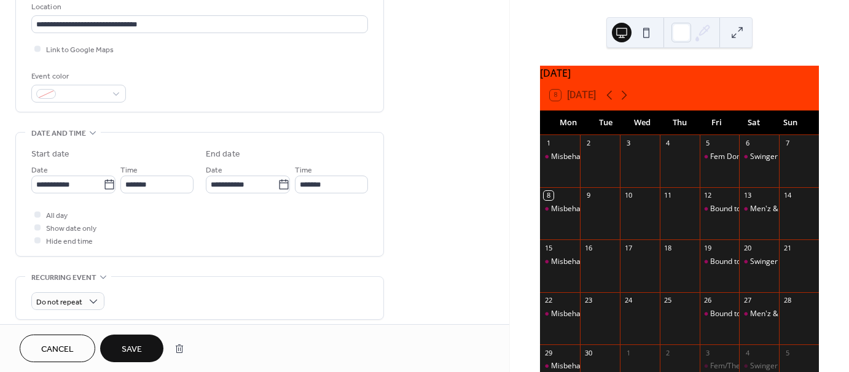
scroll to position [495, 0]
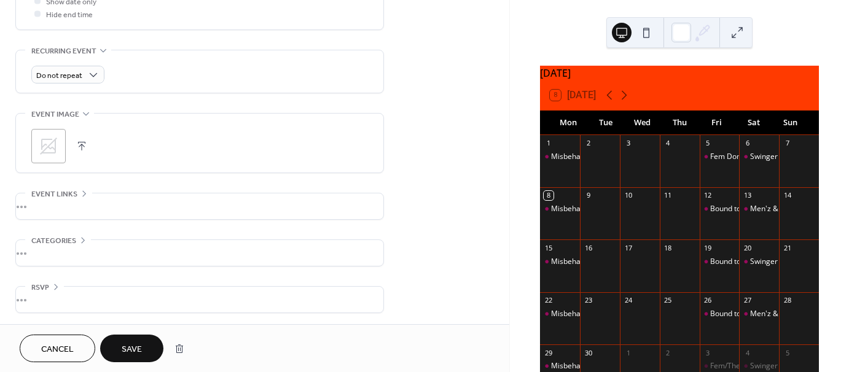
type textarea "**********"
click at [118, 342] on button "Save" at bounding box center [131, 349] width 63 height 28
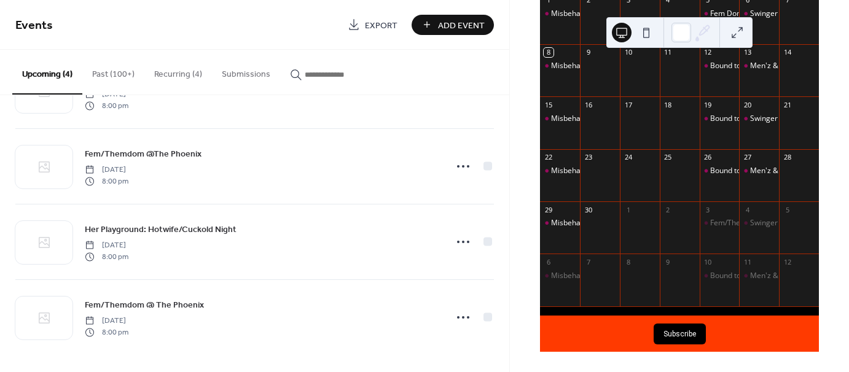
scroll to position [150, 0]
click at [182, 73] on button "Recurring (4)" at bounding box center [178, 72] width 68 height 44
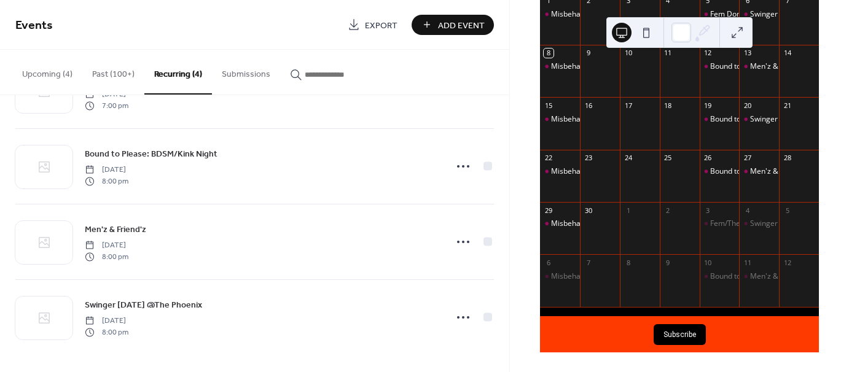
scroll to position [150, 0]
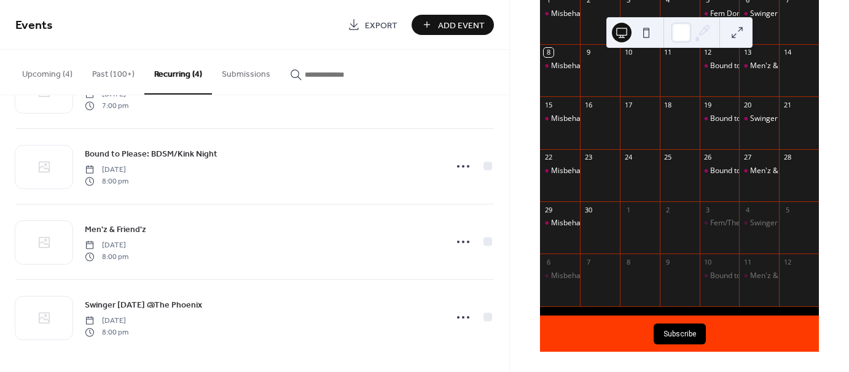
click at [39, 71] on button "Upcoming (4)" at bounding box center [47, 72] width 70 height 44
